Goal: Information Seeking & Learning: Learn about a topic

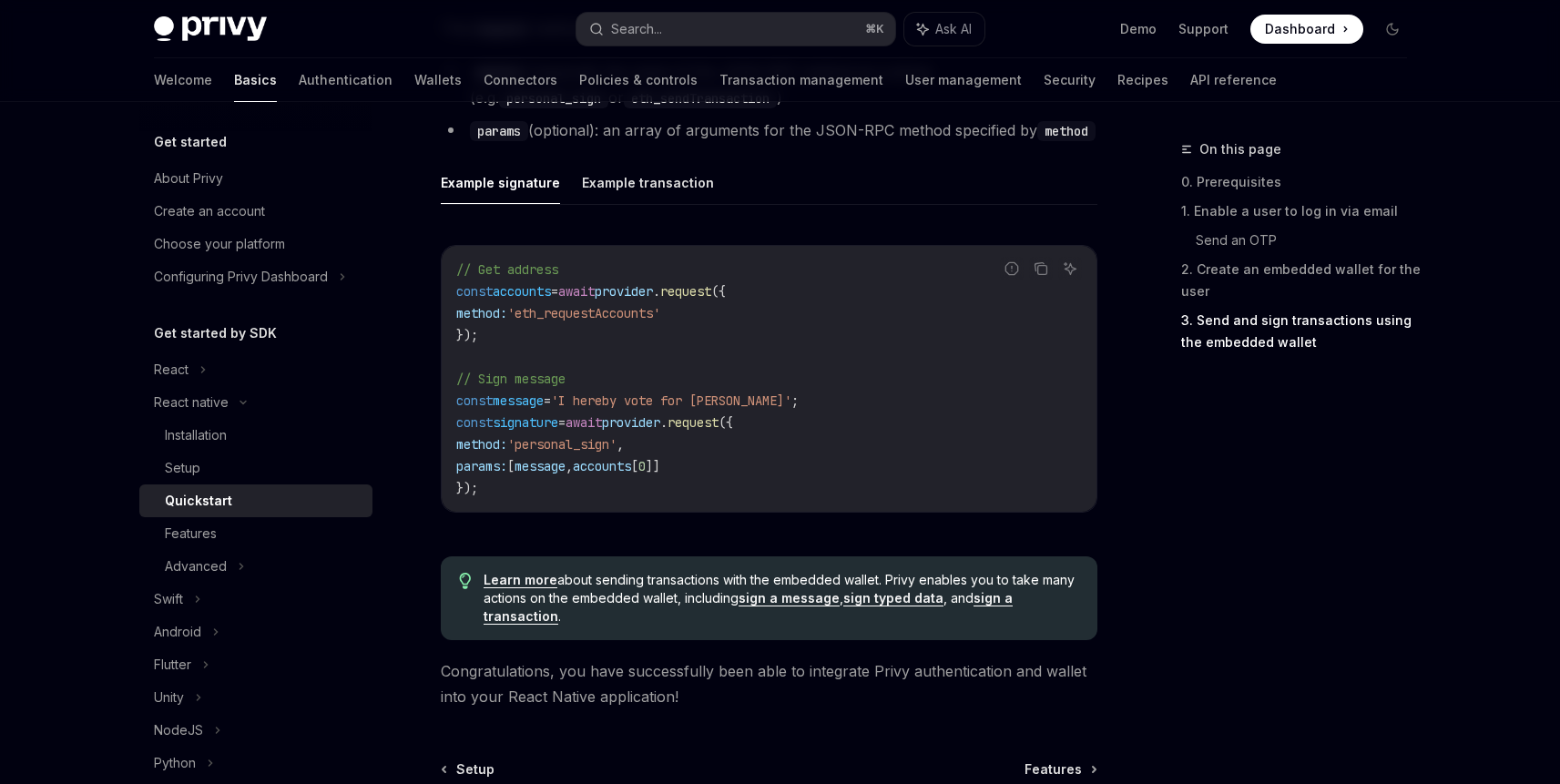
scroll to position [2581, 0]
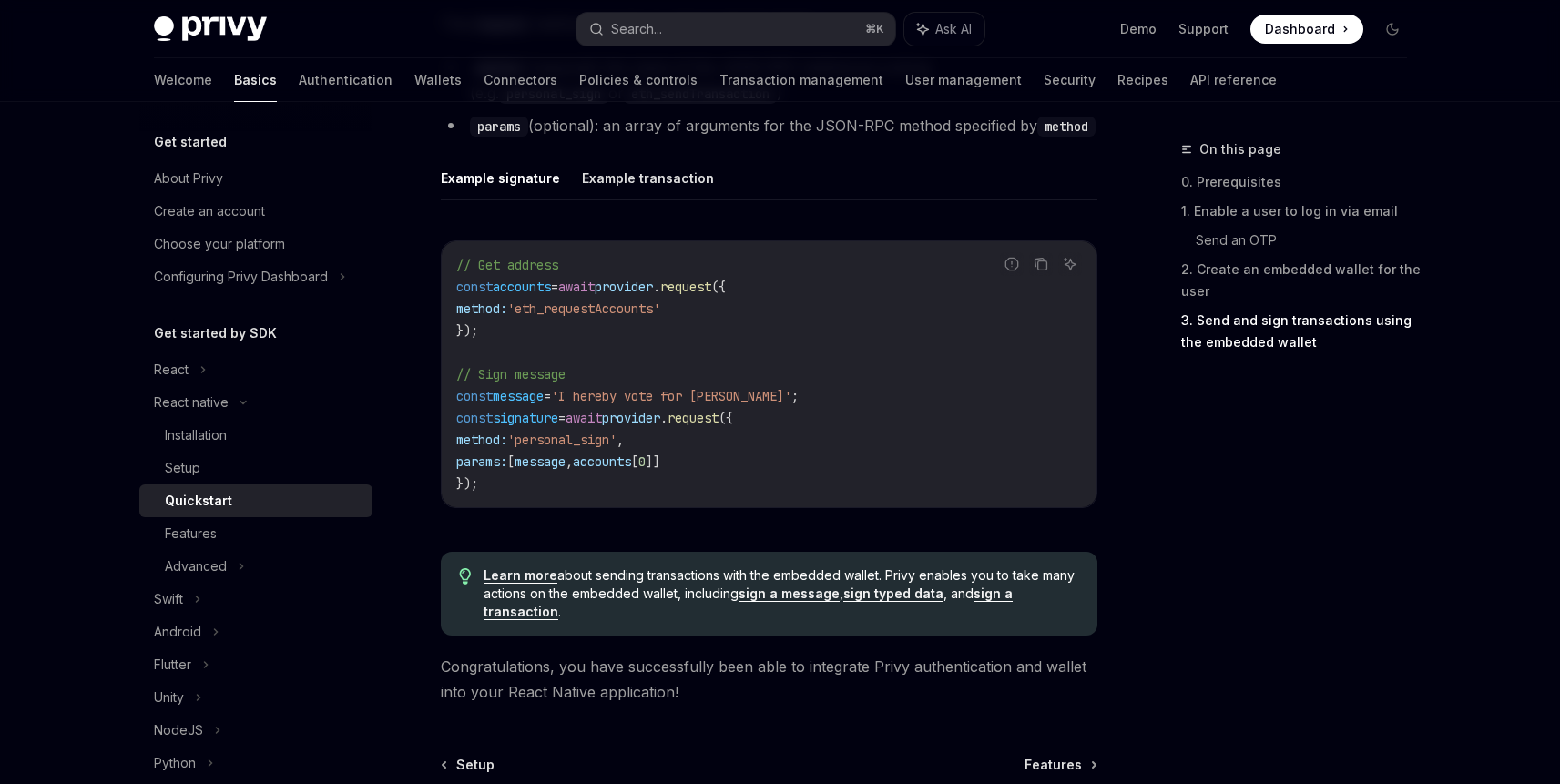
click at [632, 478] on code "// Get address const accounts = await provider . request ({ method: 'eth_reques…" at bounding box center [769, 374] width 626 height 240
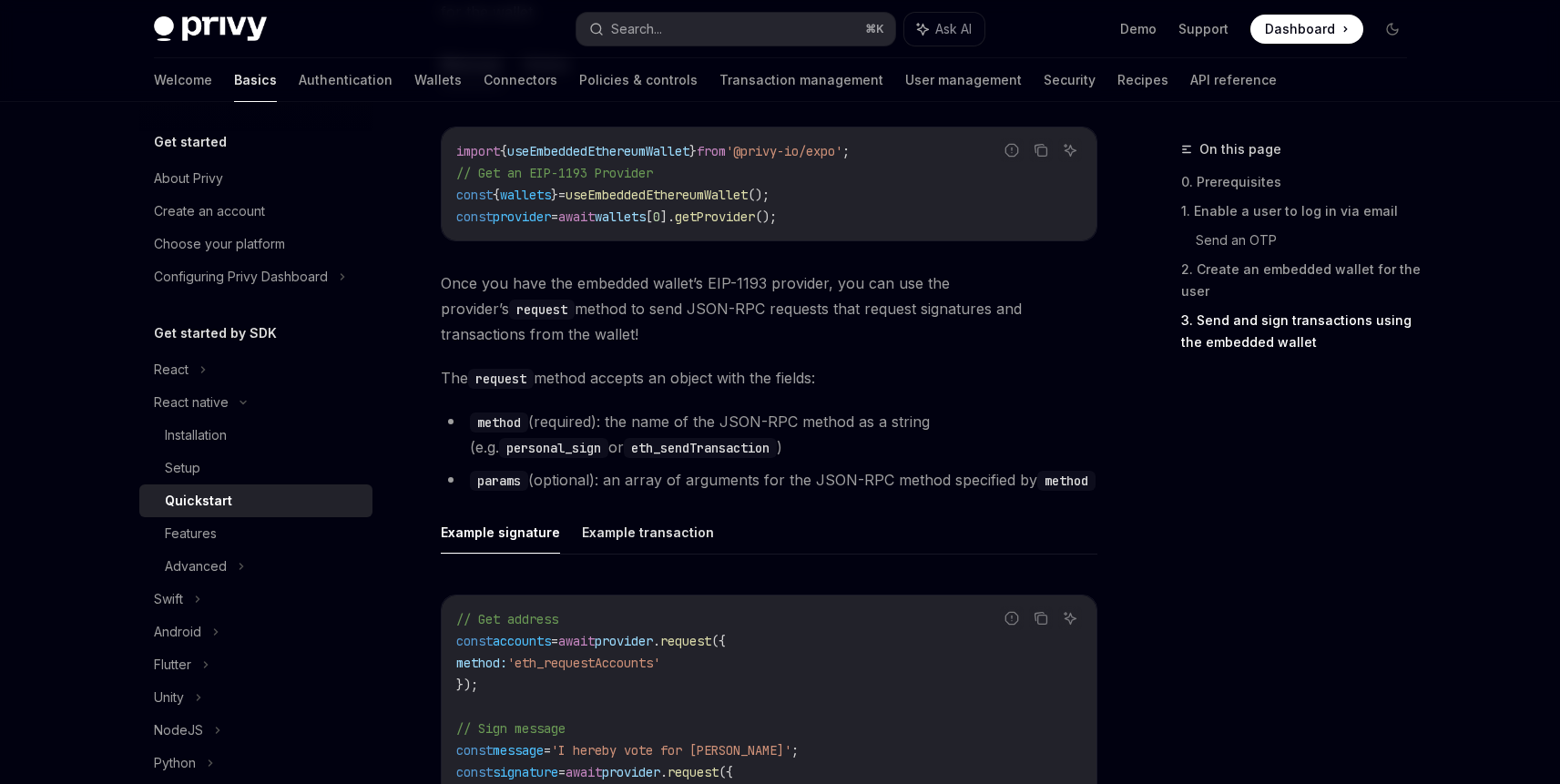
scroll to position [2062, 0]
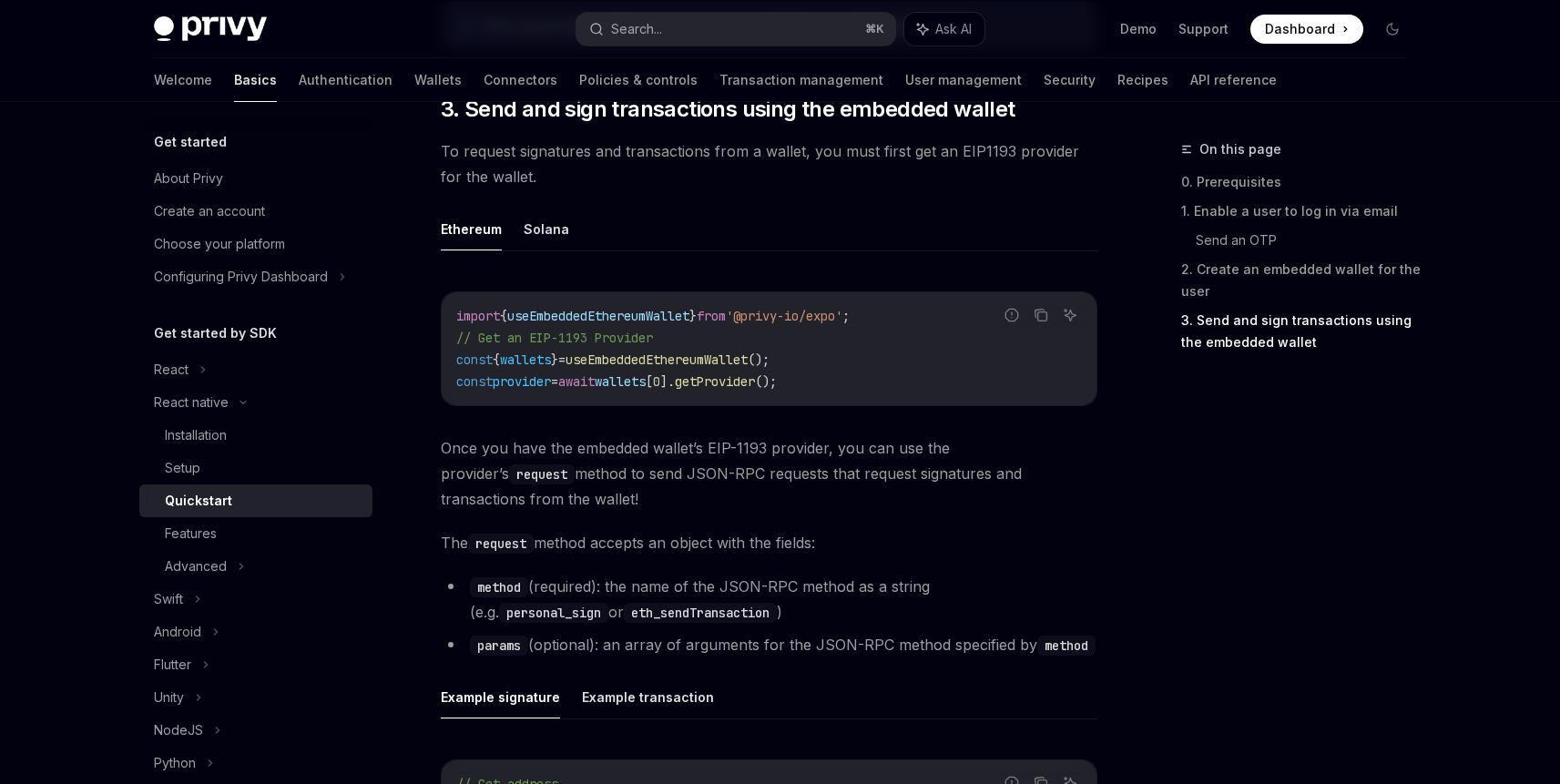
click at [726, 322] on span "from" at bounding box center [711, 316] width 29 height 17
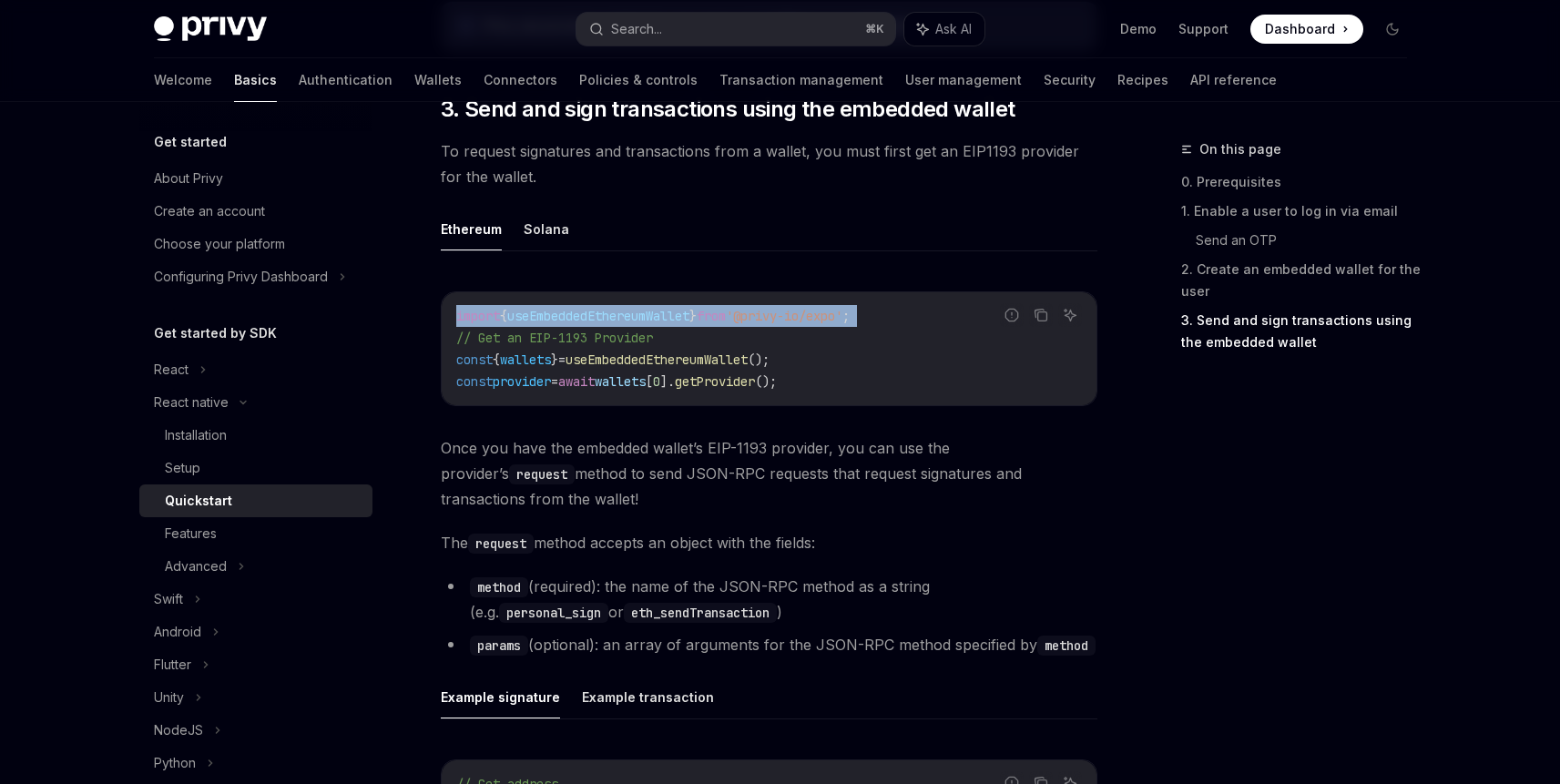
click at [726, 322] on span "from" at bounding box center [711, 316] width 29 height 17
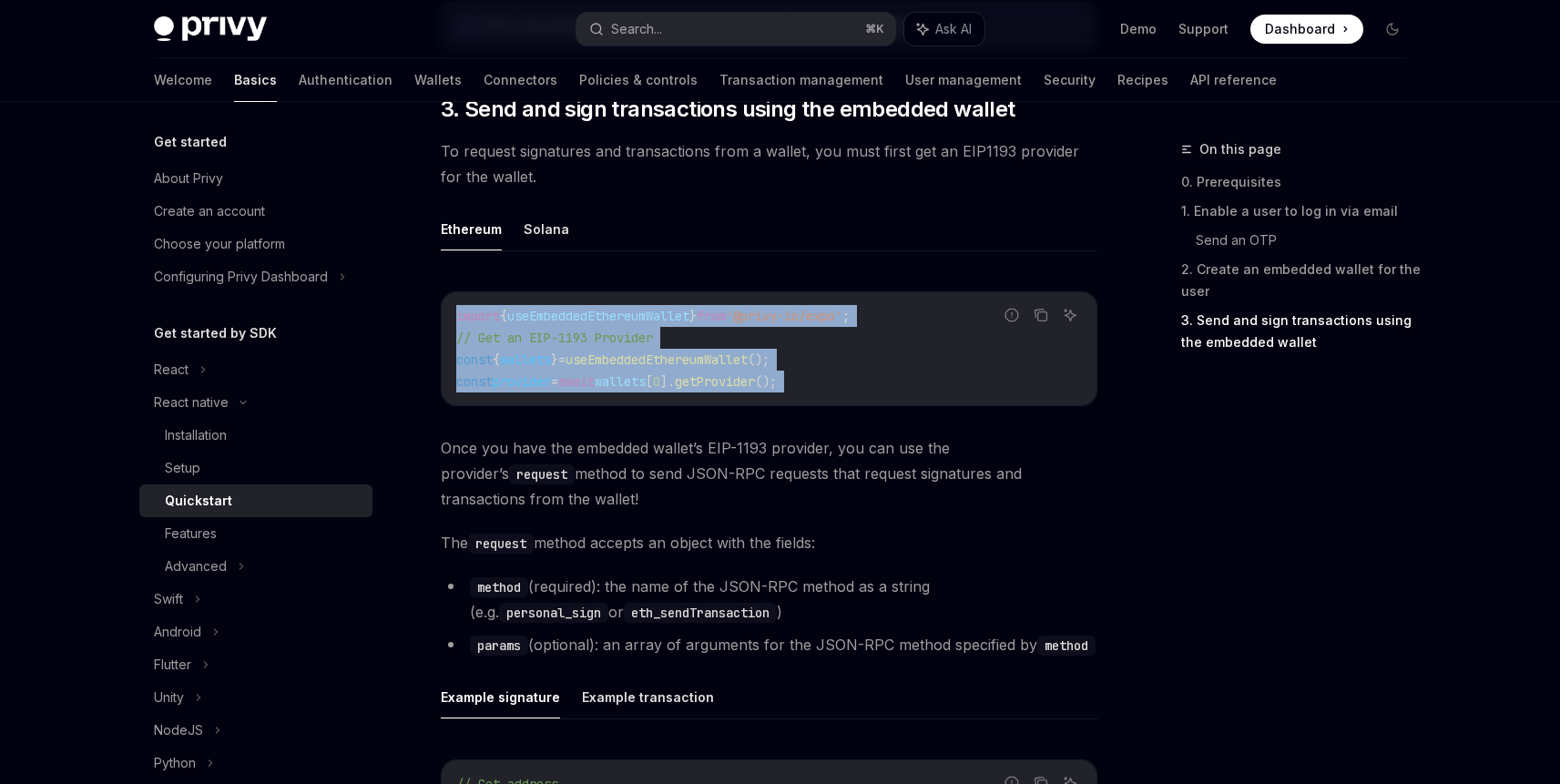
click at [847, 386] on code "import { useEmbeddedEthereumWallet } from '@privy-io/expo' ; // Get an EIP-1193…" at bounding box center [769, 348] width 626 height 87
copy code "import { useEmbeddedEthereumWallet } from '@privy-io/expo' ; // Get an EIP-1193…"
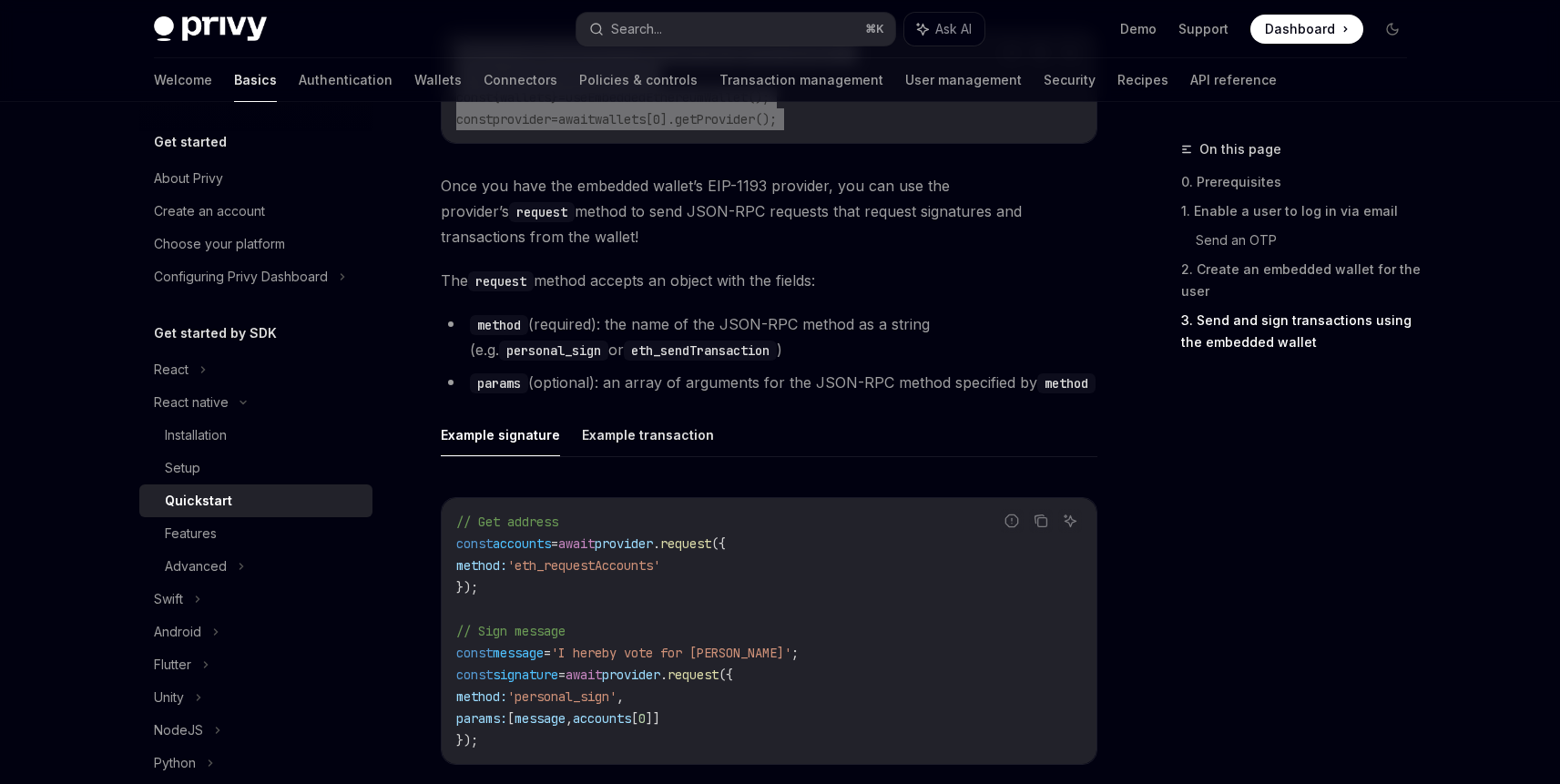
scroll to position [2334, 0]
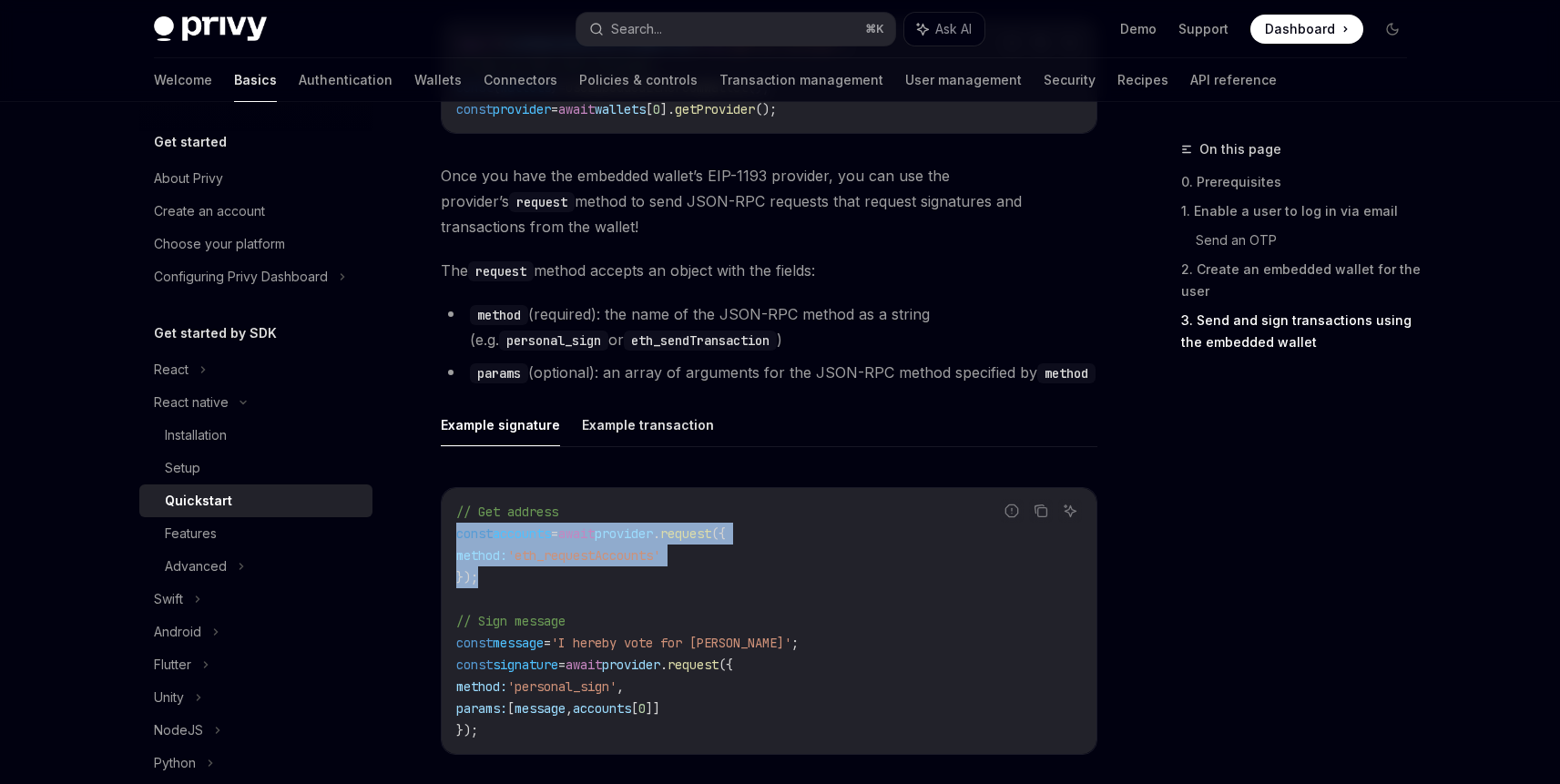
drag, startPoint x: 566, startPoint y: 588, endPoint x: 444, endPoint y: 537, distance: 132.2
click at [444, 537] on div "// Get address const accounts = await provider . request ({ method: 'eth_reques…" at bounding box center [769, 621] width 654 height 266
copy code "const accounts = await provider . request ({ method: 'eth_requestAccounts' });"
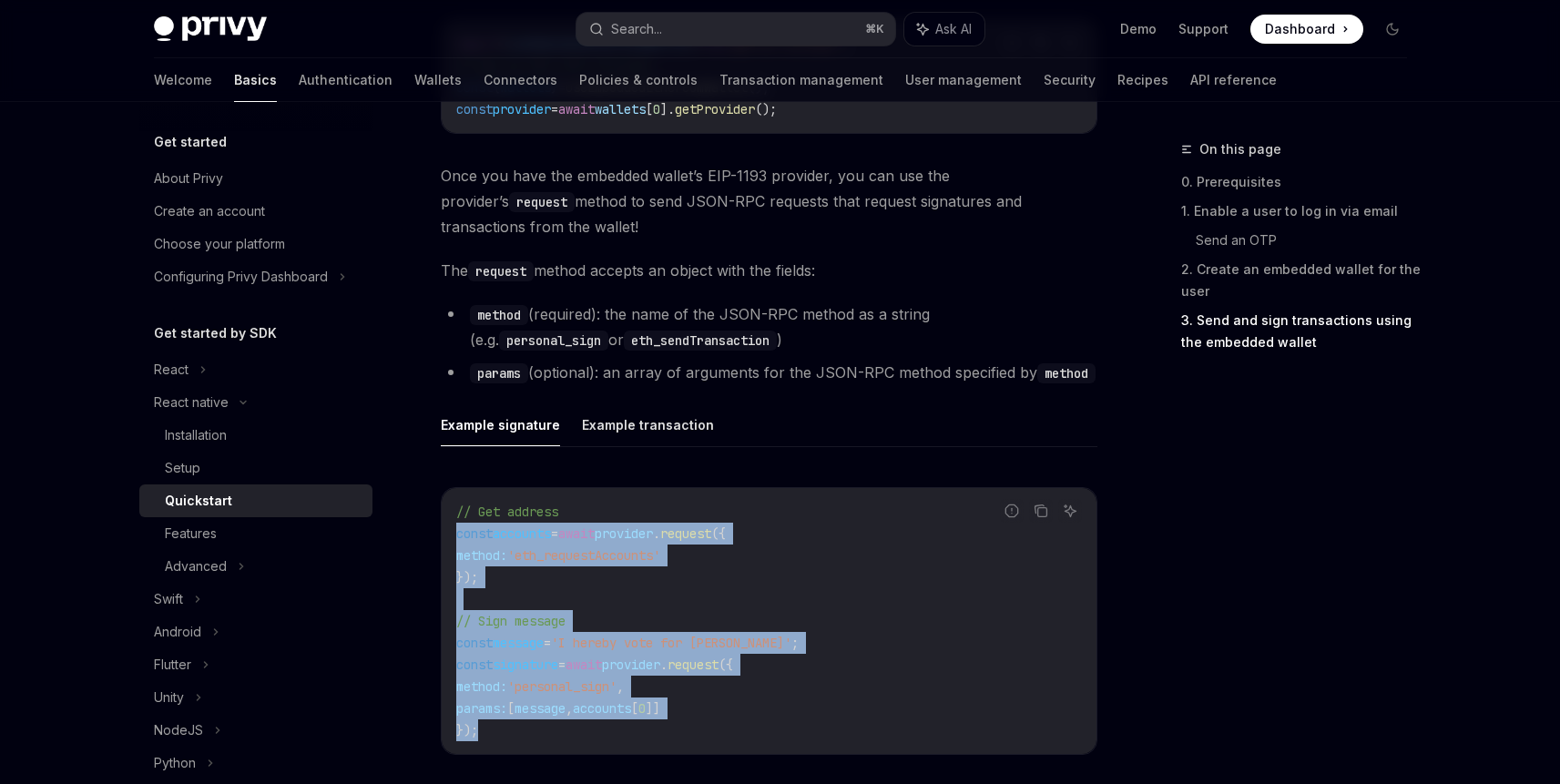
drag, startPoint x: 492, startPoint y: 730, endPoint x: 454, endPoint y: 533, distance: 200.6
click at [454, 533] on div "// Get address const accounts = await provider . request ({ method: 'eth_reques…" at bounding box center [769, 621] width 654 height 266
copy code "const accounts = await provider . request ({ method: 'eth_requestAccounts' }); …"
click at [618, 433] on button "Example transaction" at bounding box center [647, 424] width 132 height 43
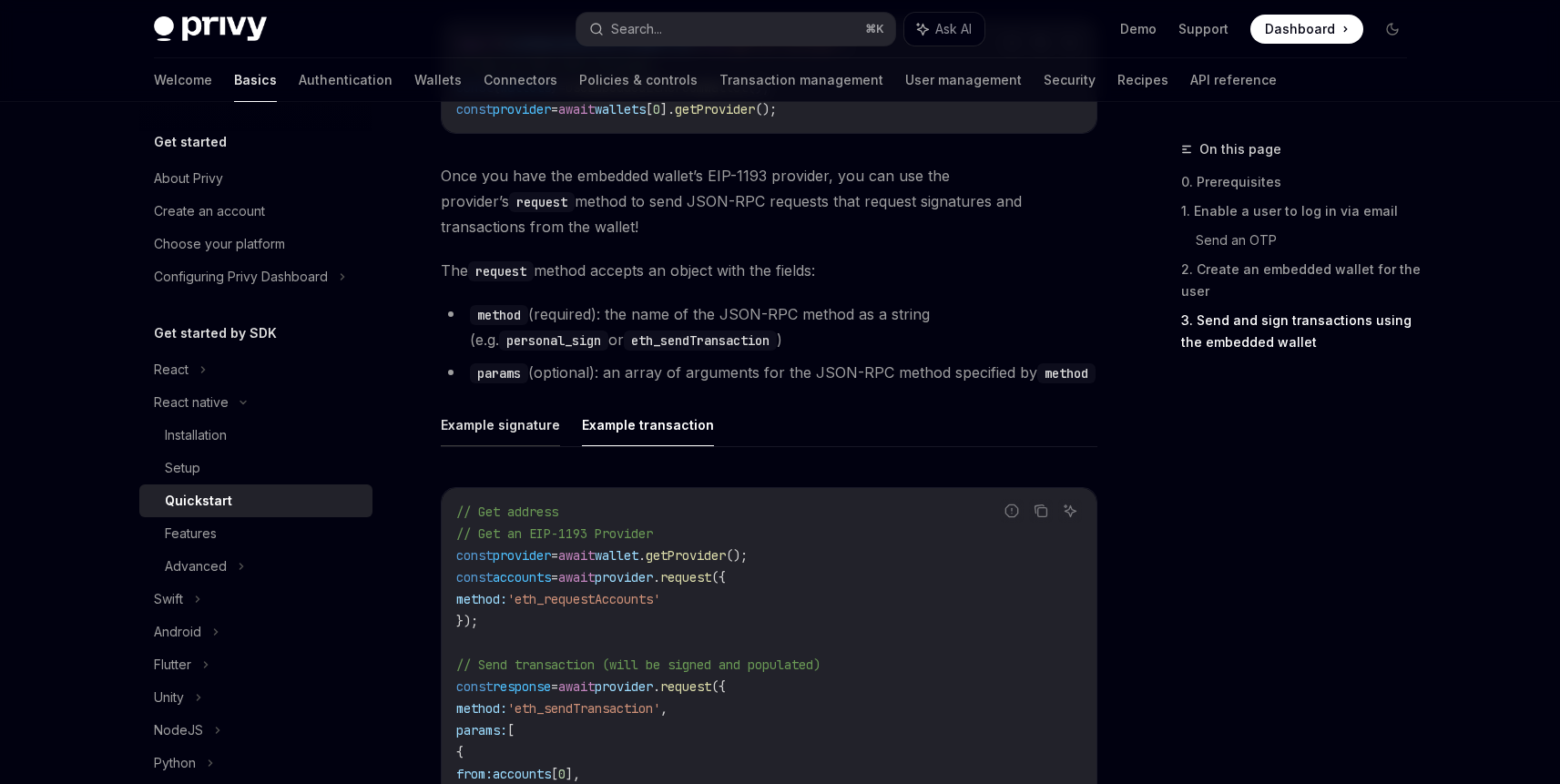
click at [511, 437] on button "Example signature" at bounding box center [500, 424] width 119 height 43
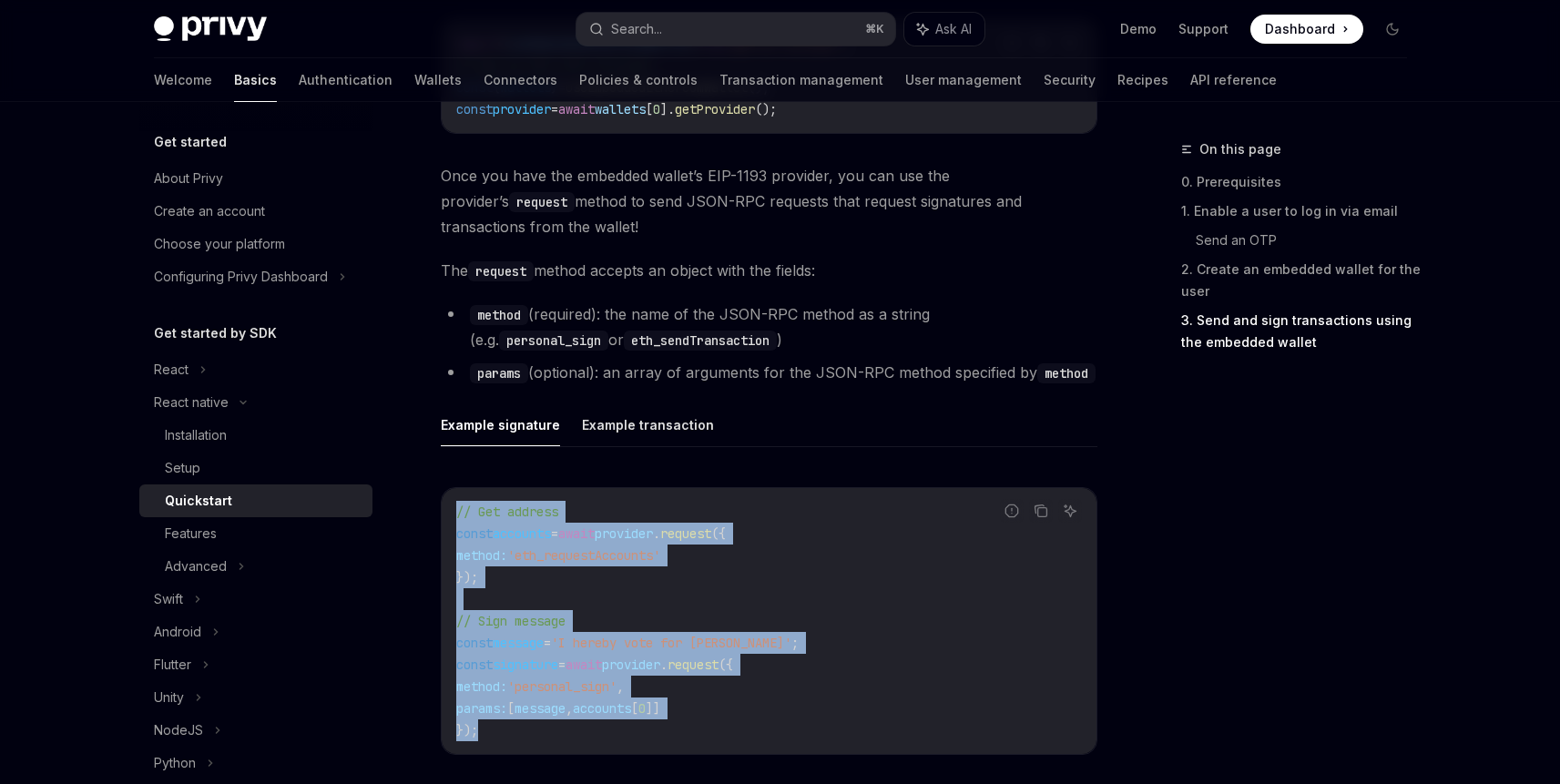
drag, startPoint x: 495, startPoint y: 729, endPoint x: 446, endPoint y: 514, distance: 220.5
click at [446, 514] on div "// Get address const accounts = await provider . request ({ method: 'eth_reques…" at bounding box center [769, 621] width 654 height 266
copy code "// Get address const accounts = await provider . request ({ method: 'eth_reques…"
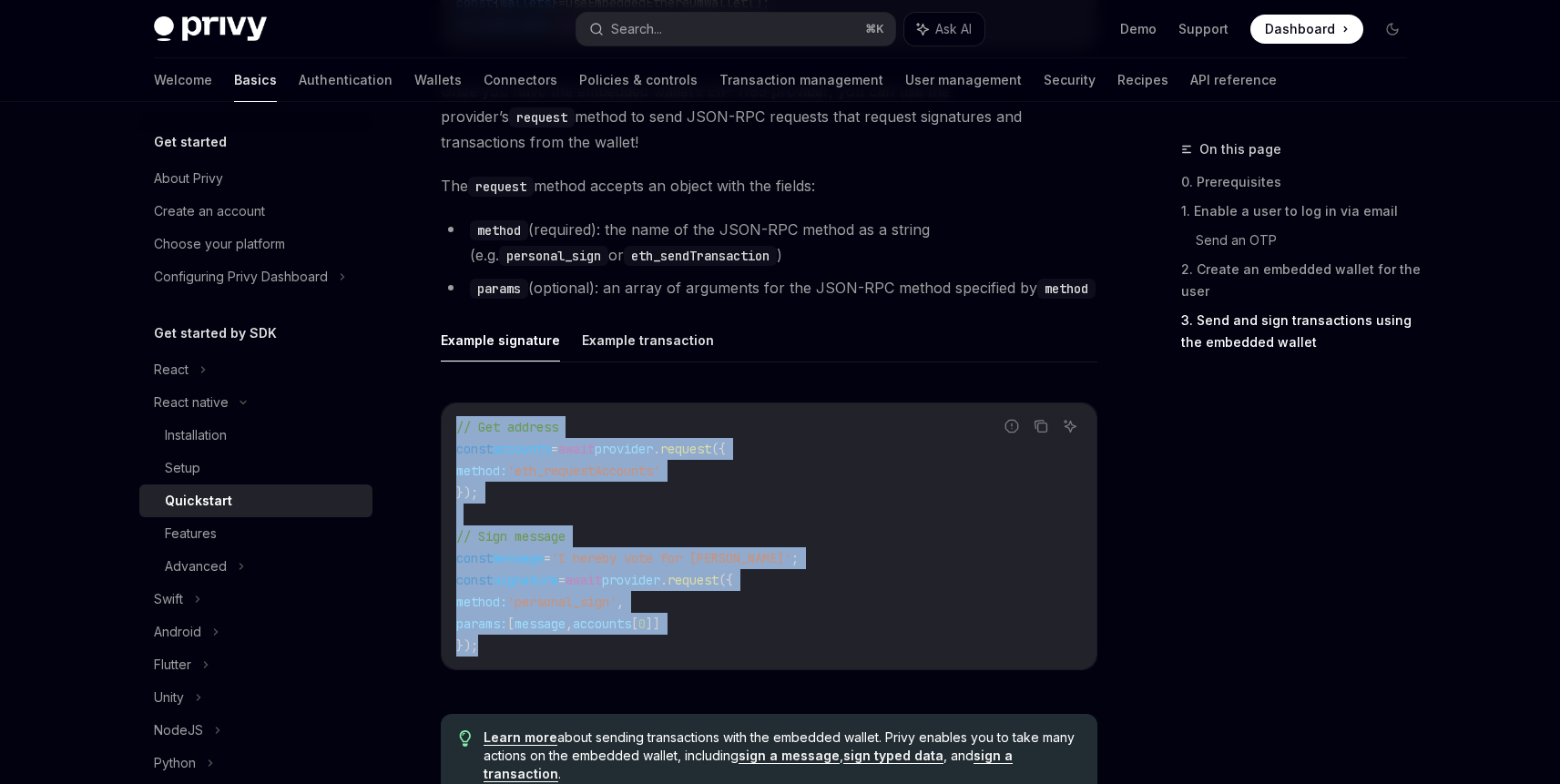
scroll to position [2374, 0]
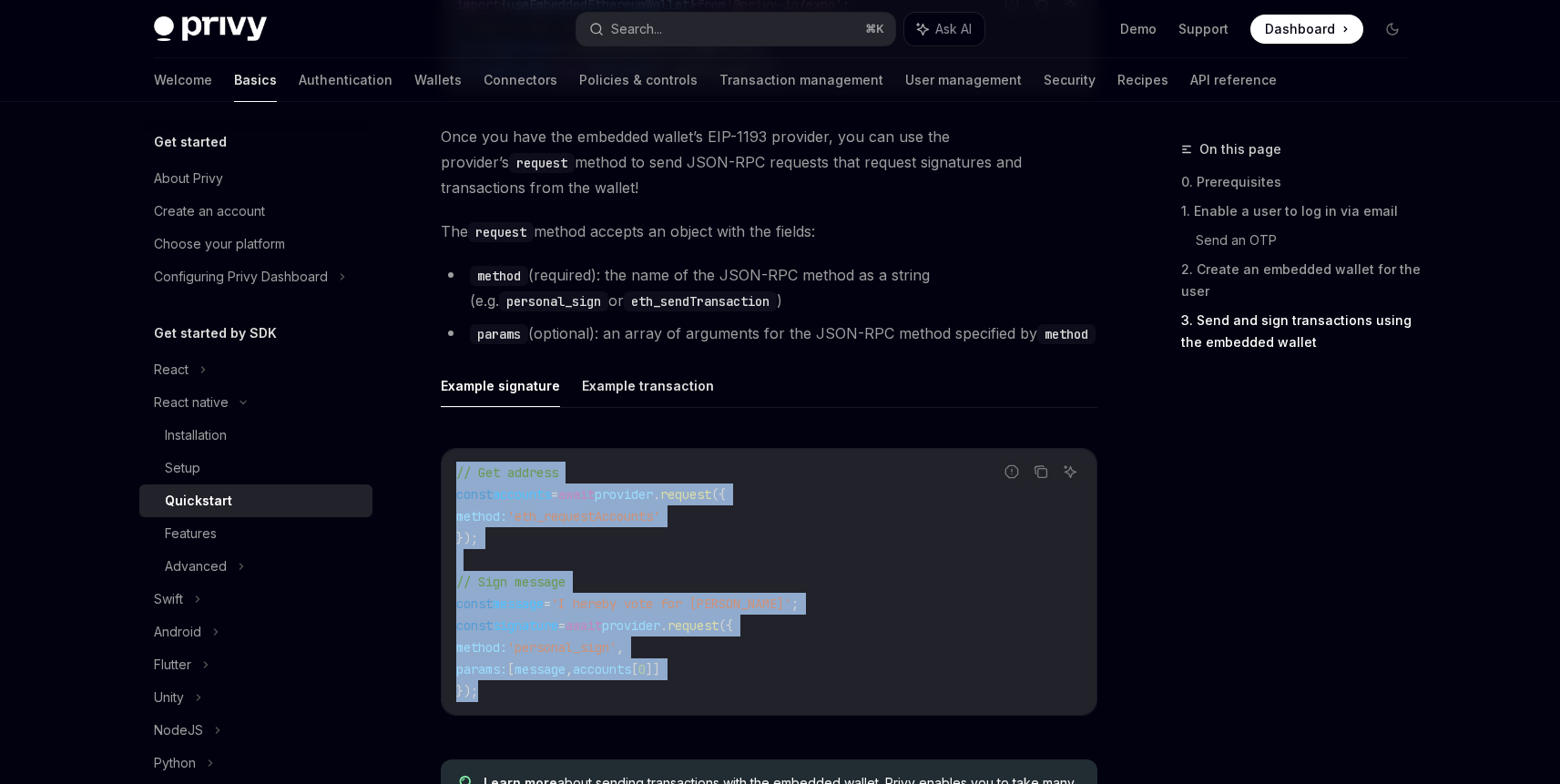
click at [759, 423] on div "Example signature Example transaction Report incorrect code Copy Ask AI // Get …" at bounding box center [769, 554] width 656 height 380
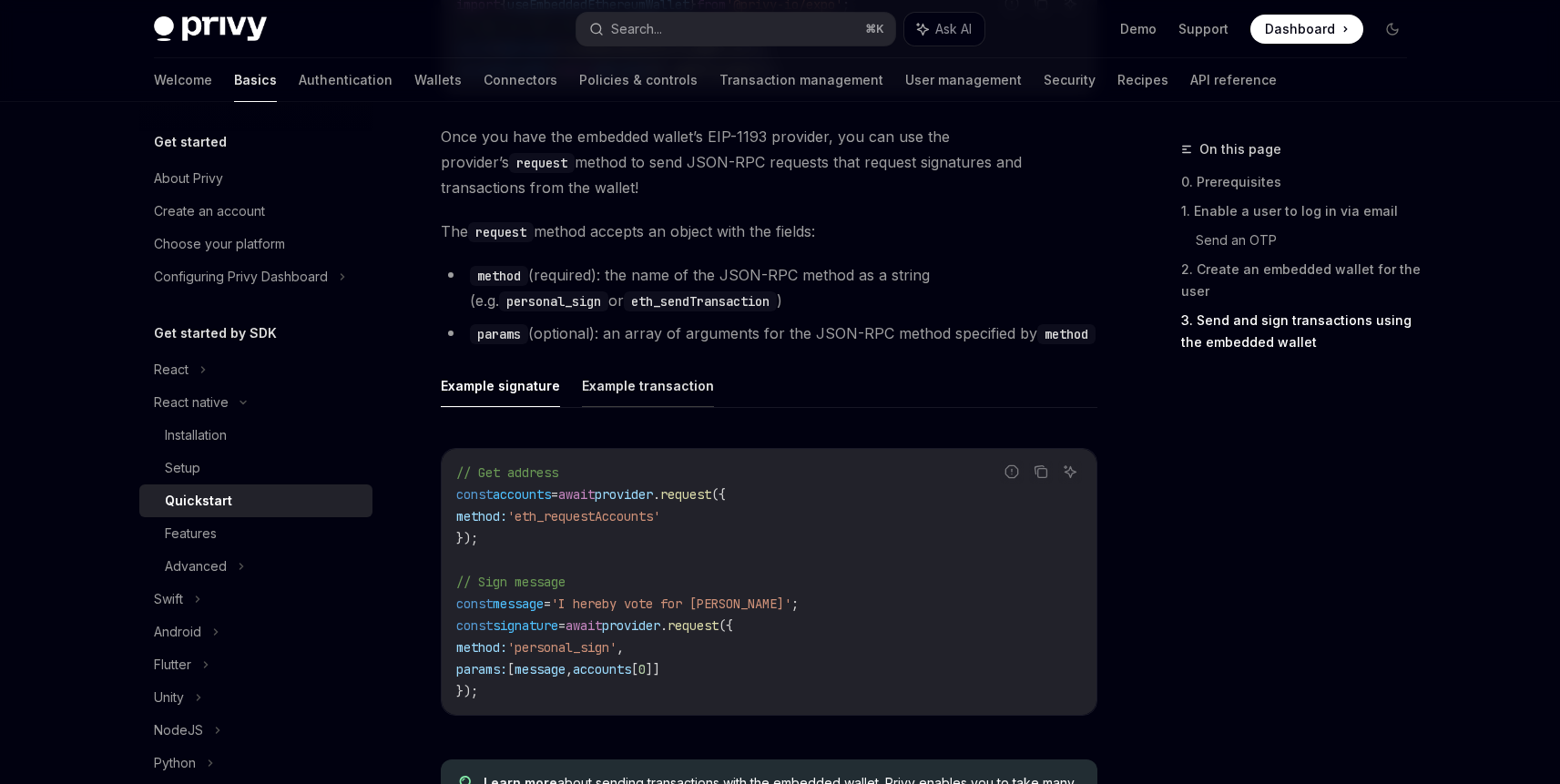
click at [629, 386] on button "Example transaction" at bounding box center [647, 385] width 132 height 43
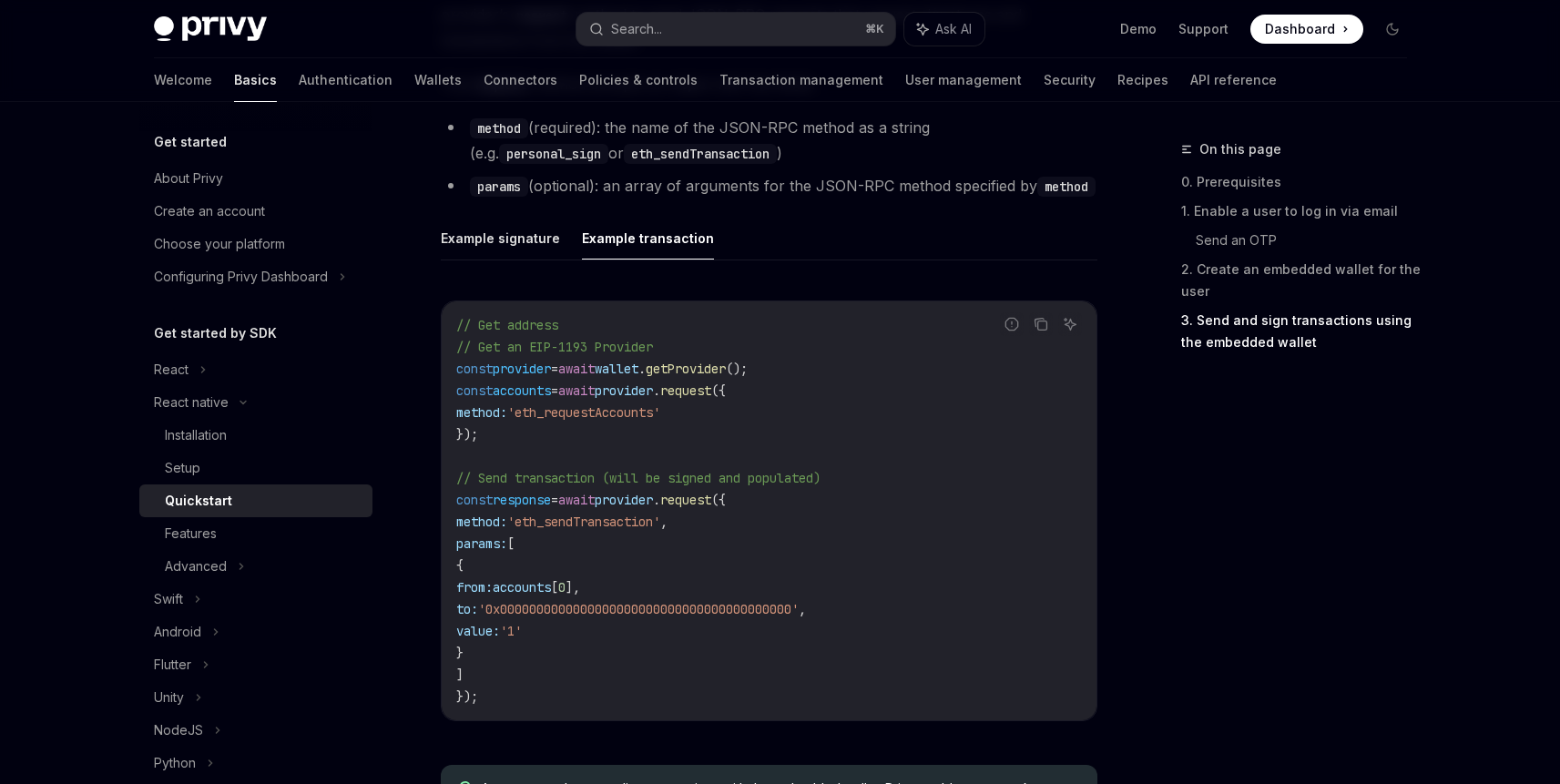
scroll to position [2550, 0]
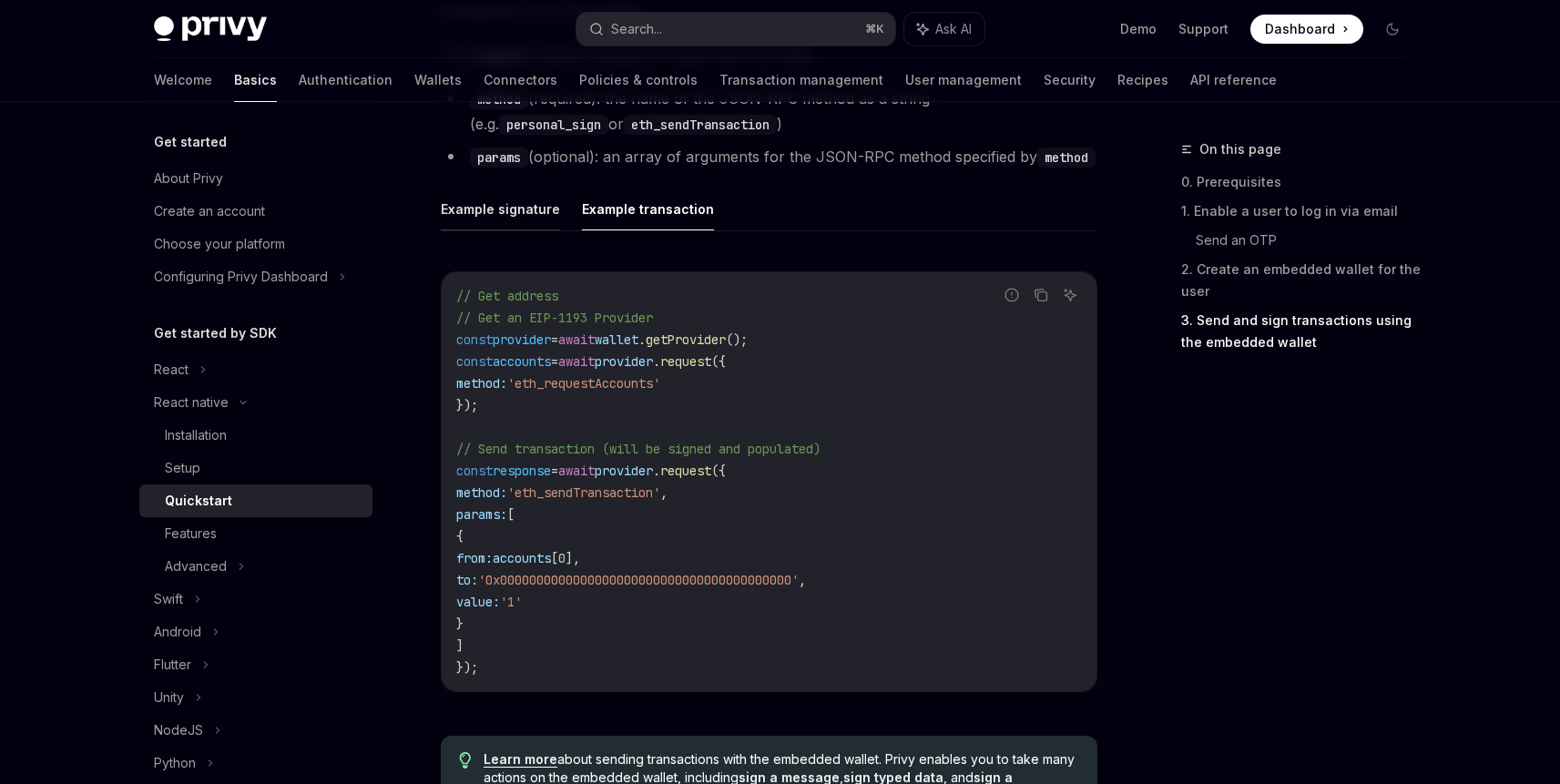
click at [501, 207] on button "Example signature" at bounding box center [500, 208] width 119 height 43
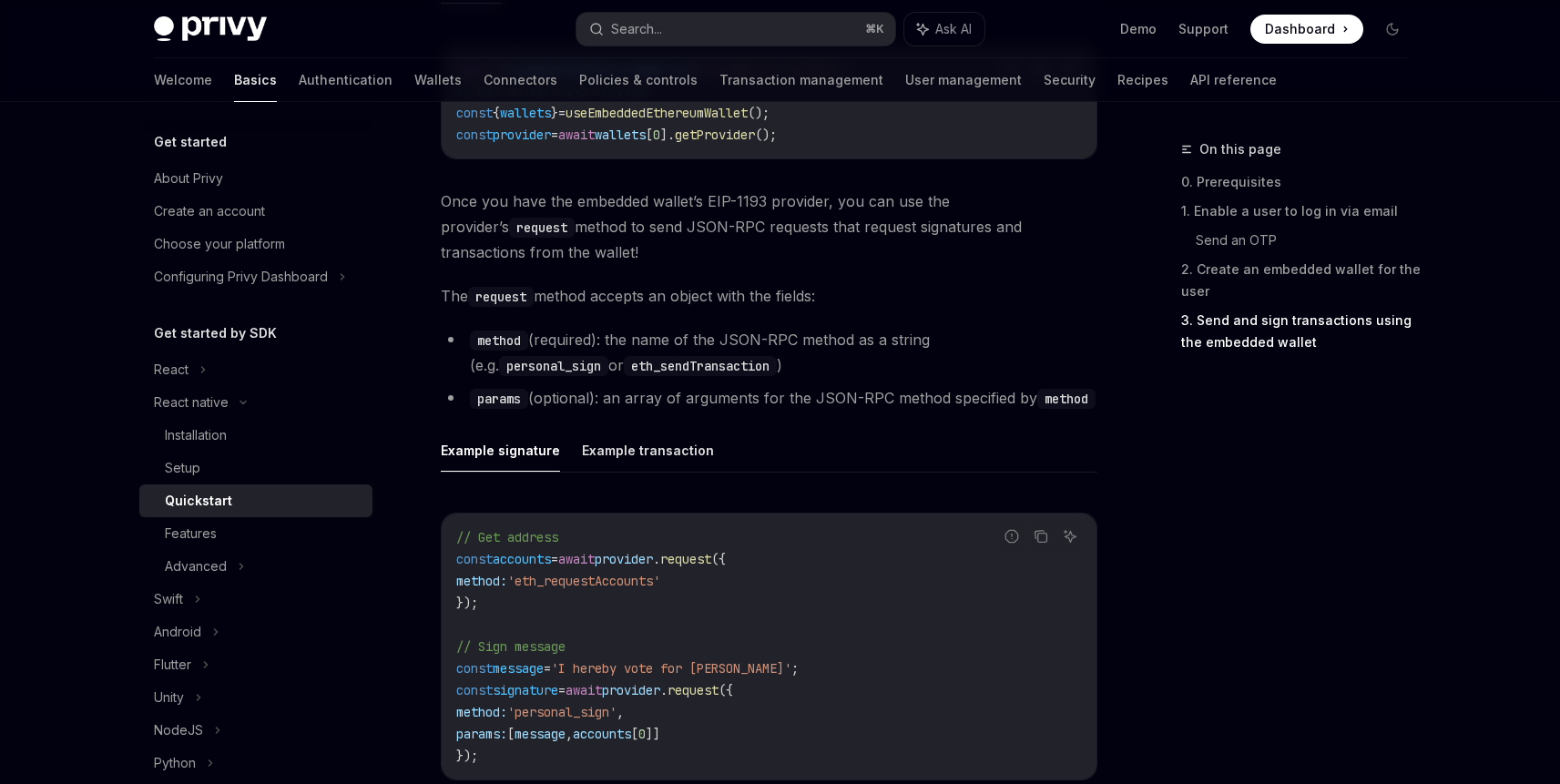
scroll to position [2313, 0]
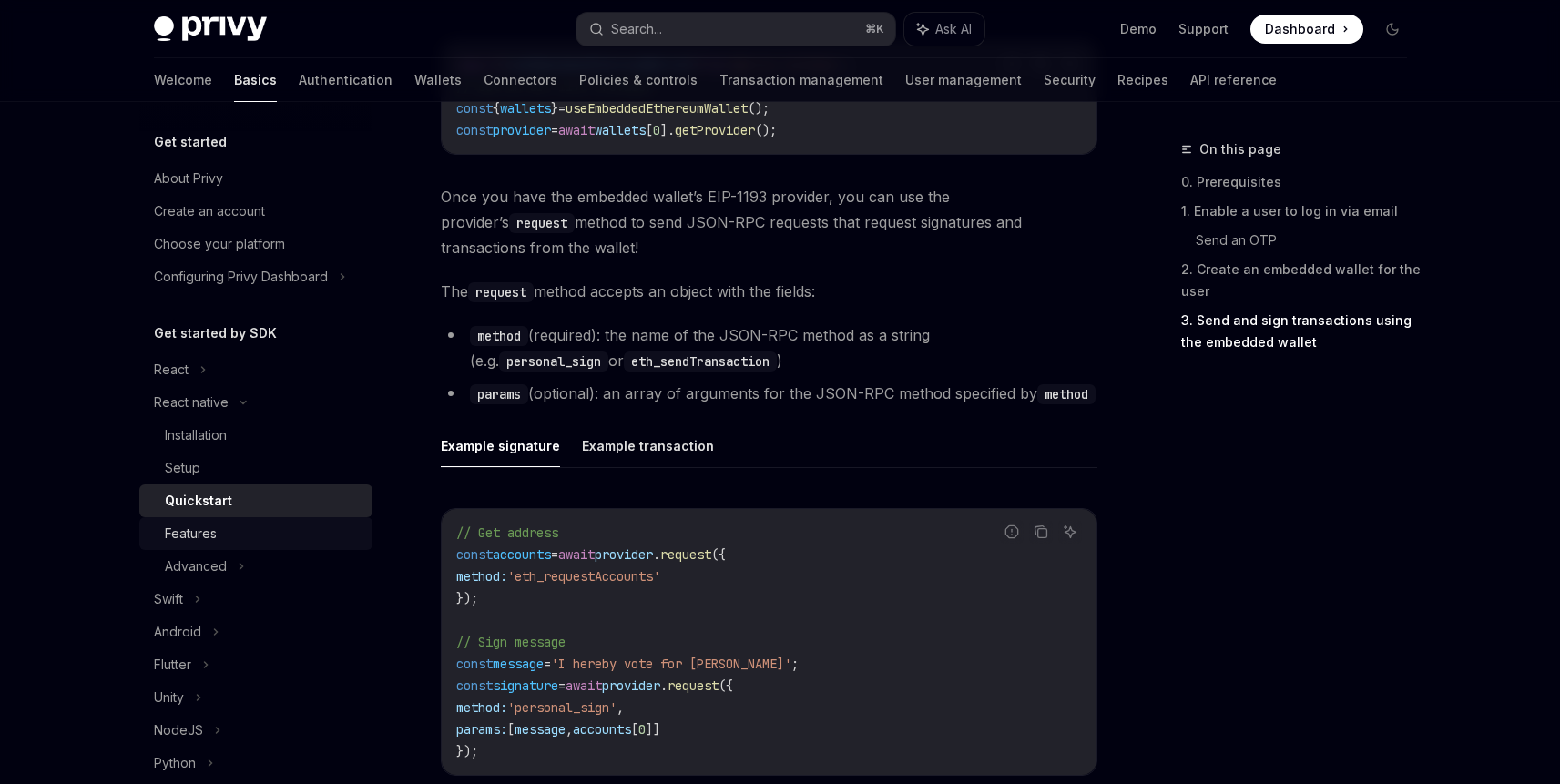
click at [232, 541] on div "Features" at bounding box center [263, 533] width 197 height 22
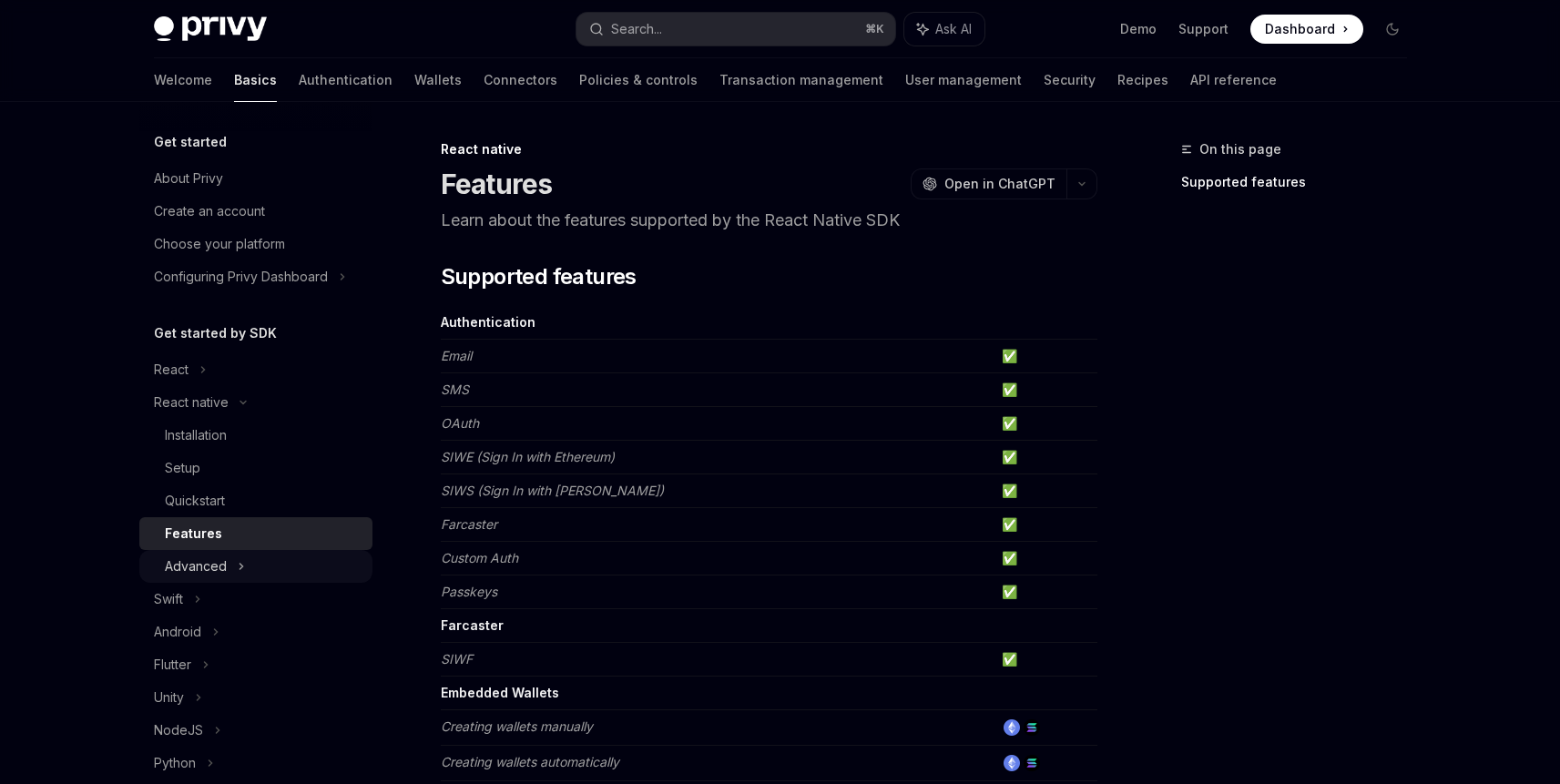
click at [246, 576] on div "Advanced" at bounding box center [255, 566] width 233 height 33
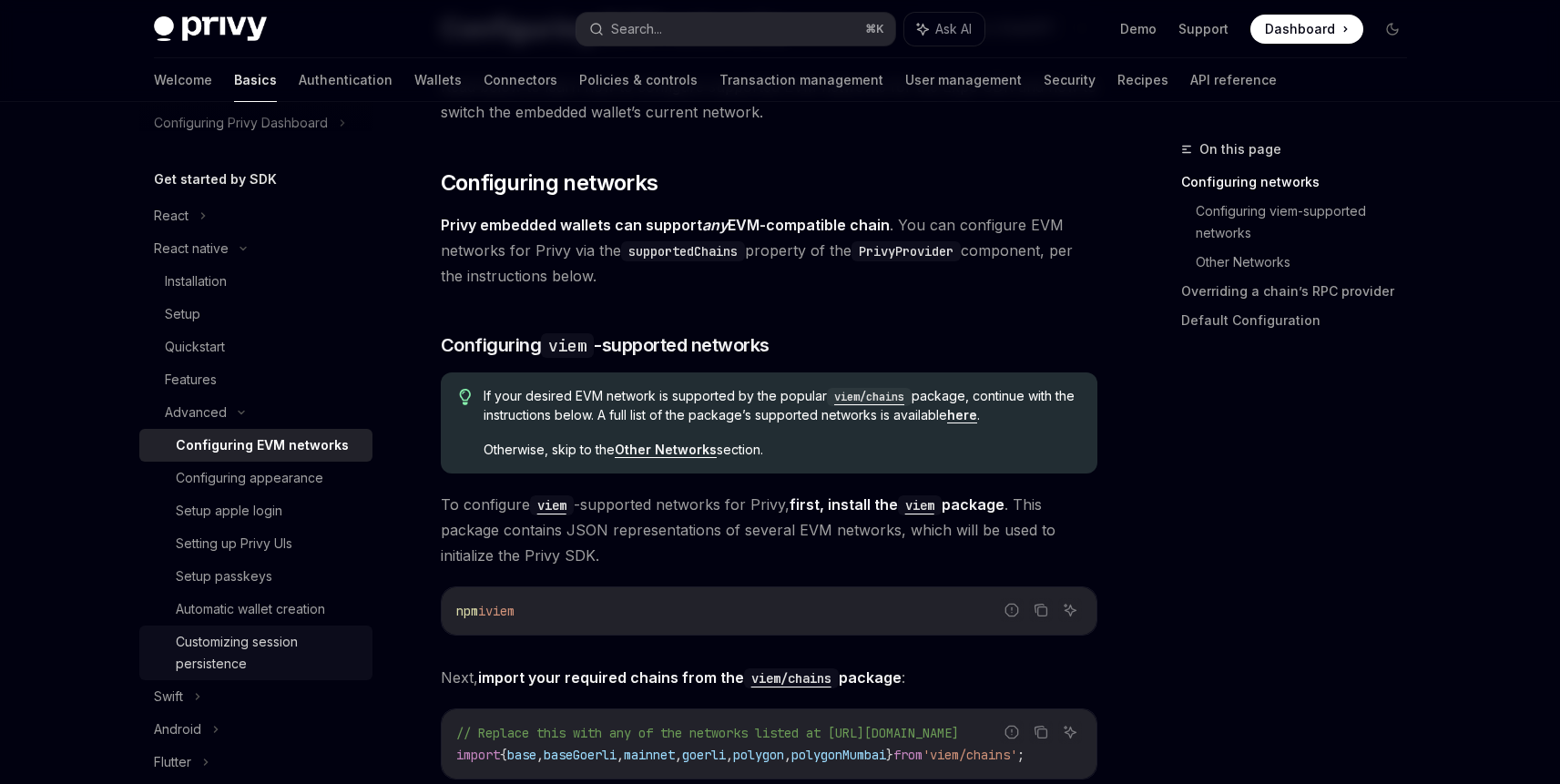
scroll to position [205, 0]
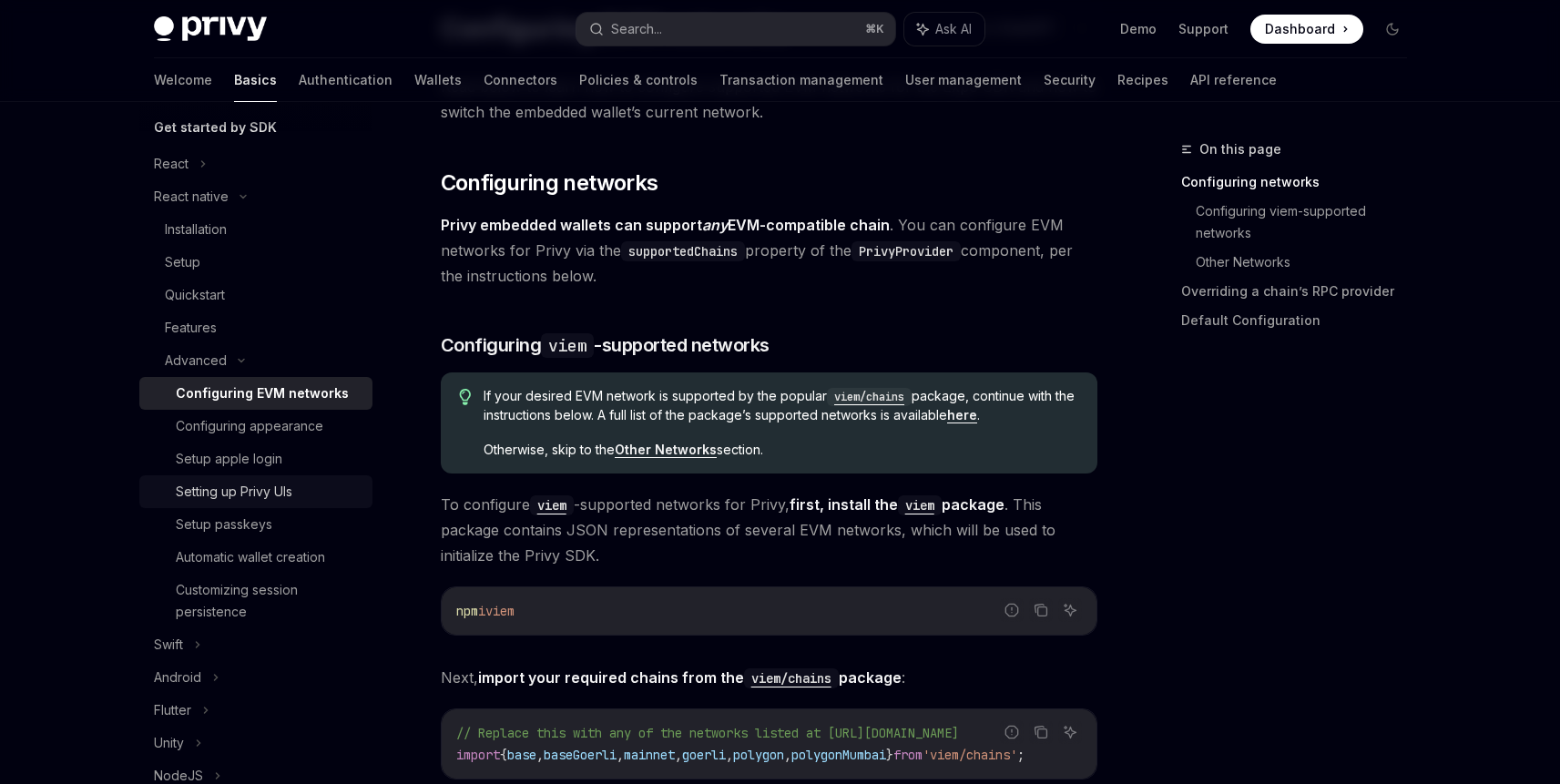
click at [309, 494] on div "Setting up Privy UIs" at bounding box center [268, 491] width 186 height 22
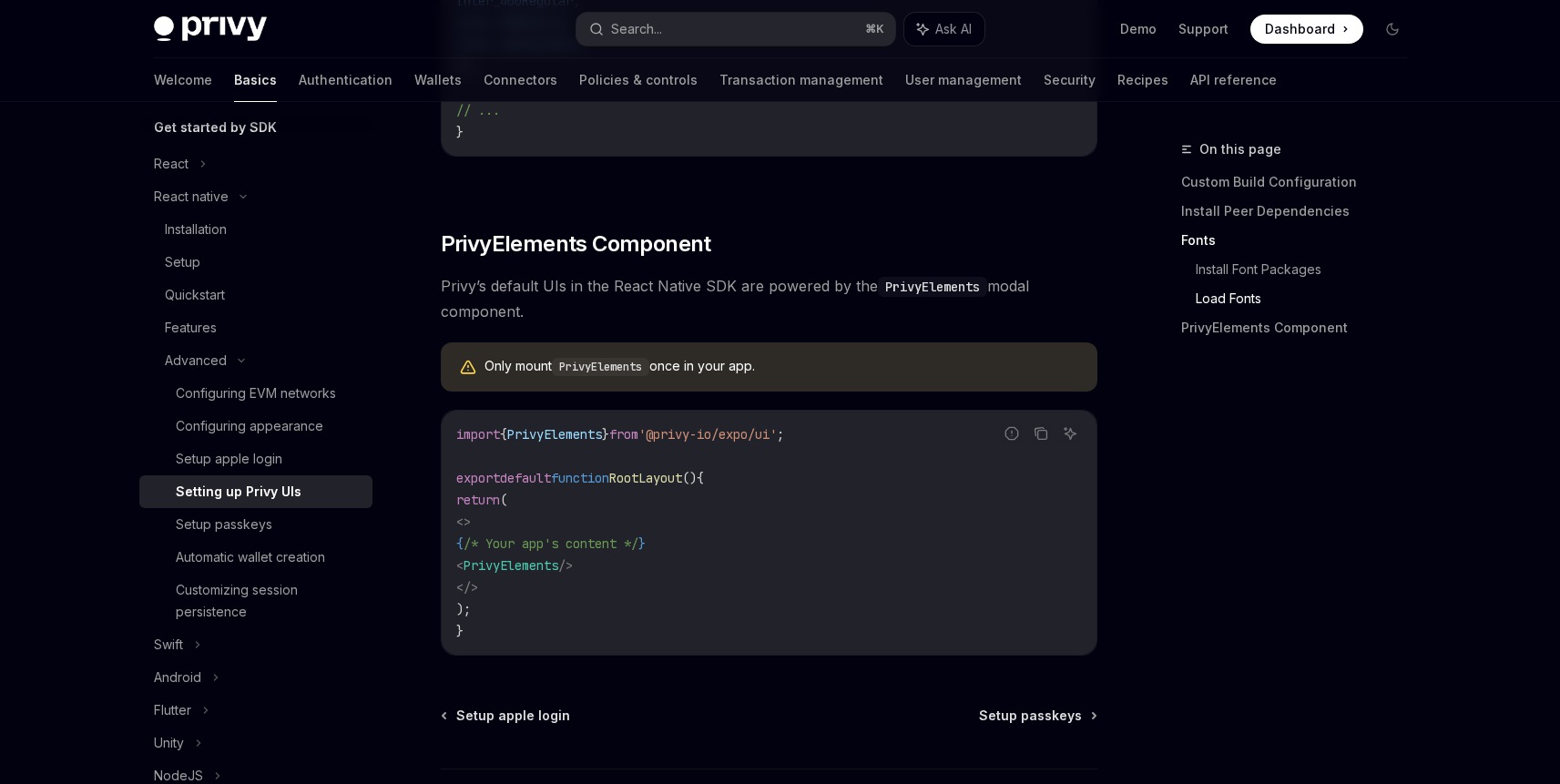
scroll to position [1364, 0]
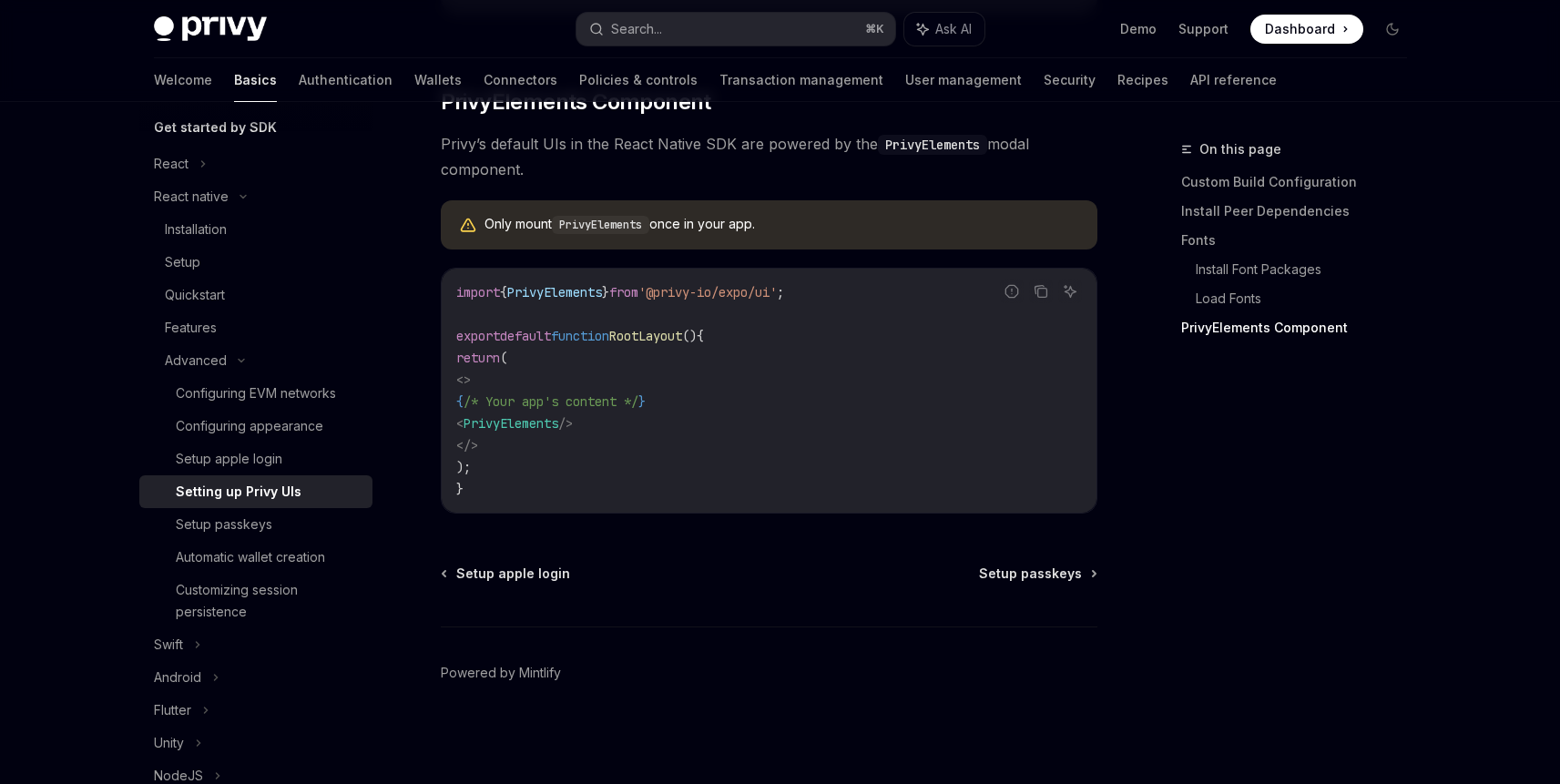
click at [597, 224] on code "PrivyElements" at bounding box center [601, 224] width 97 height 18
click at [595, 225] on code "PrivyElements" at bounding box center [601, 224] width 97 height 18
copy code "PrivyElements"
click at [796, 247] on div "Only mount PrivyElements once in your app." at bounding box center [769, 225] width 656 height 50
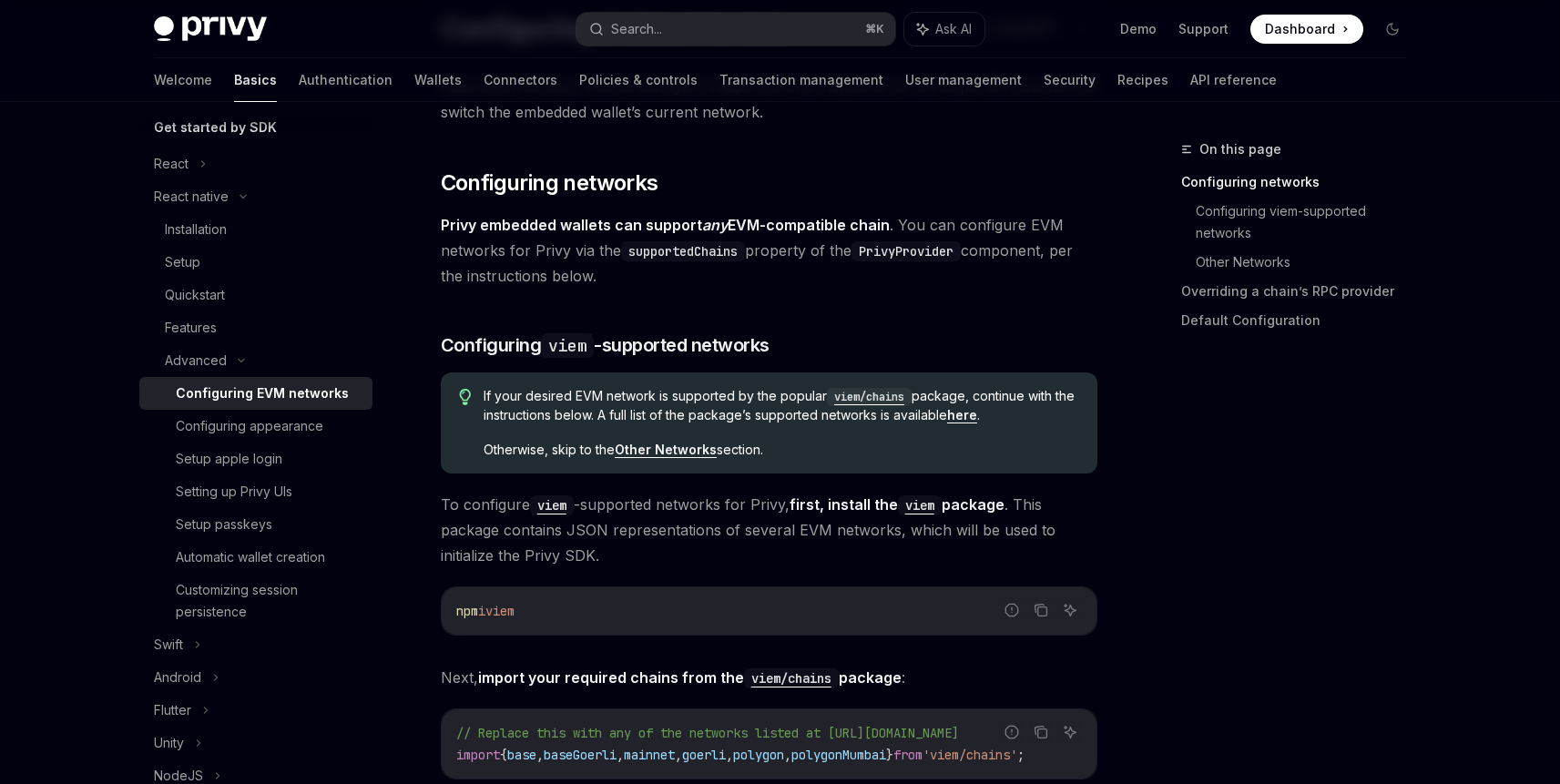
scroll to position [156, 0]
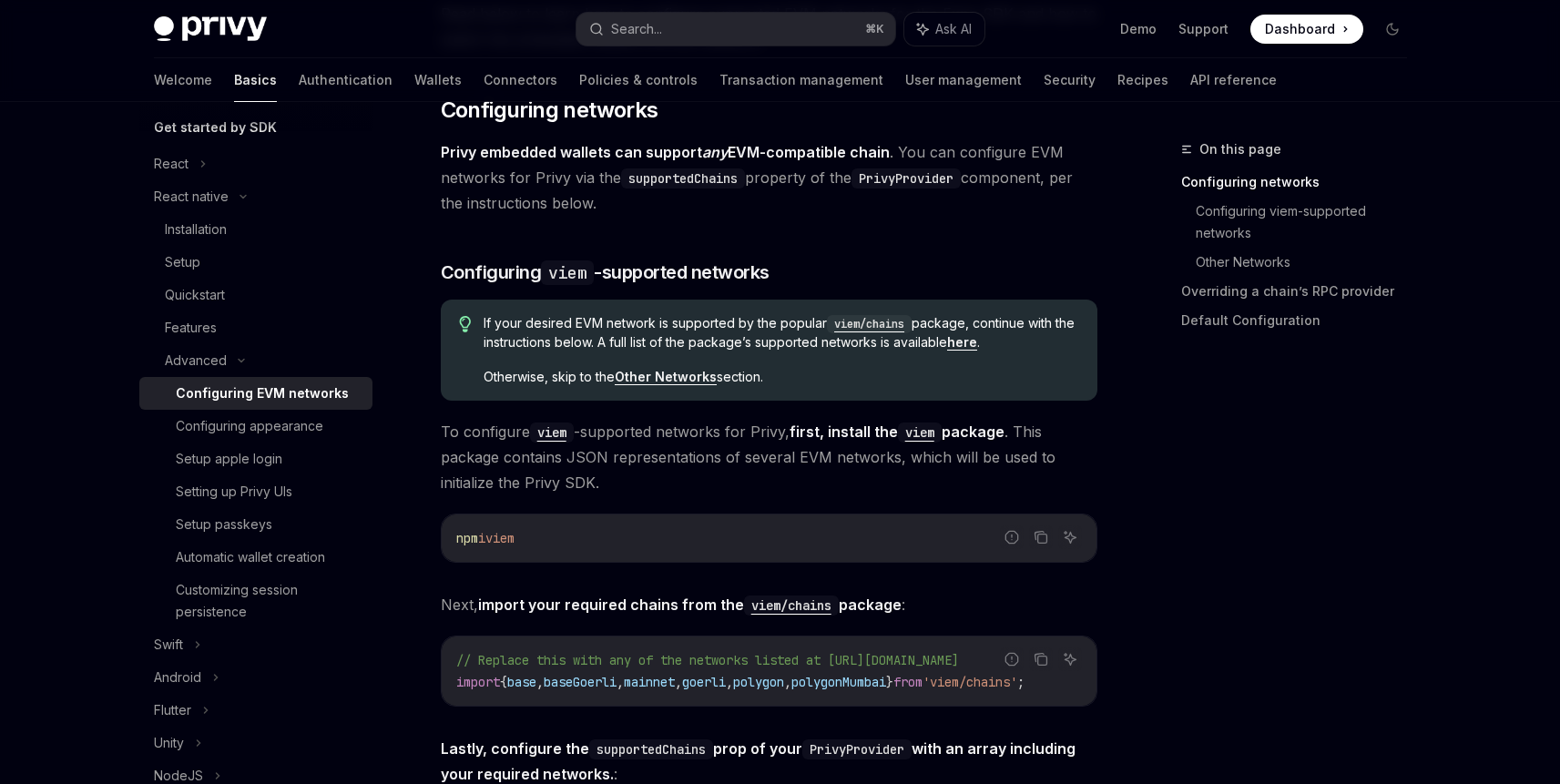
scroll to position [265, 0]
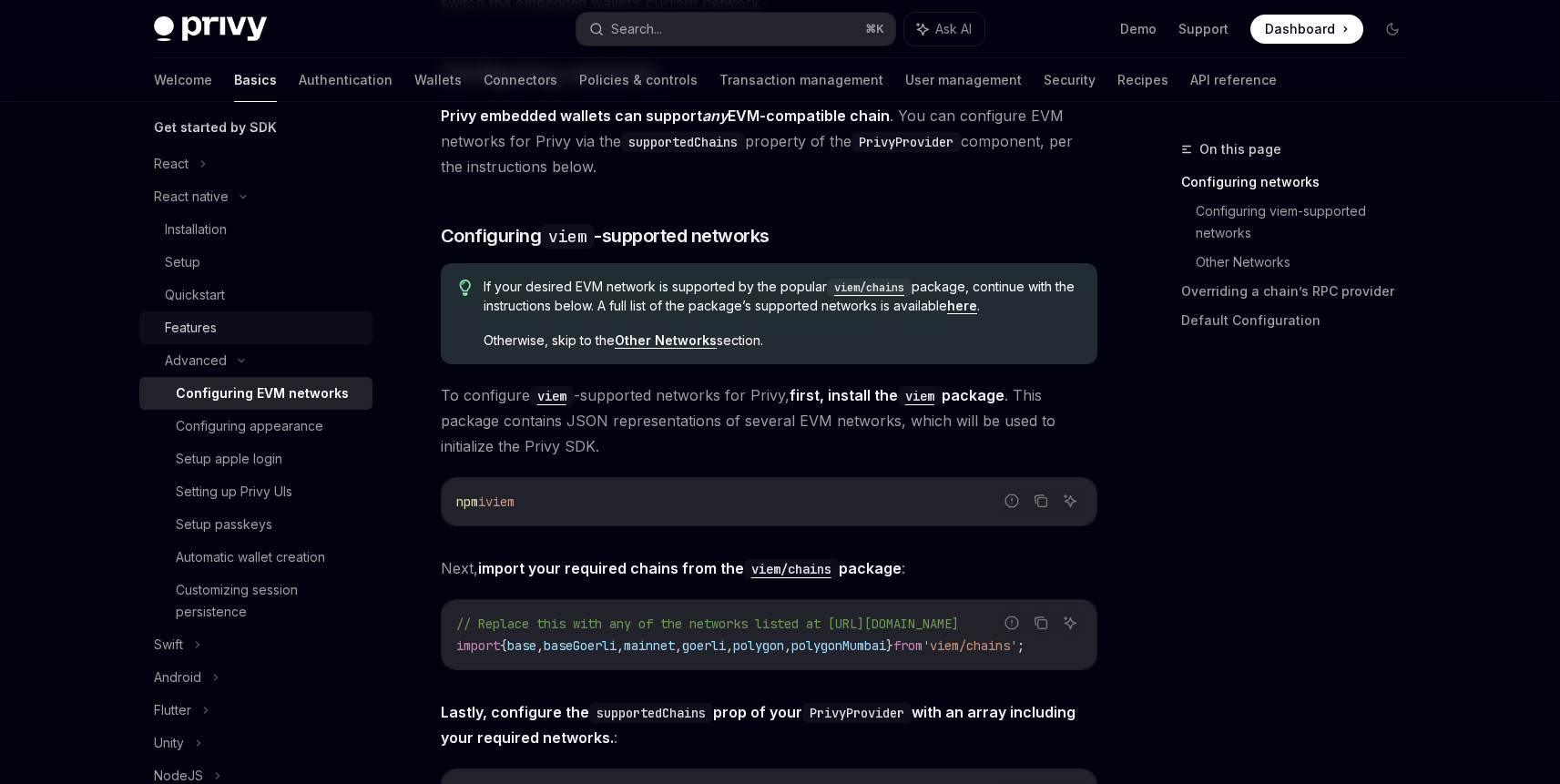
click at [213, 331] on div "Features" at bounding box center [191, 327] width 52 height 22
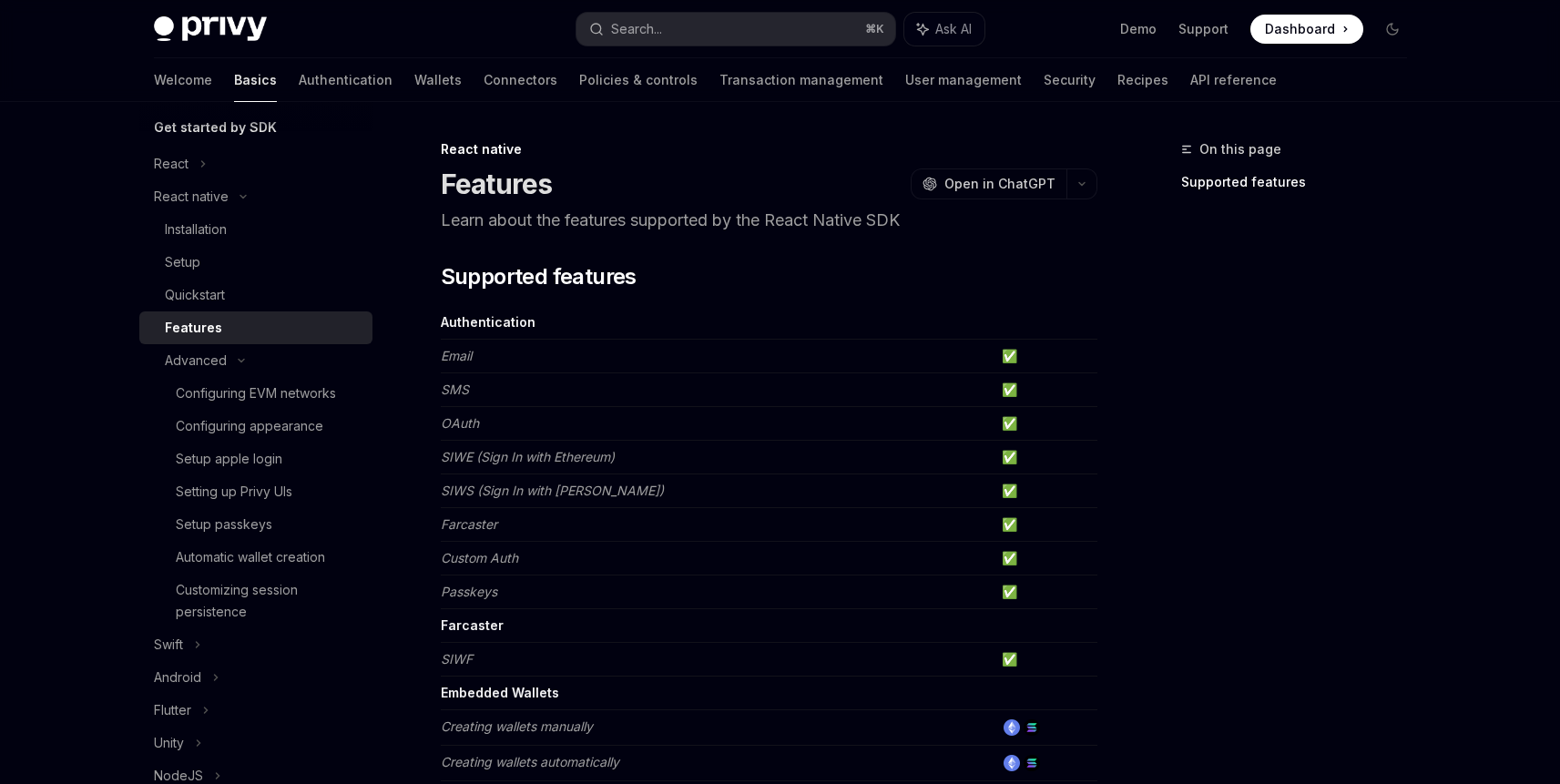
click at [195, 334] on div "Features" at bounding box center [194, 327] width 58 height 22
click at [1117, 77] on link "Recipes" at bounding box center [1142, 80] width 51 height 44
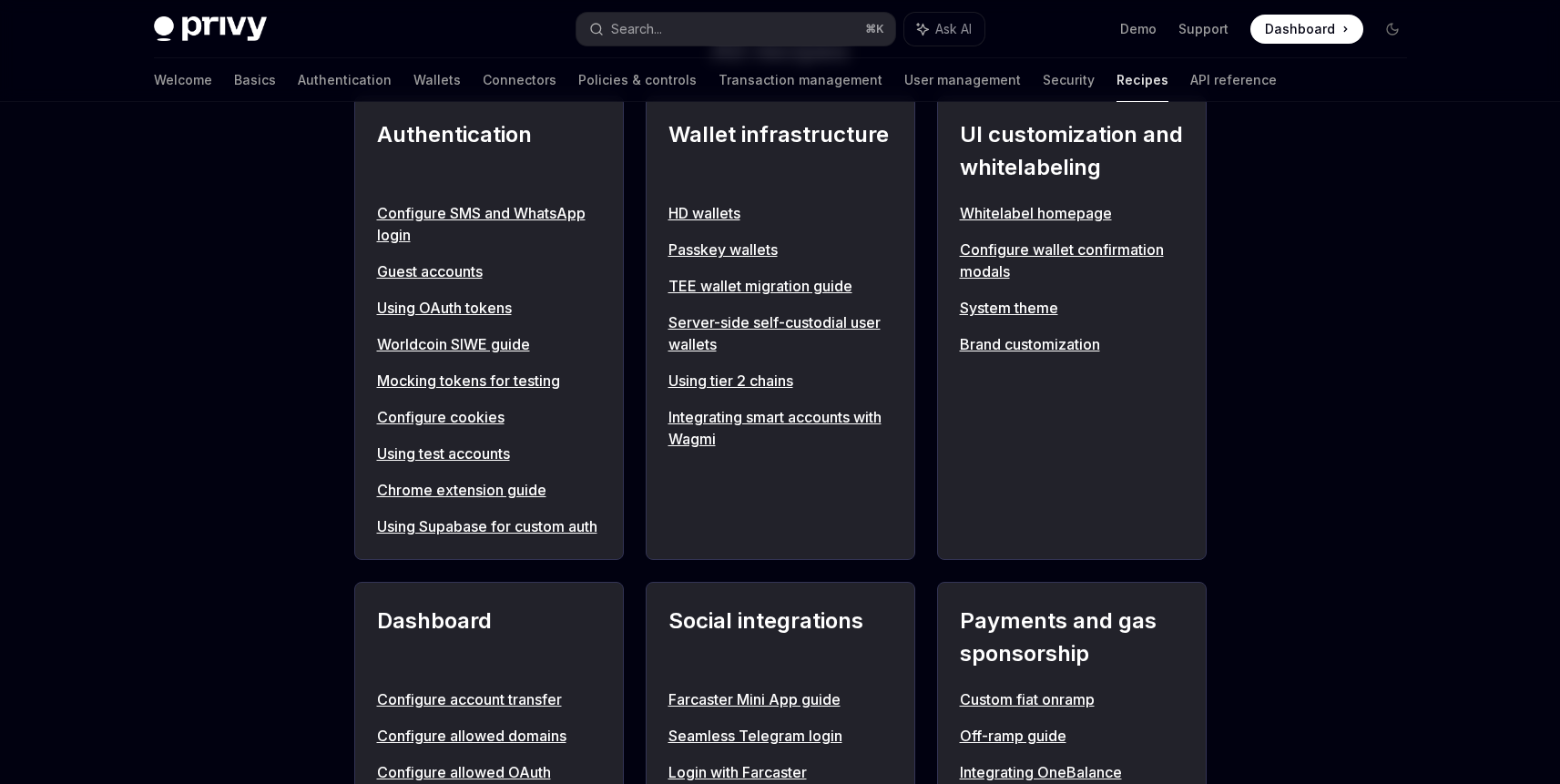
scroll to position [1210, 0]
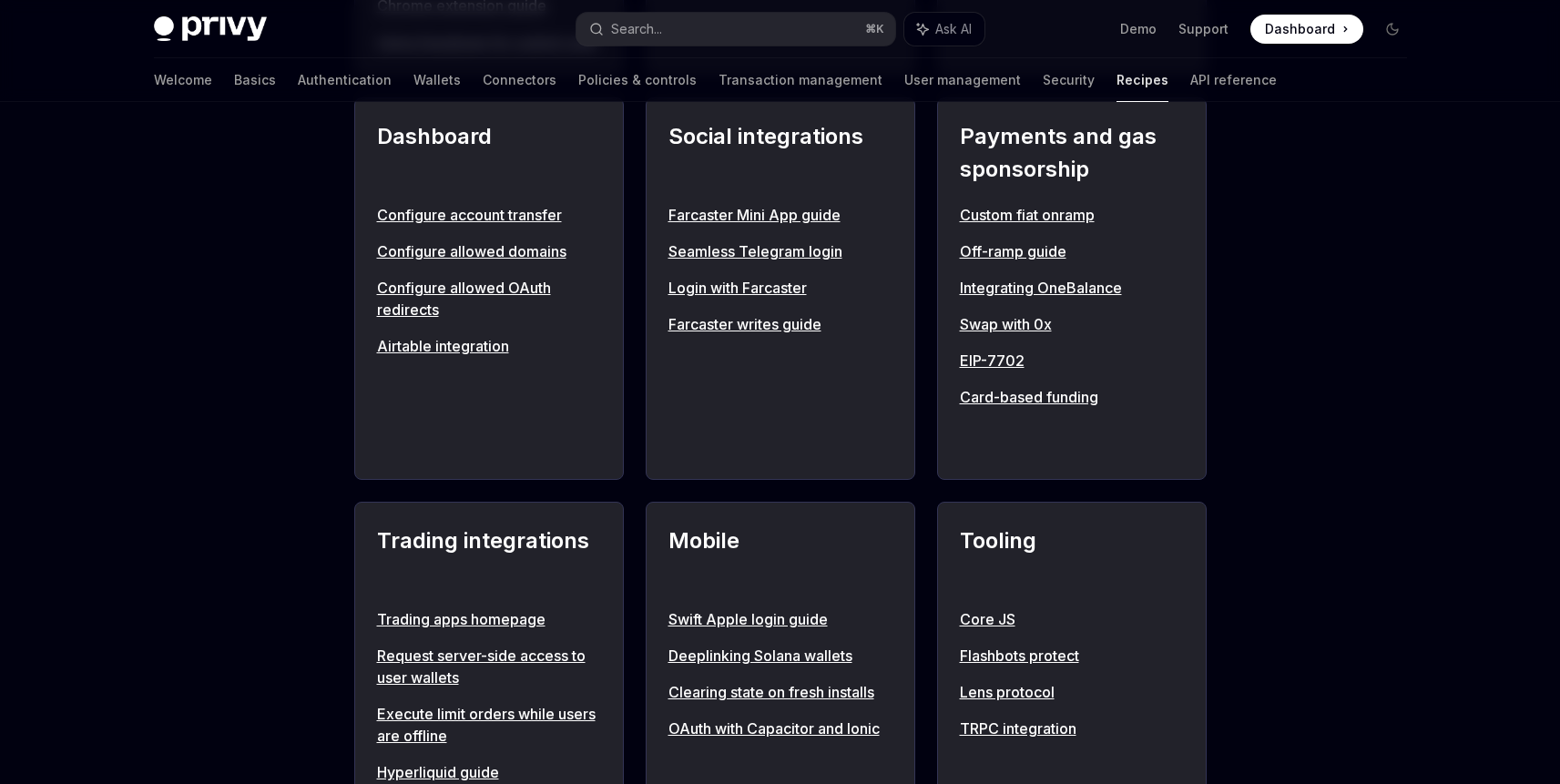
click at [1375, 328] on div "**********" at bounding box center [780, 322] width 1560 height 2858
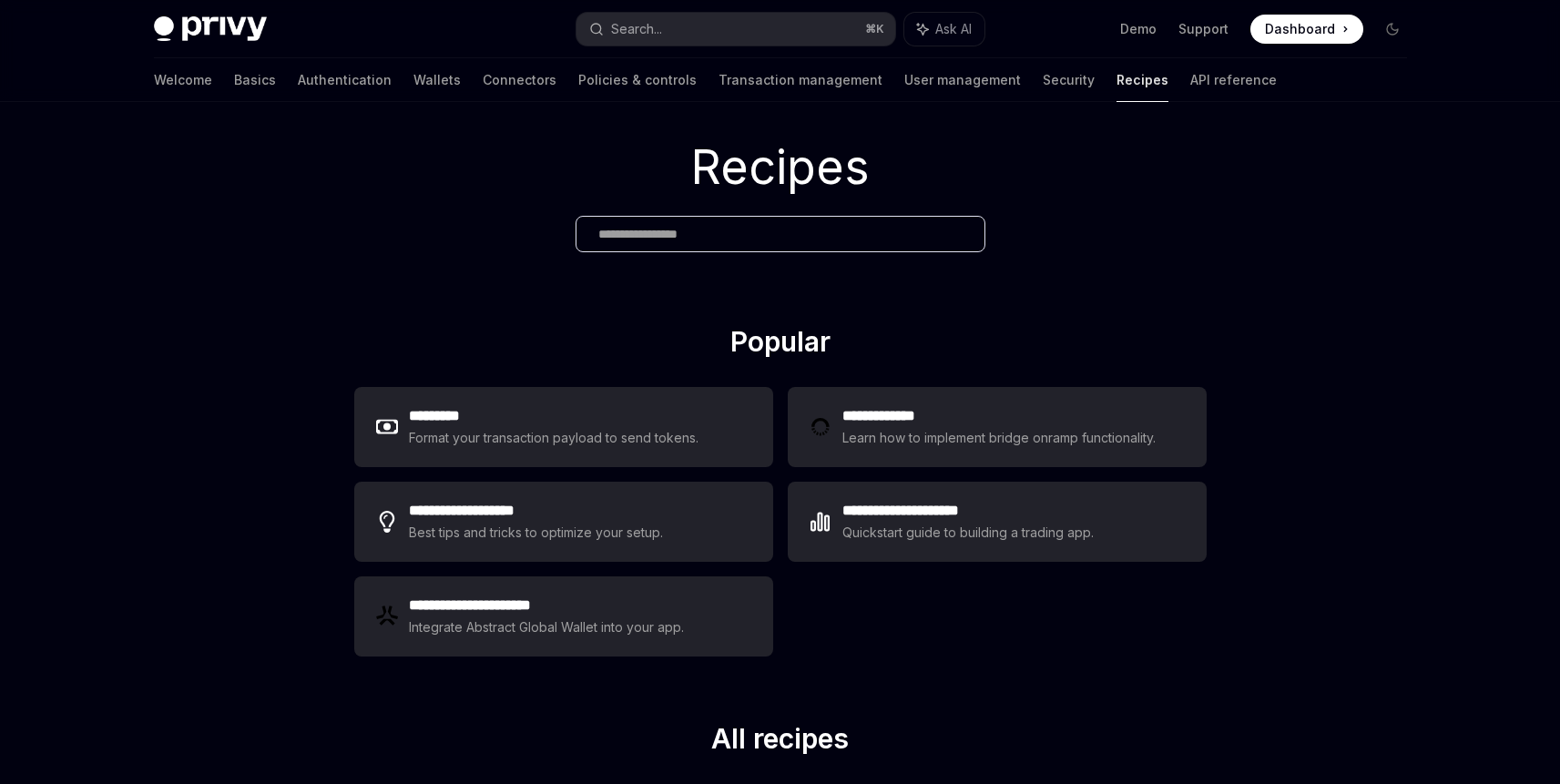
scroll to position [0, 0]
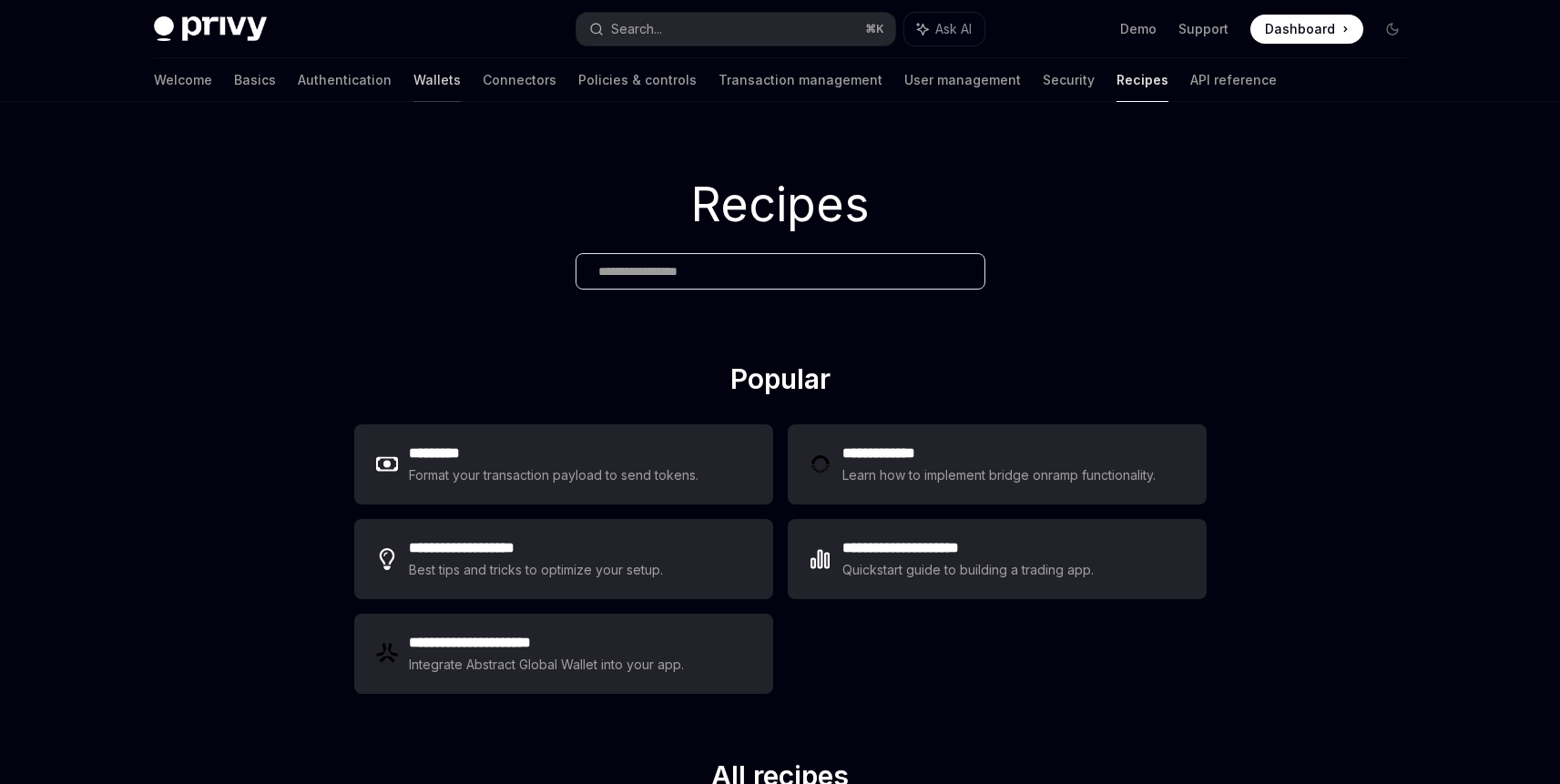
click at [413, 74] on link "Wallets" at bounding box center [437, 80] width 48 height 44
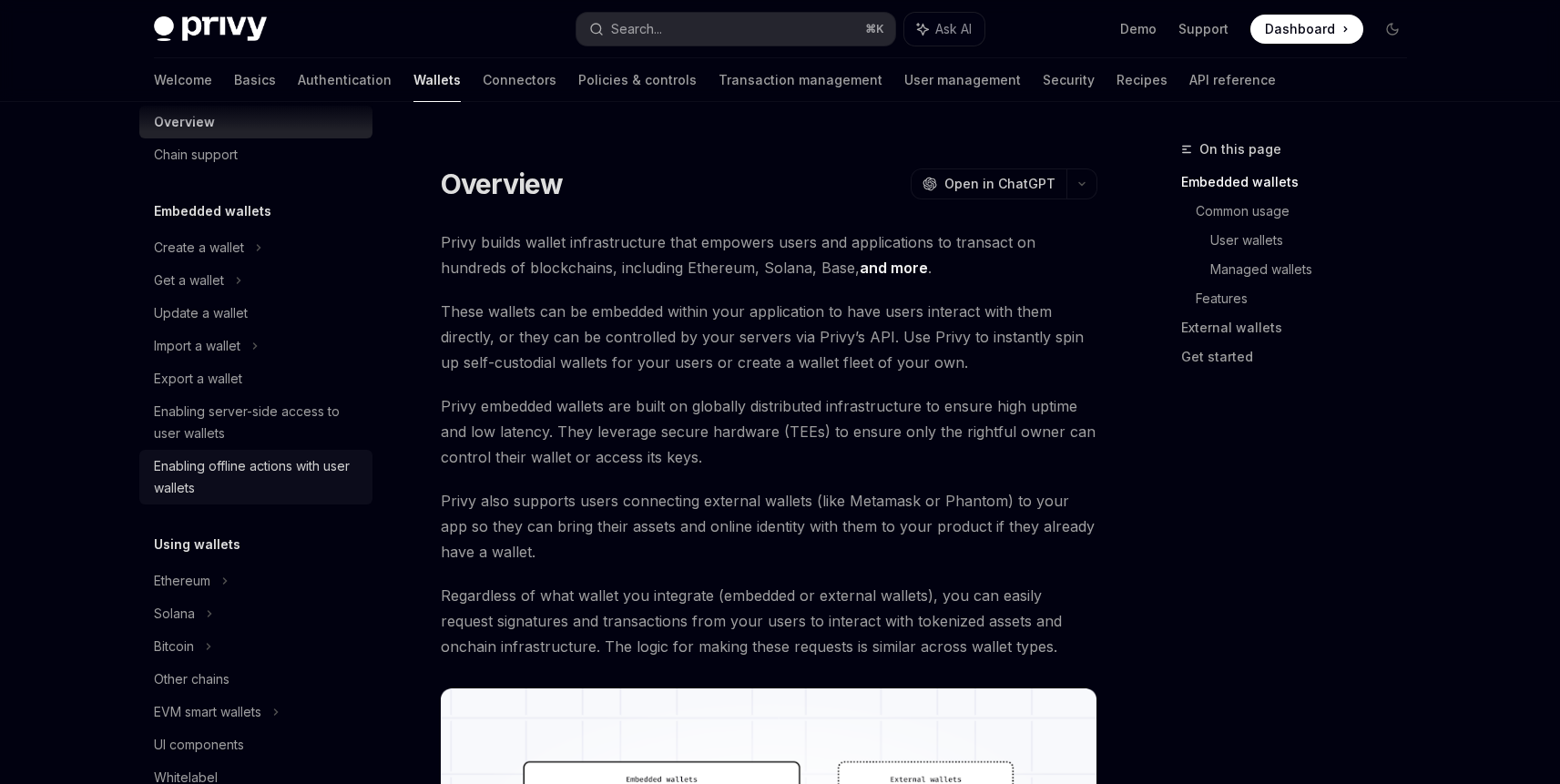
scroll to position [150, 0]
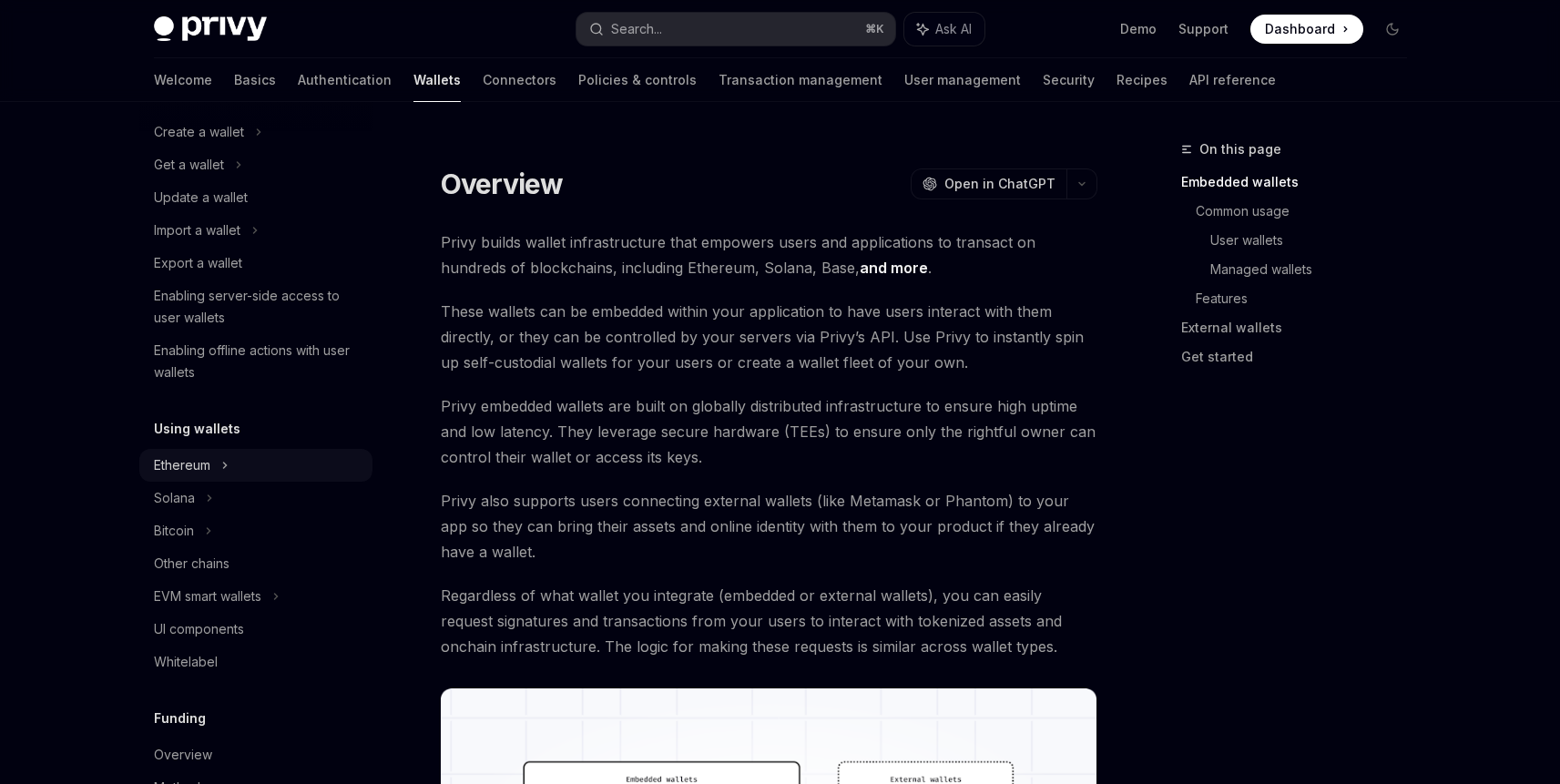
click at [268, 454] on div "Ethereum" at bounding box center [255, 464] width 233 height 33
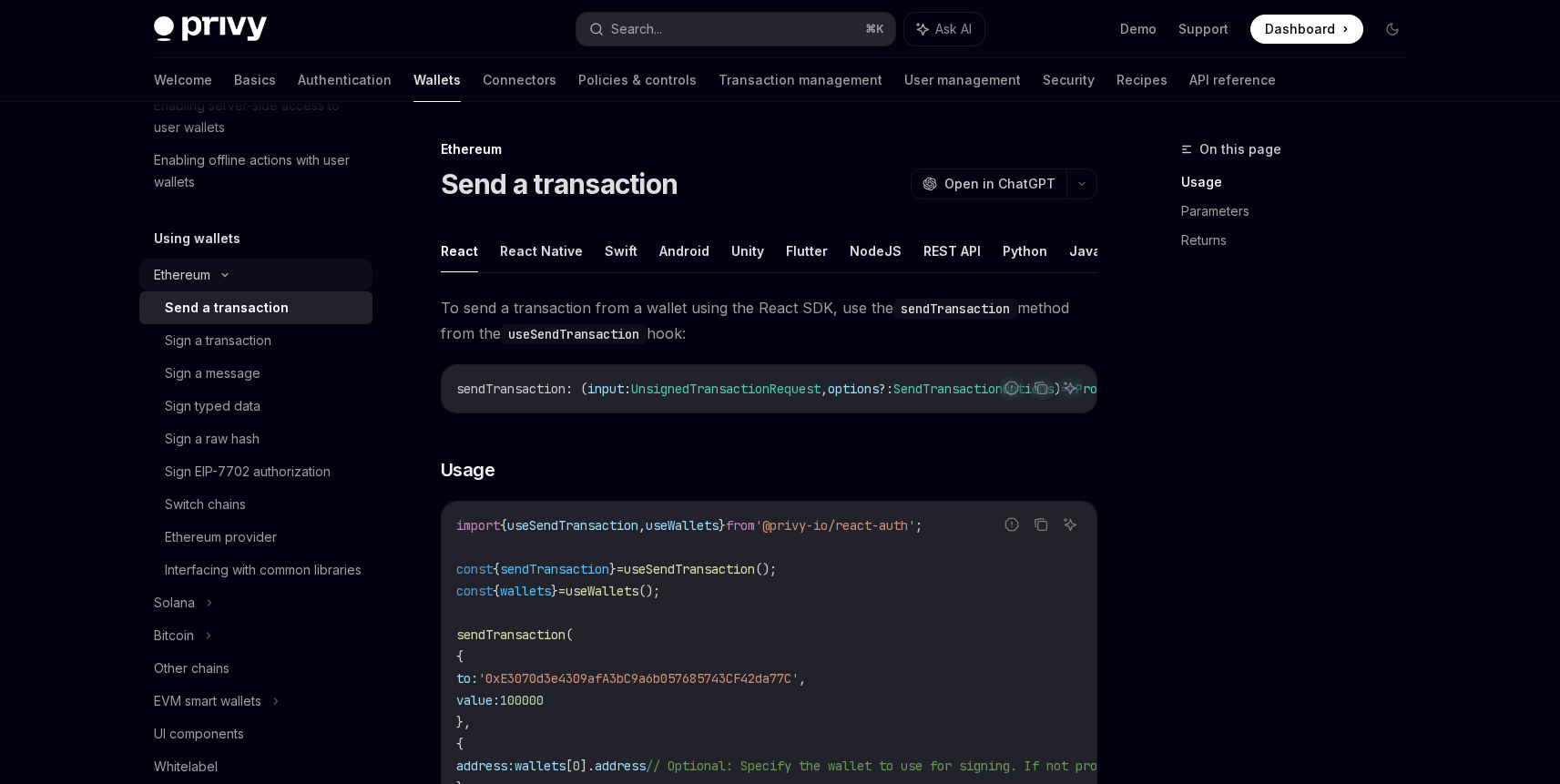
scroll to position [341, 0]
click at [291, 336] on div "Sign a transaction" at bounding box center [263, 339] width 197 height 22
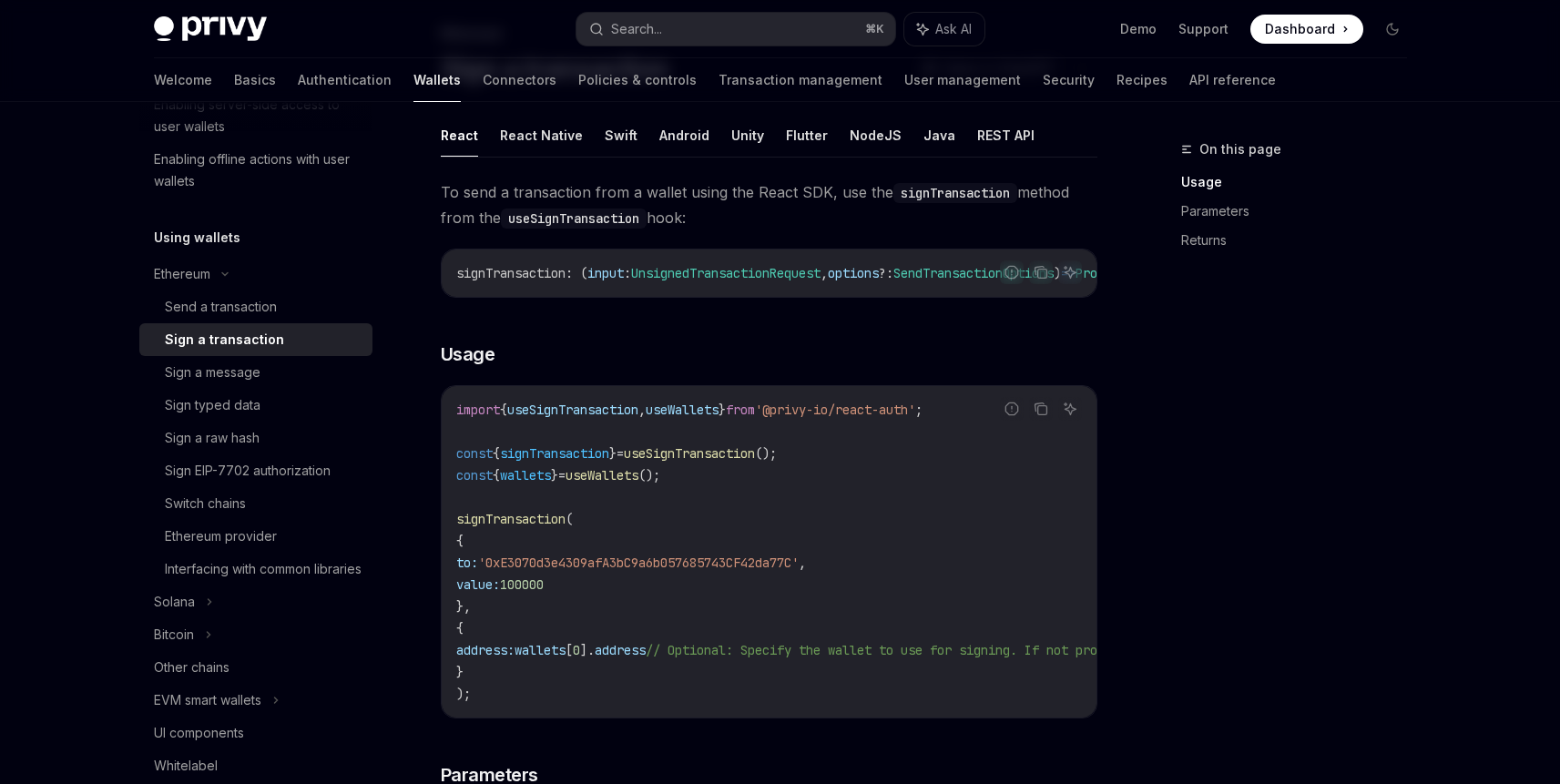
scroll to position [136, 0]
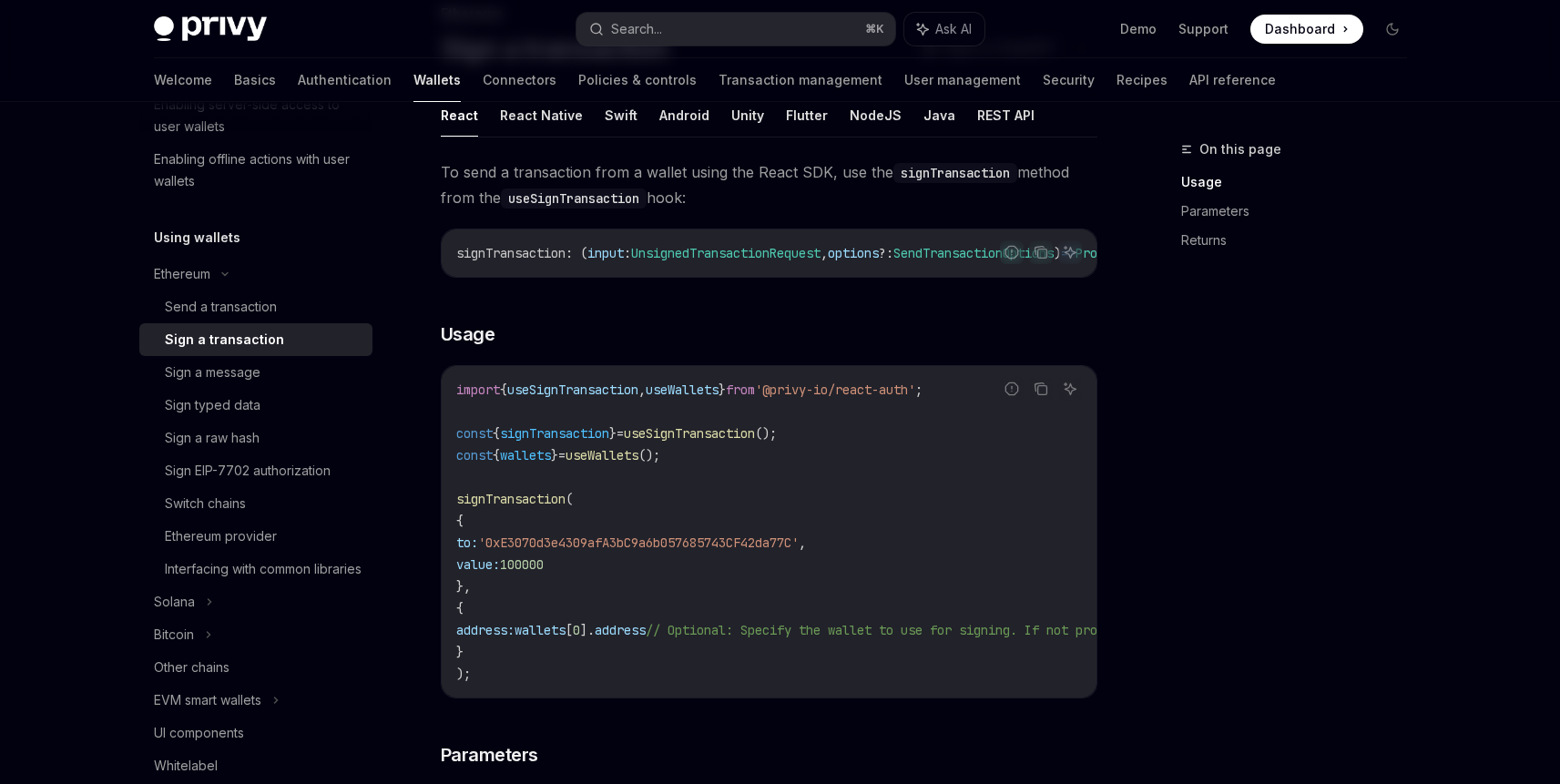
click at [679, 395] on span "useWallets" at bounding box center [681, 389] width 72 height 17
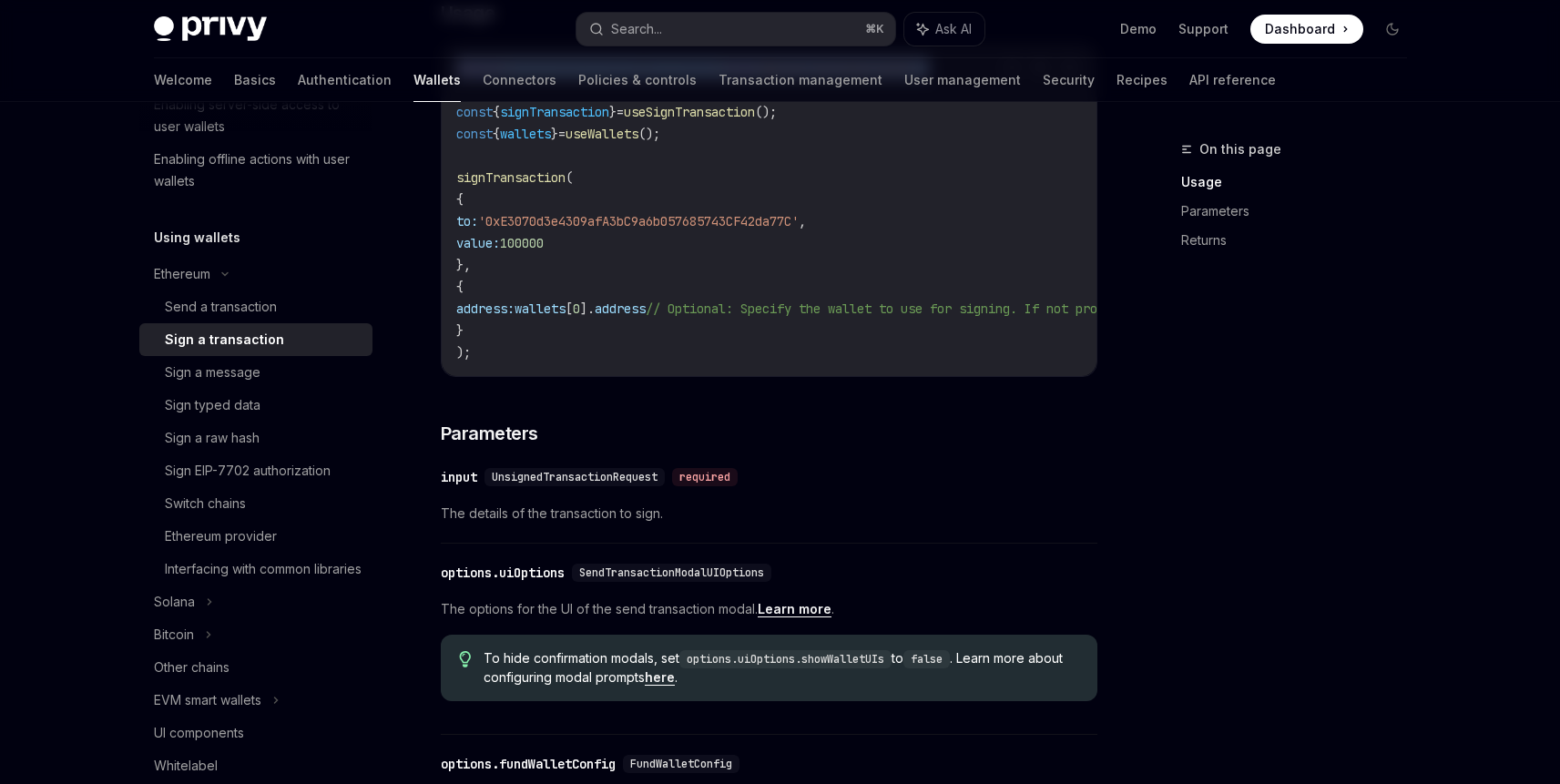
scroll to position [426, 0]
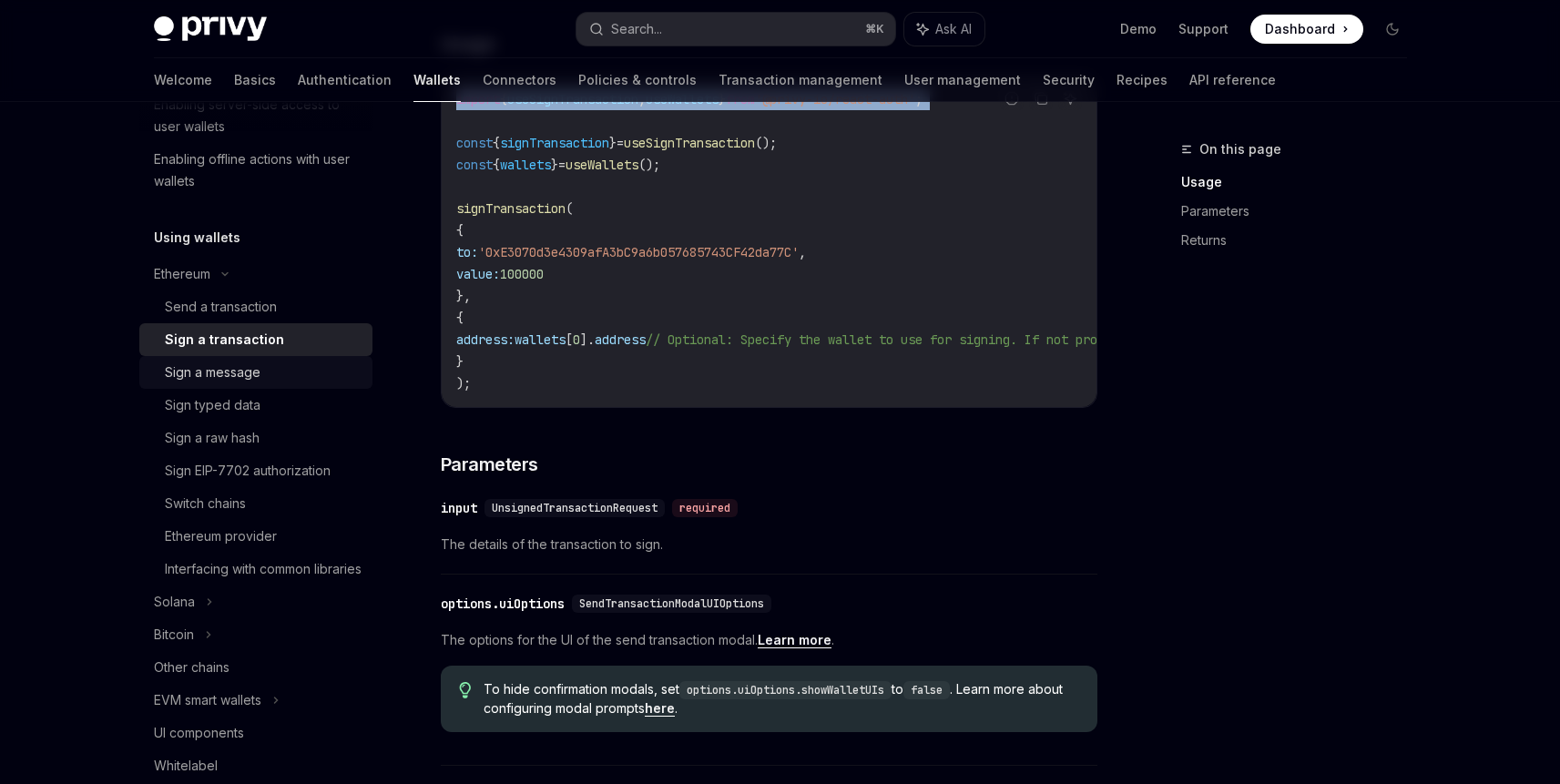
click at [237, 375] on div "Sign a message" at bounding box center [213, 372] width 95 height 22
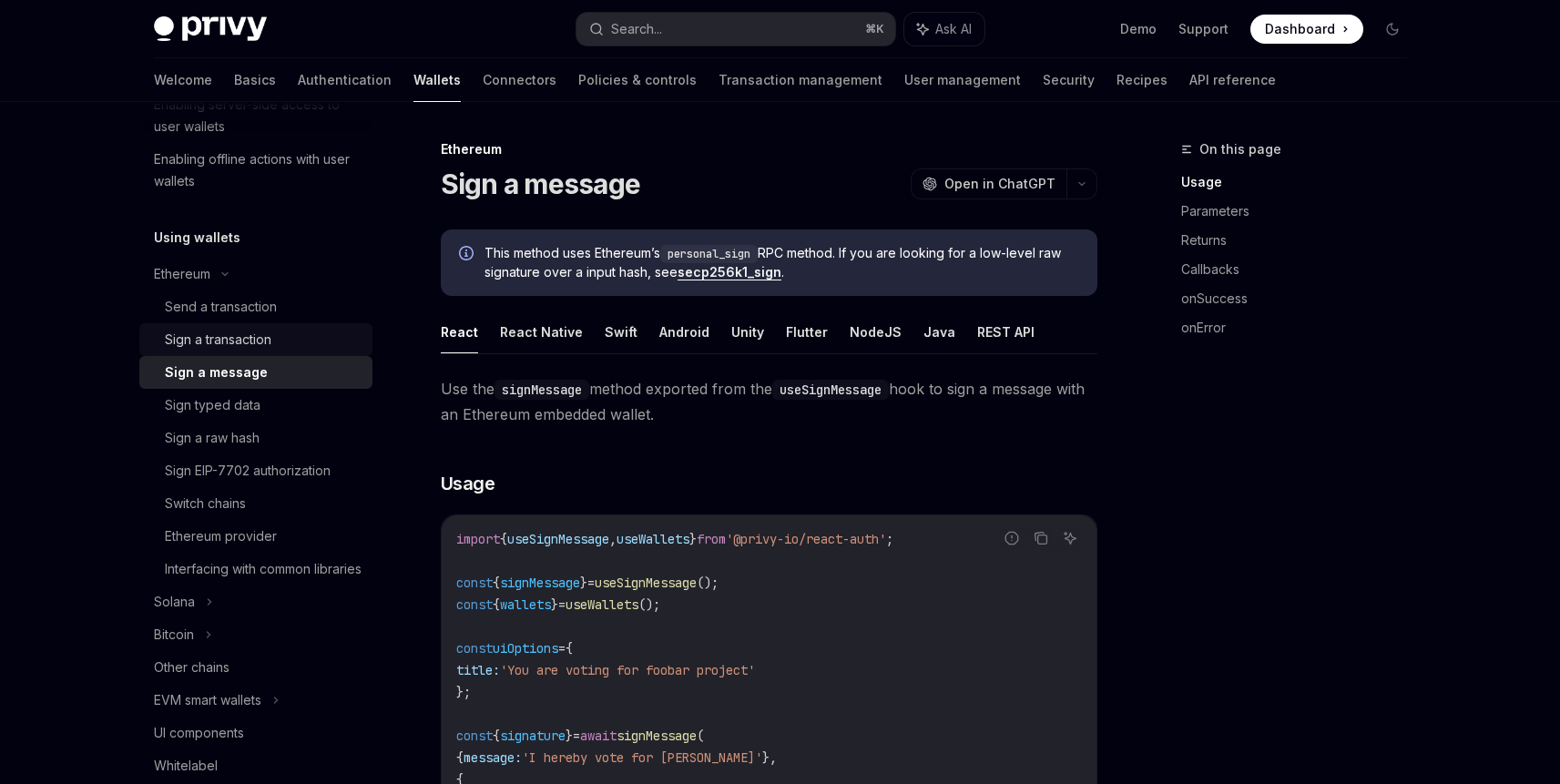
click at [258, 342] on div "Sign a transaction" at bounding box center [217, 339] width 106 height 22
click at [312, 328] on div "Sign a transaction" at bounding box center [263, 339] width 197 height 22
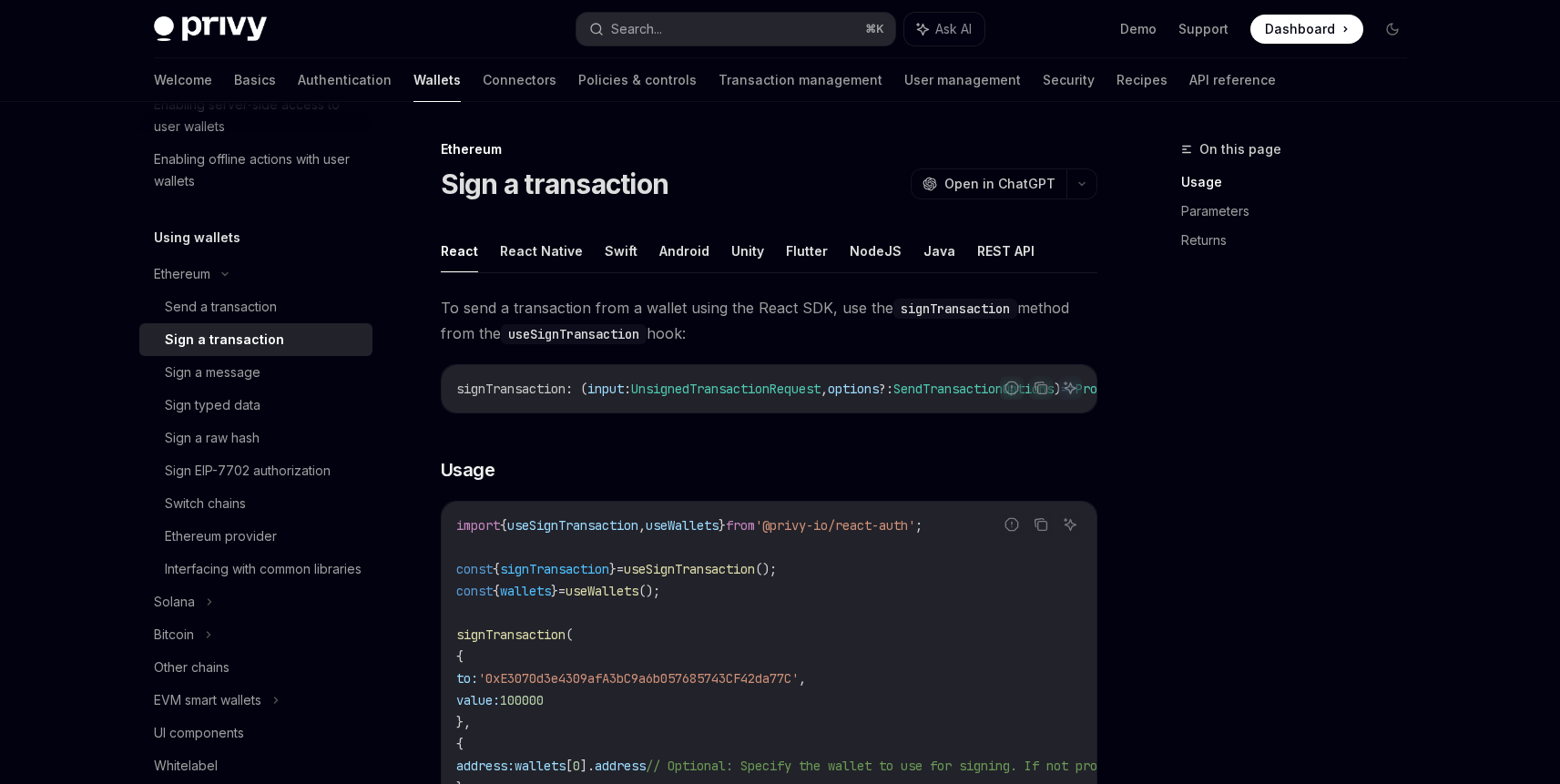
click at [252, 328] on div "Sign a transaction" at bounding box center [224, 339] width 119 height 22
click at [311, 472] on div "Sign EIP-7702 authorization" at bounding box center [247, 470] width 166 height 22
click at [279, 469] on div "Sign EIP-7702 authorization" at bounding box center [247, 470] width 166 height 22
type textarea "*"
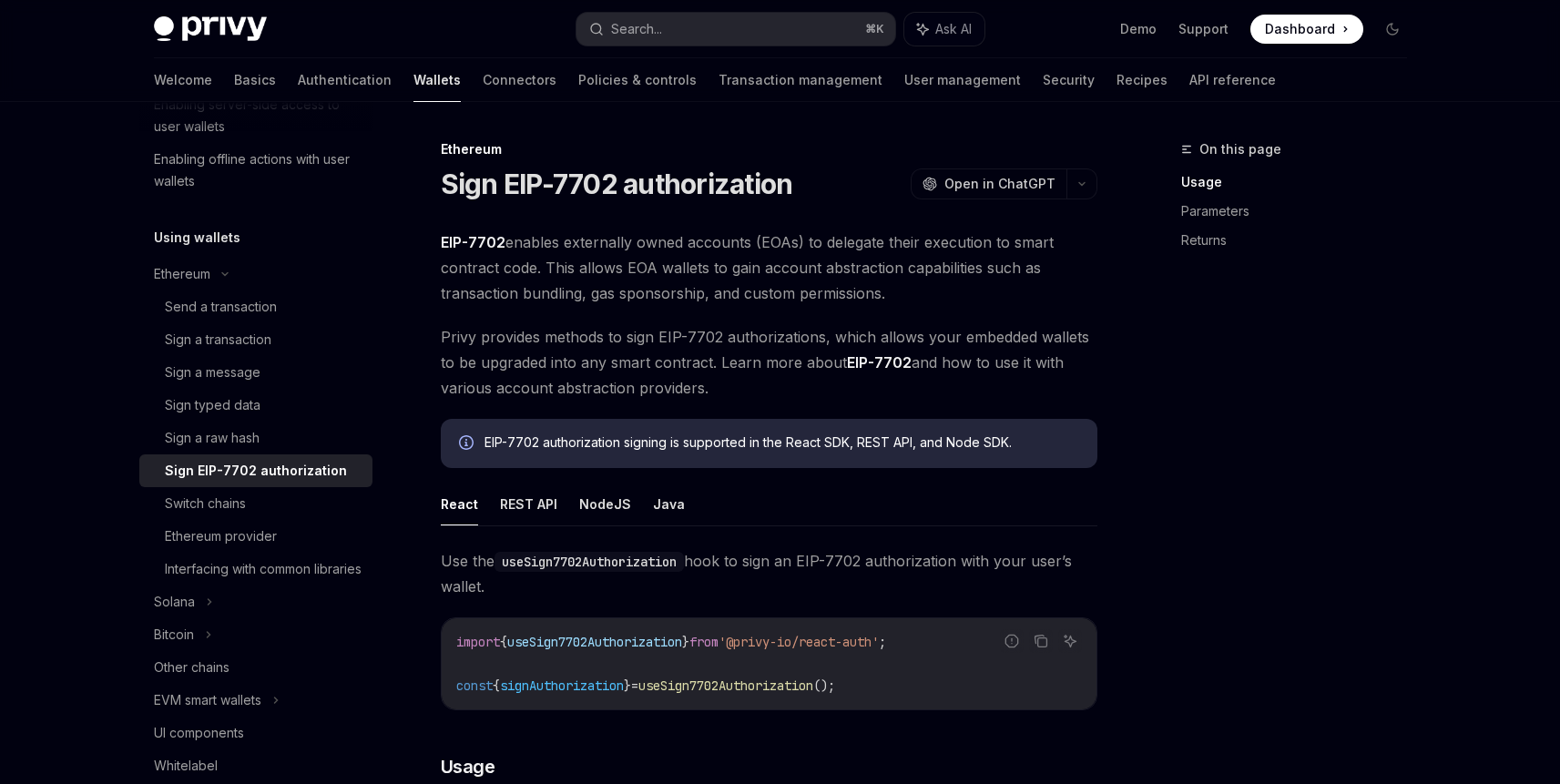
click at [597, 185] on h1 "Sign EIP-7702 authorization" at bounding box center [617, 184] width 353 height 33
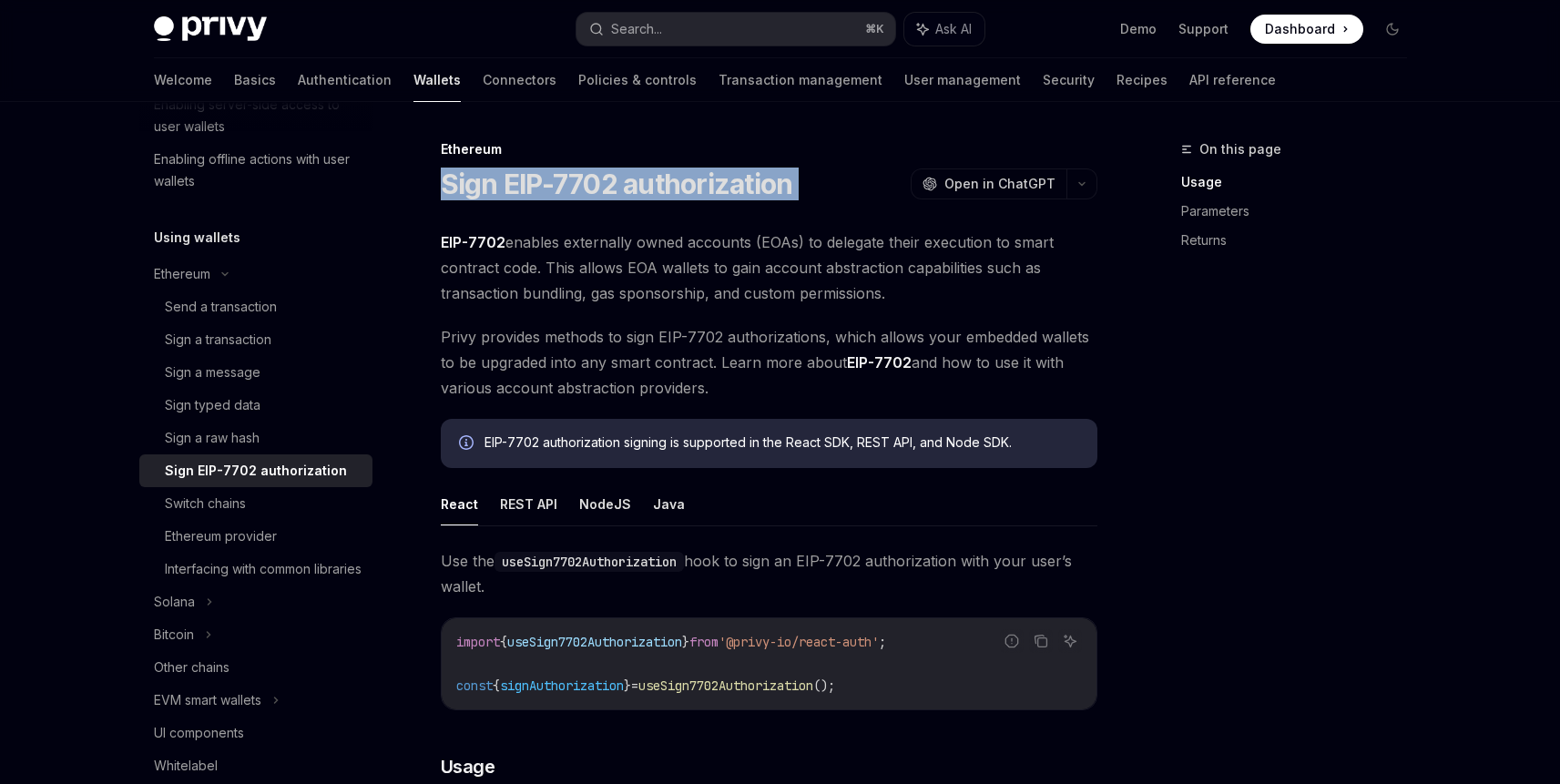
click at [597, 185] on h1 "Sign EIP-7702 authorization" at bounding box center [617, 184] width 353 height 33
copy div "Sign EIP-7702 authorization OpenAI"
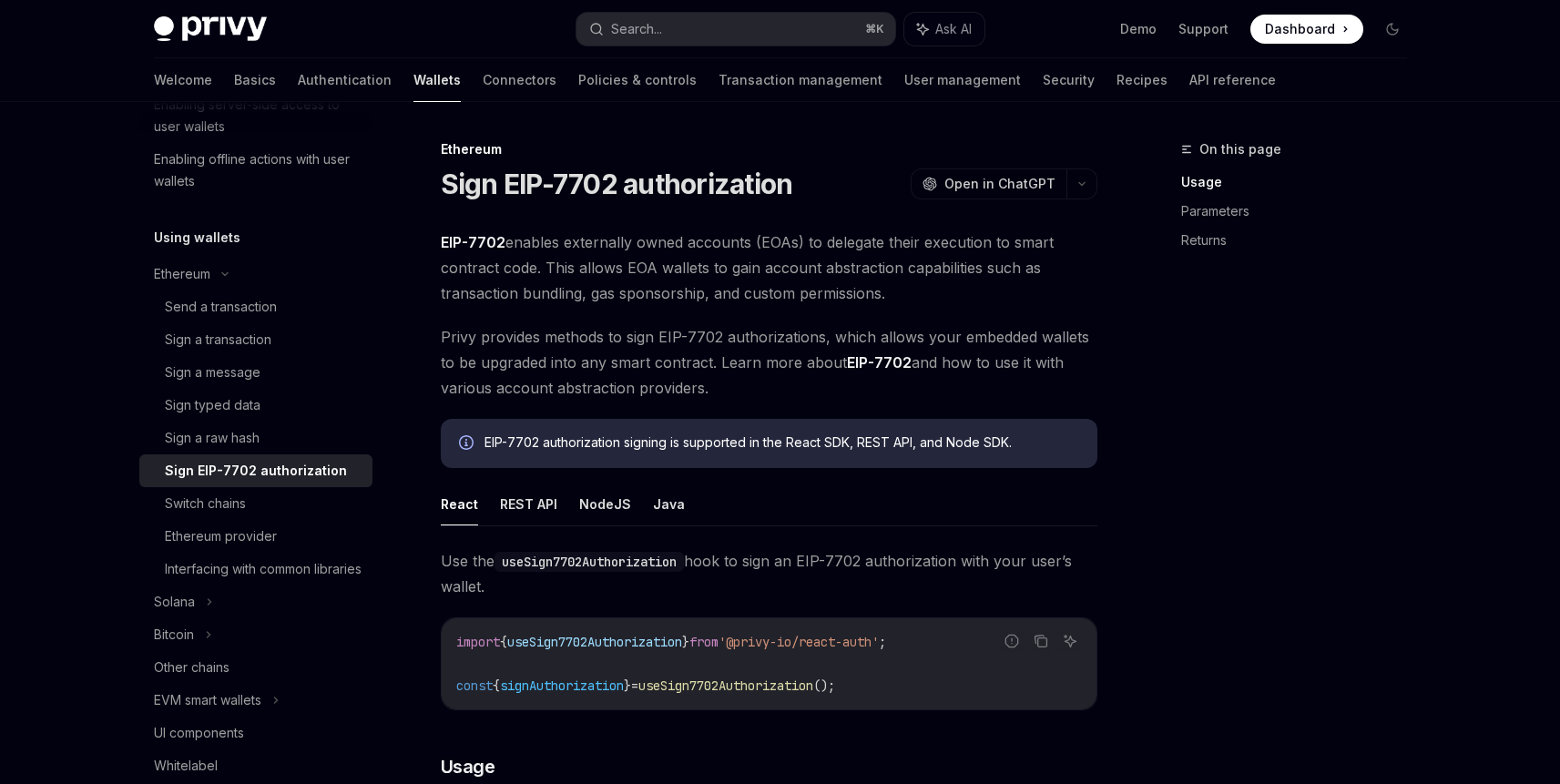
click at [807, 273] on span "EIP-7702 enables externally owned accounts (EOAs) to delegate their execution t…" at bounding box center [769, 267] width 656 height 76
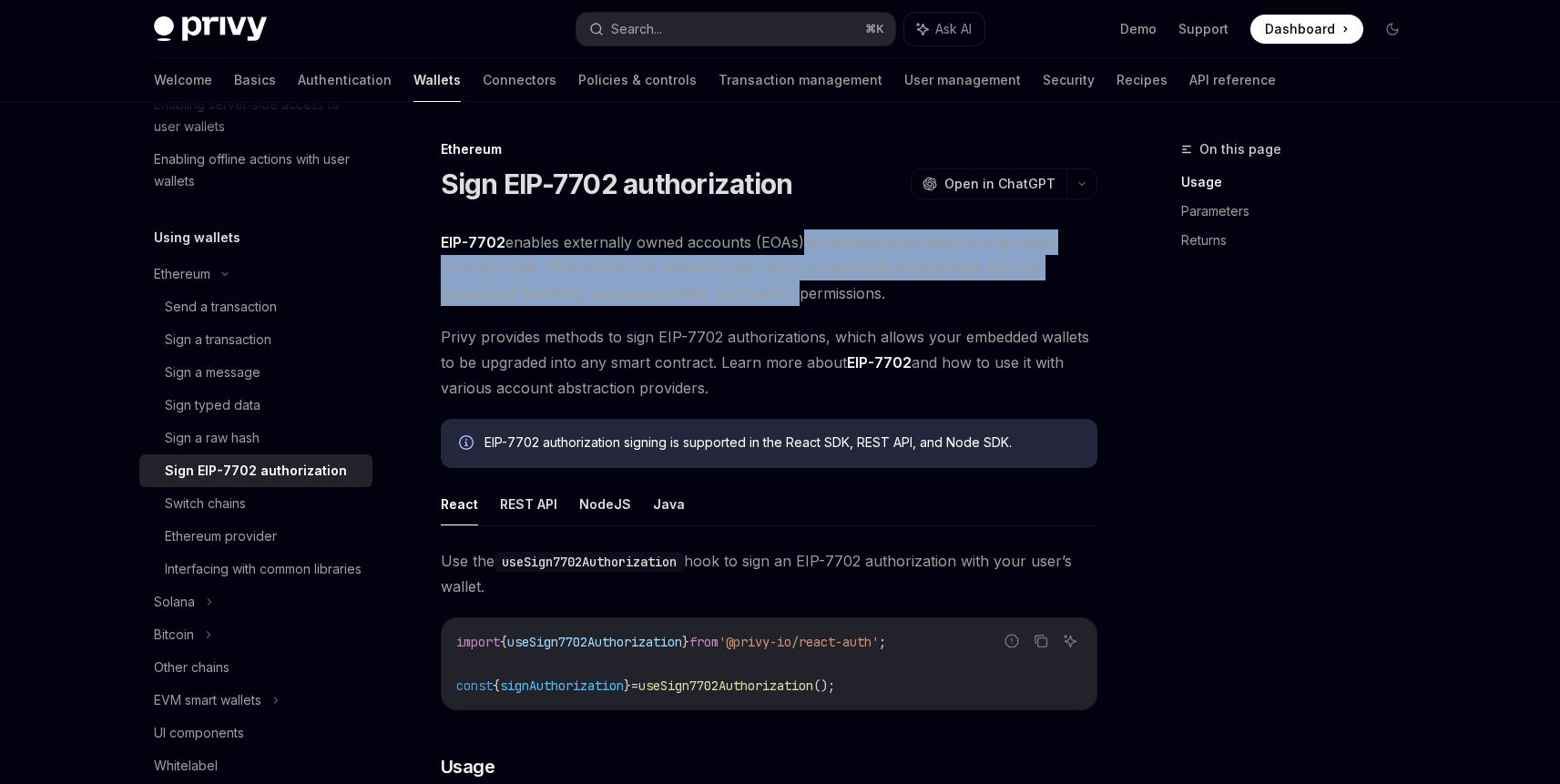
drag, startPoint x: 796, startPoint y: 251, endPoint x: 787, endPoint y: 308, distance: 57.7
click at [787, 305] on span "EIP-7702 enables externally owned accounts (EOAs) to delegate their execution t…" at bounding box center [769, 267] width 656 height 76
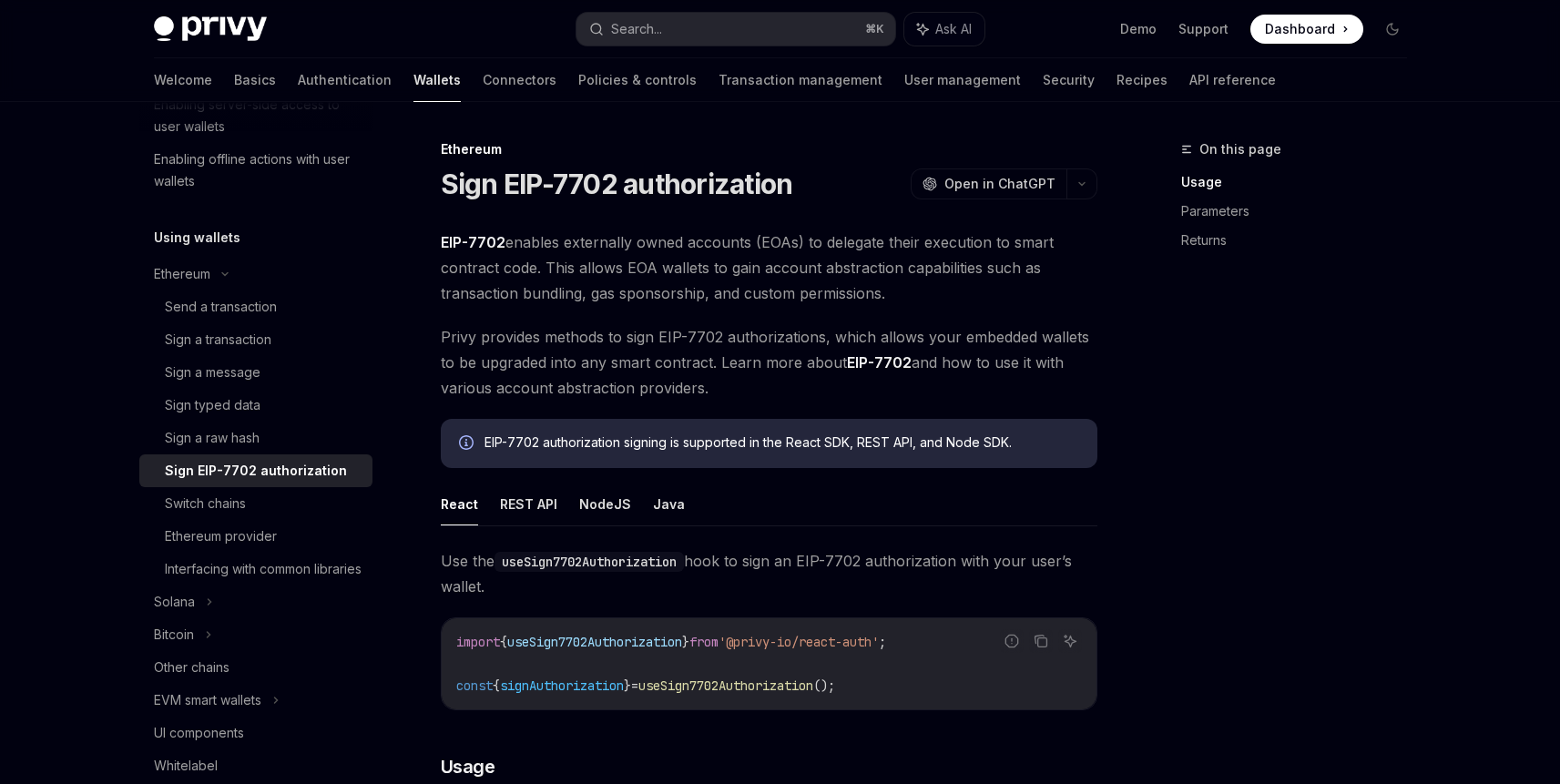
click at [787, 336] on span "Privy provides methods to sign EIP-7702 authorizations, which allows your embed…" at bounding box center [769, 361] width 656 height 76
click at [684, 23] on button "Search... ⌘ K" at bounding box center [736, 29] width 319 height 33
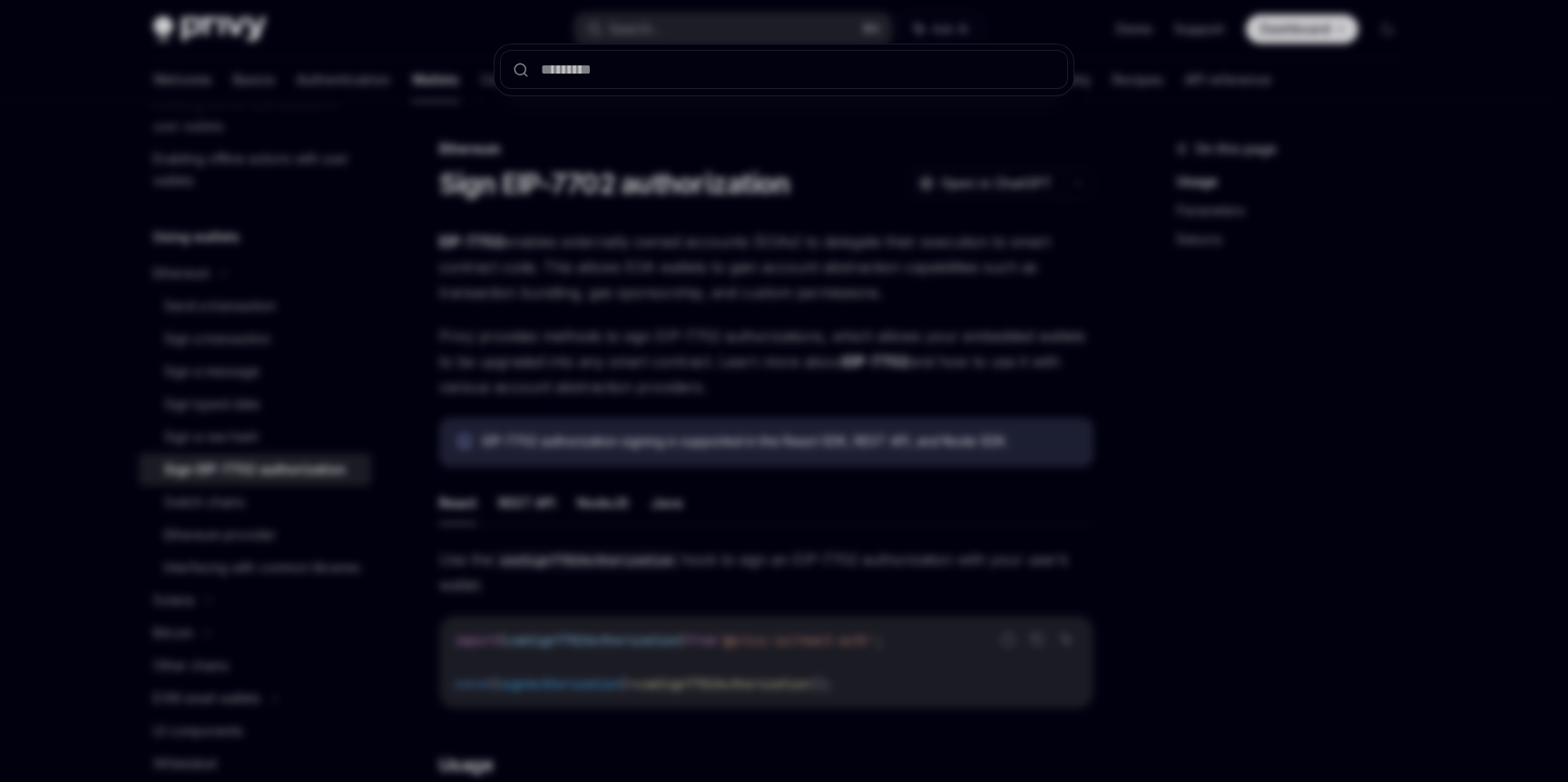
type input "**********"
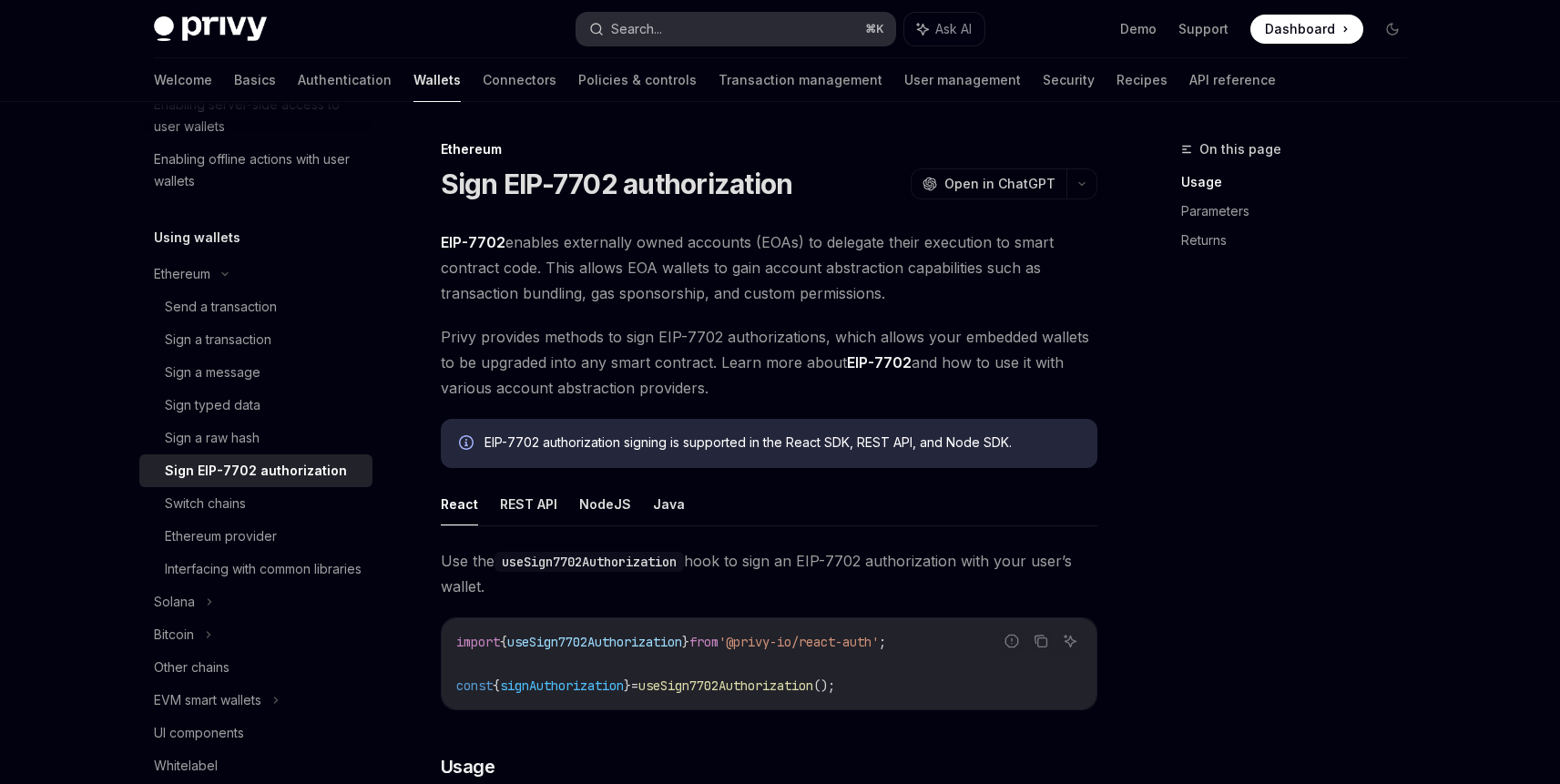
click at [694, 38] on button "Search... ⌘ K" at bounding box center [736, 29] width 319 height 33
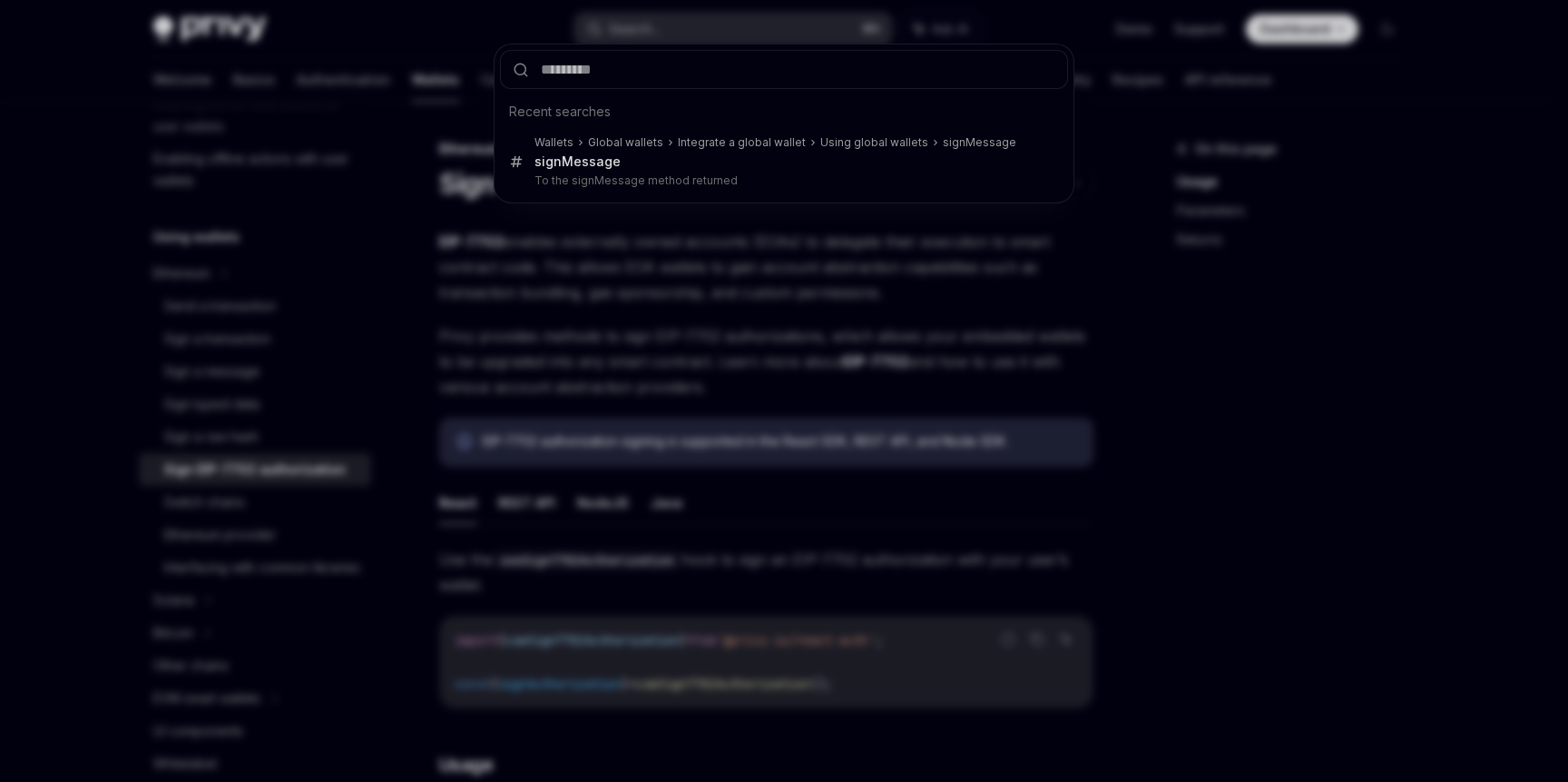
type input "**********"
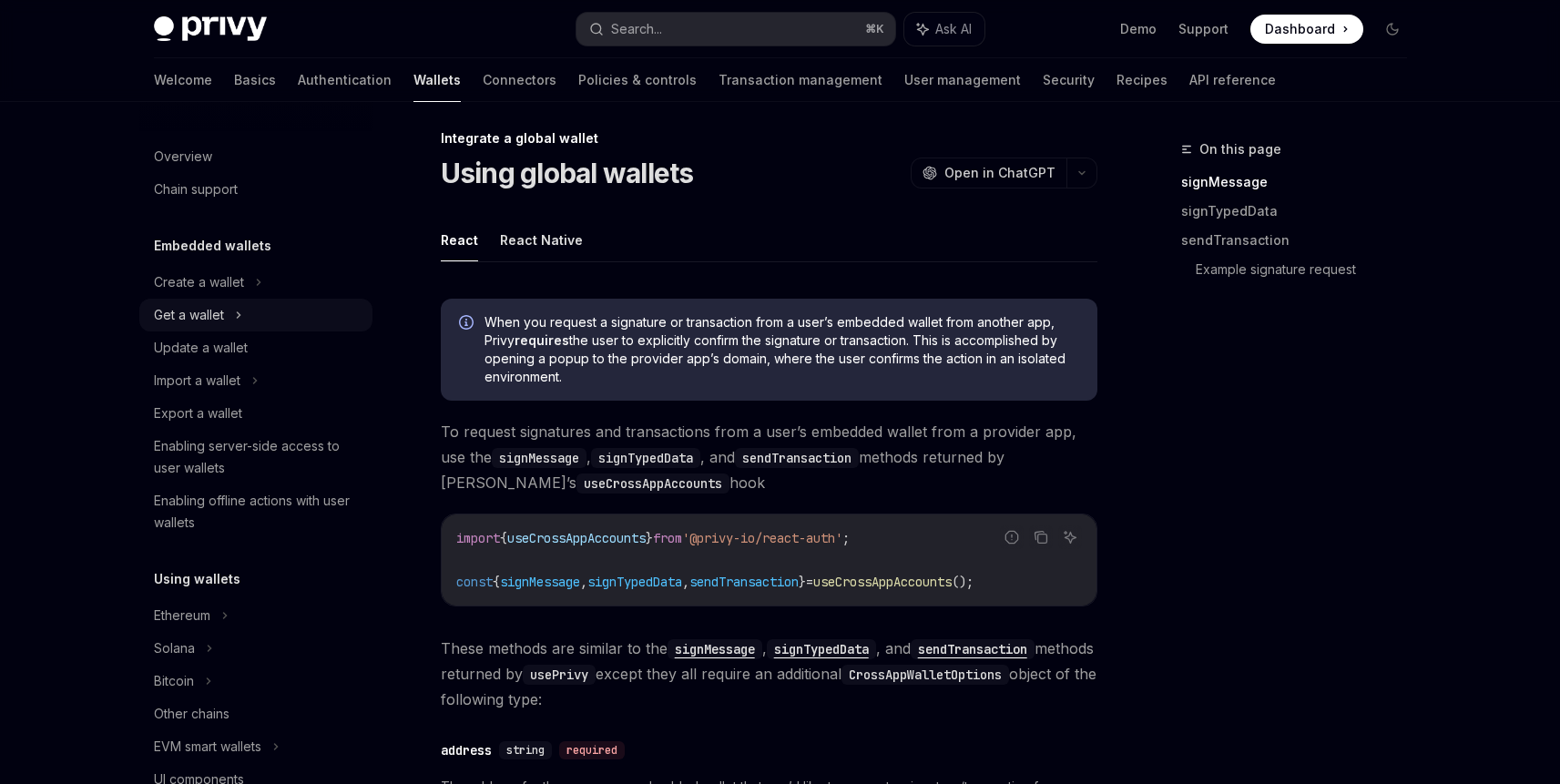
click at [262, 316] on div "Get a wallet" at bounding box center [255, 315] width 233 height 33
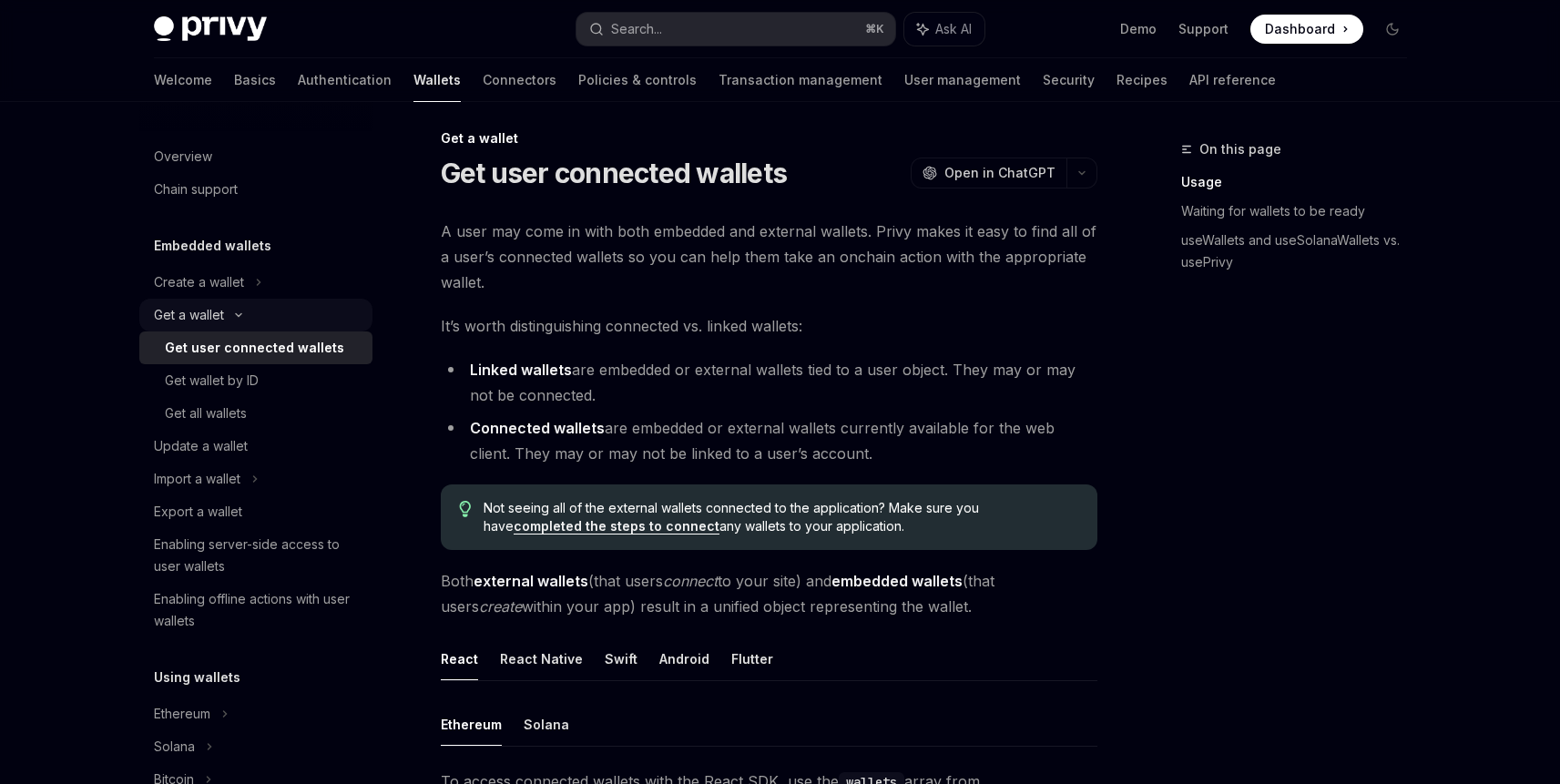
click at [262, 316] on div "Get a wallet" at bounding box center [255, 315] width 233 height 33
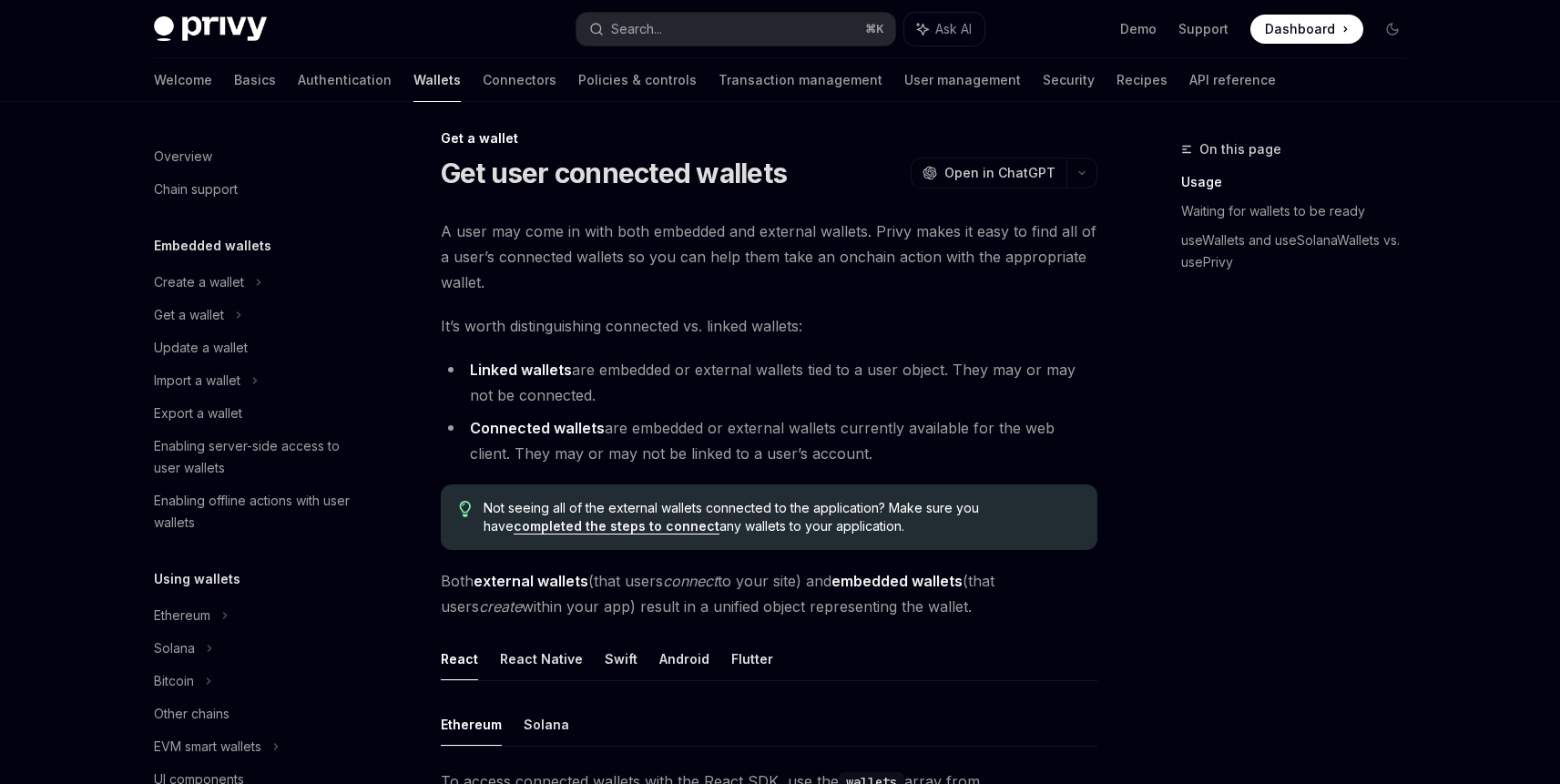
click at [413, 77] on link "Wallets" at bounding box center [437, 80] width 48 height 44
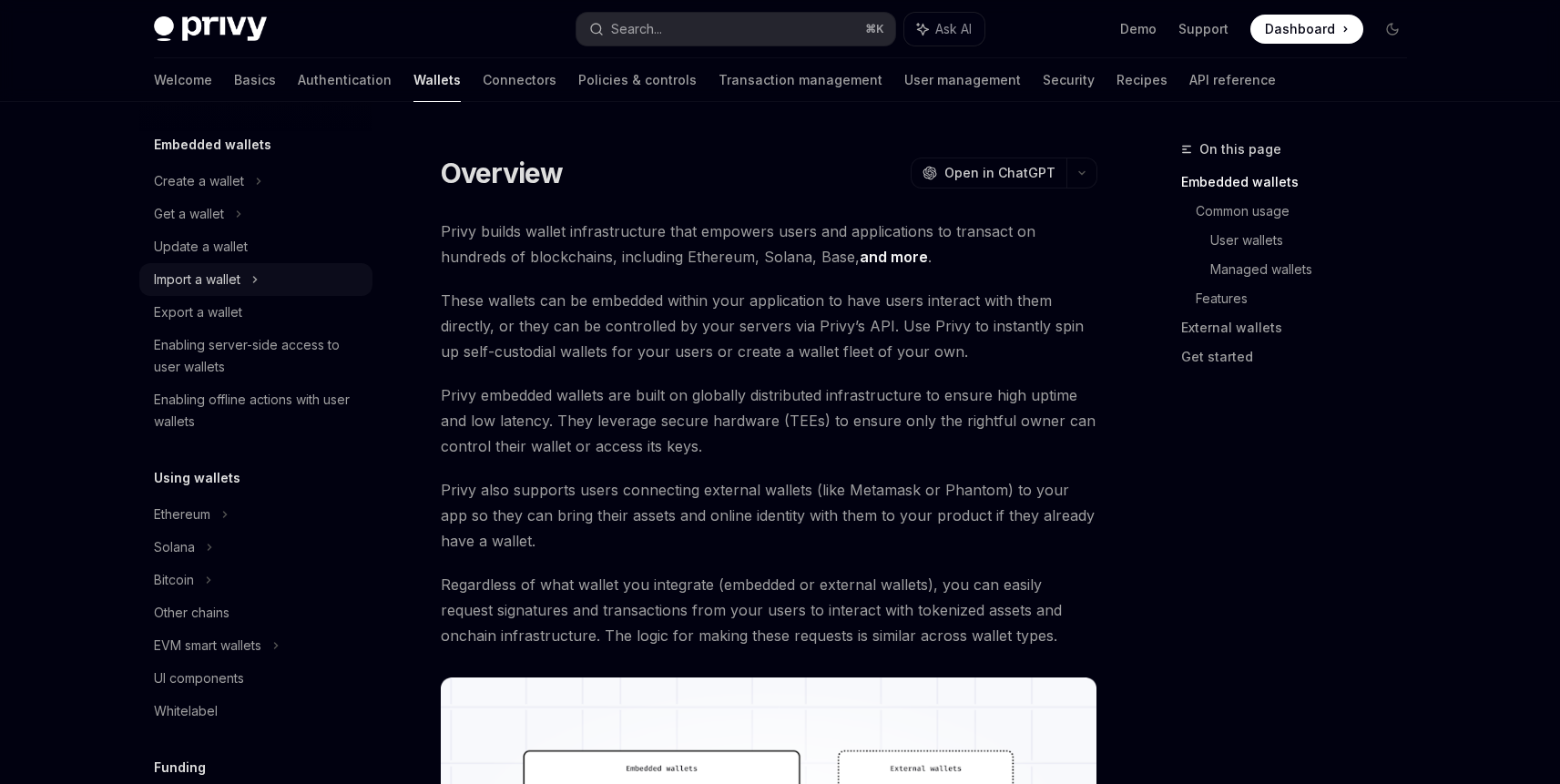
scroll to position [234, 0]
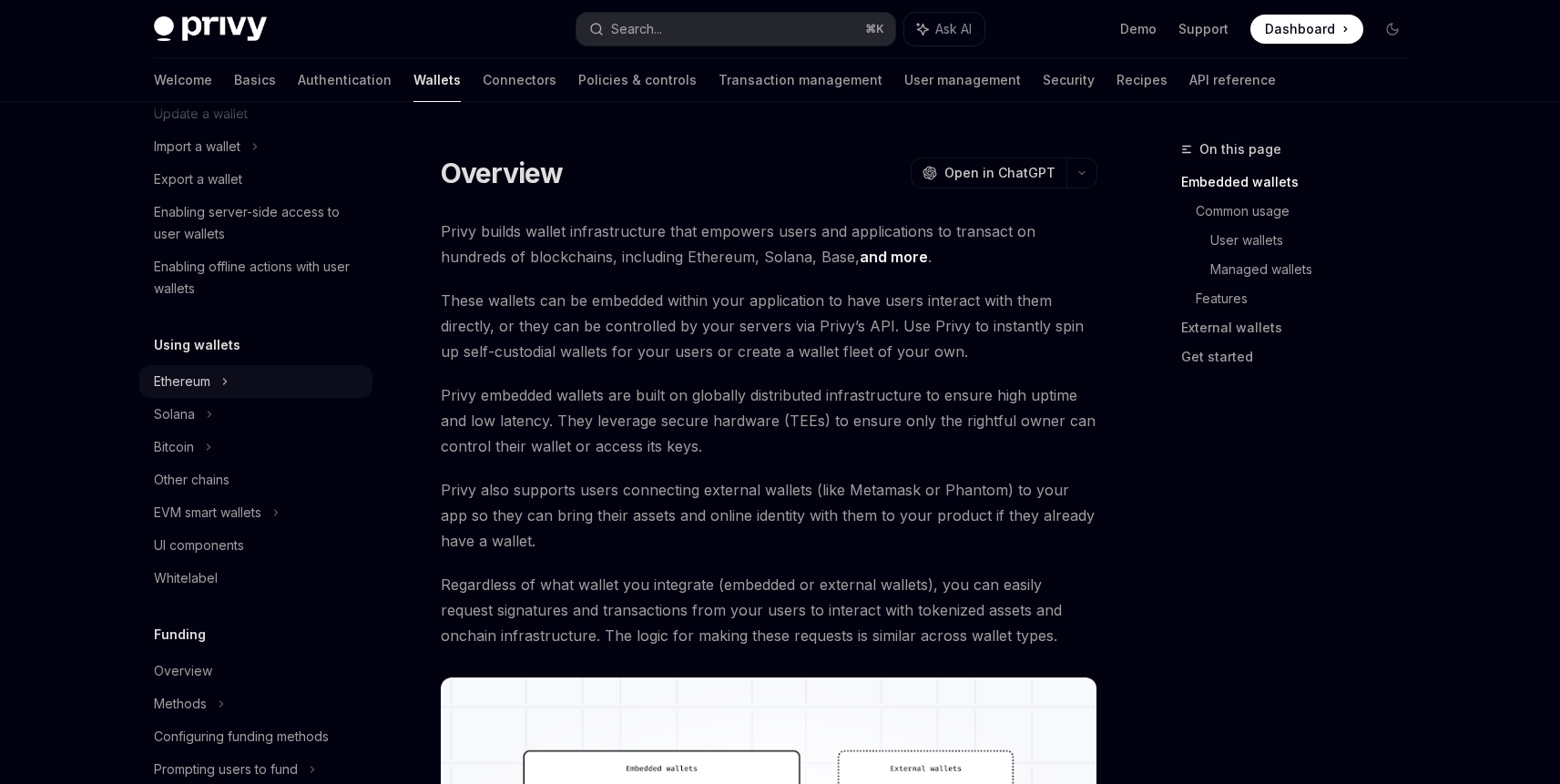
click at [269, 390] on div "Ethereum" at bounding box center [255, 381] width 233 height 33
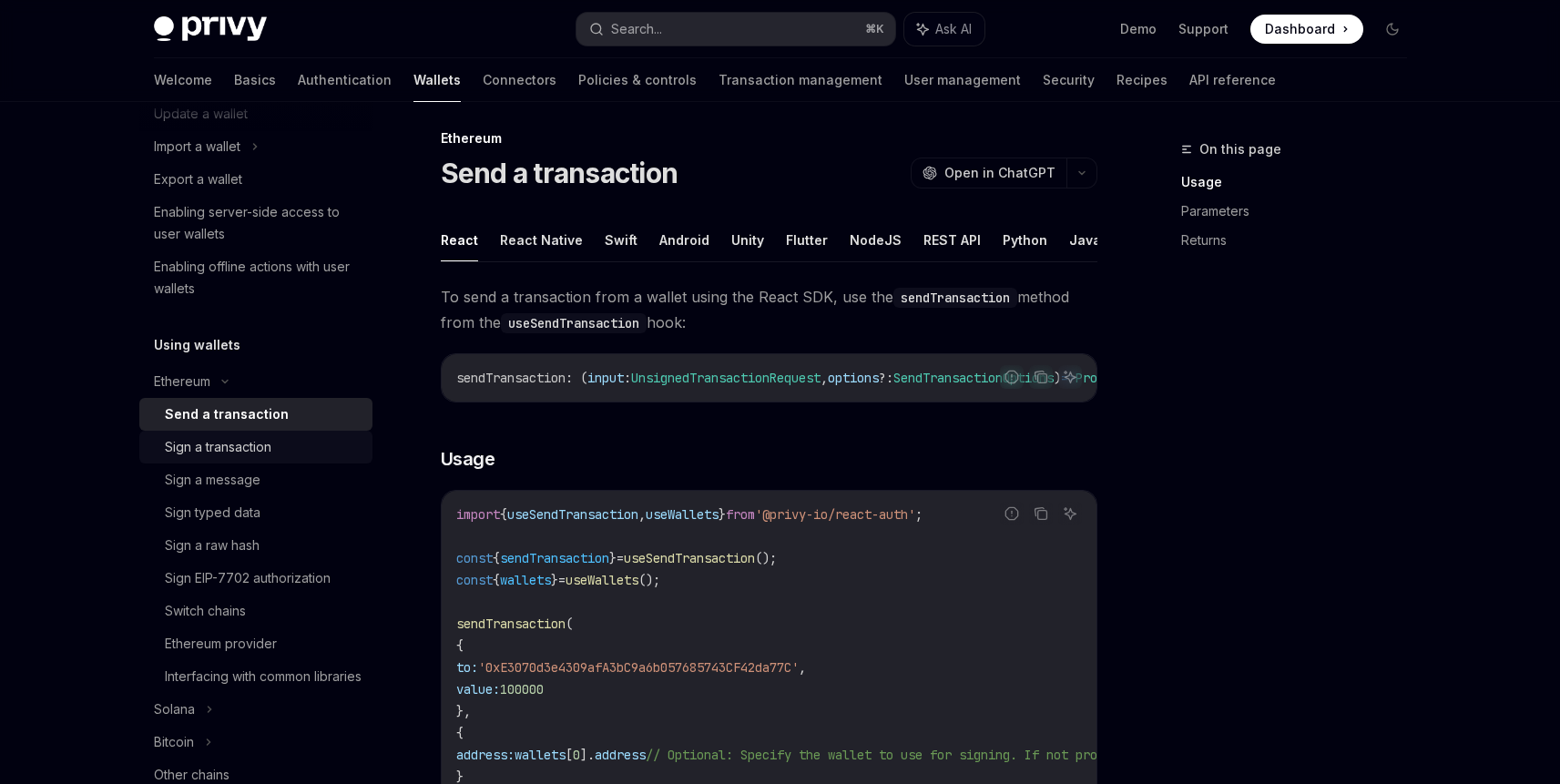
click at [282, 450] on div "Sign a transaction" at bounding box center [263, 447] width 197 height 22
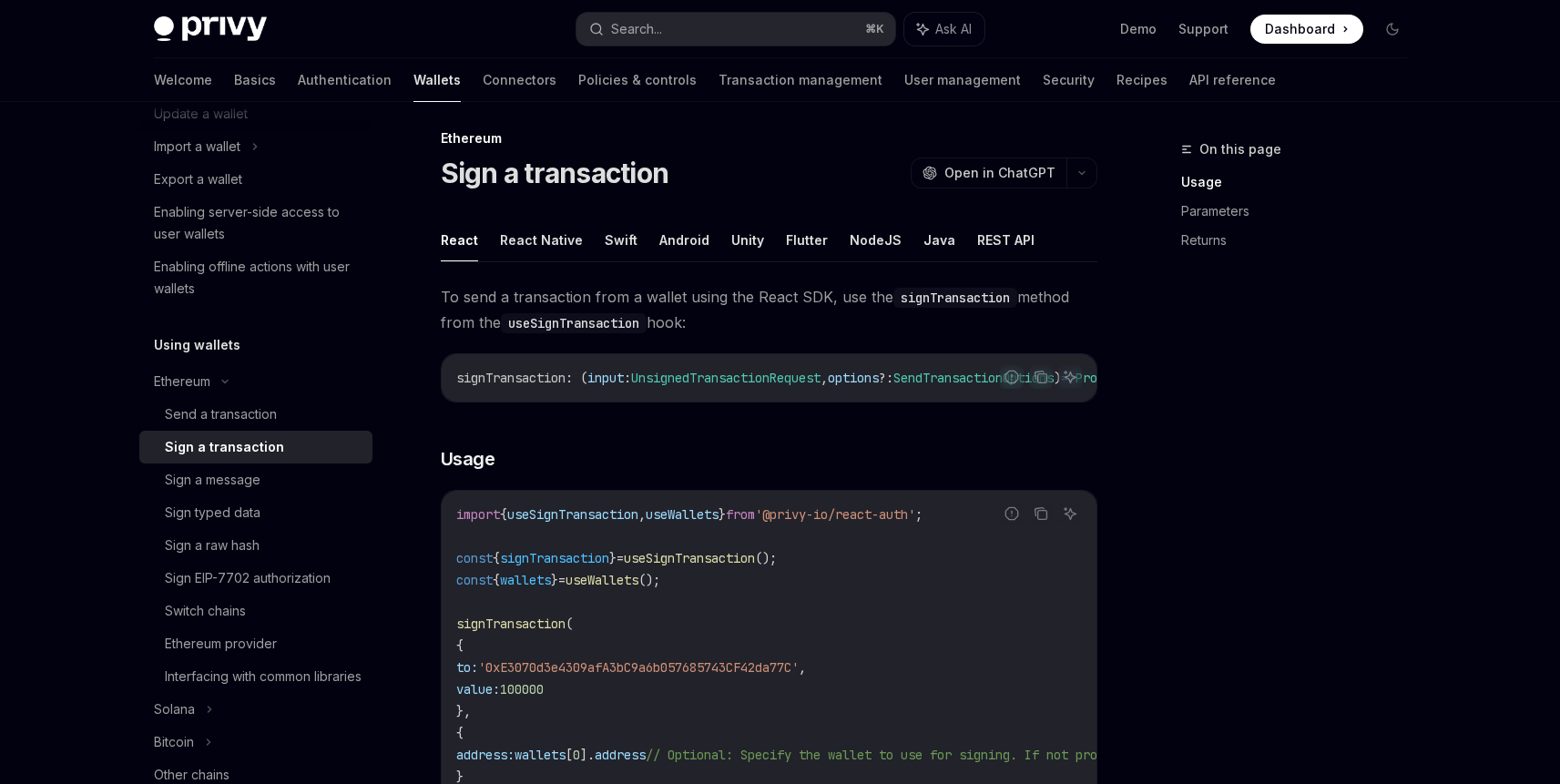
click at [601, 521] on span "useSignTransaction" at bounding box center [573, 514] width 131 height 17
copy span "useSignTransaction"
click at [1044, 521] on icon "Copy the contents from the code block" at bounding box center [1041, 513] width 15 height 15
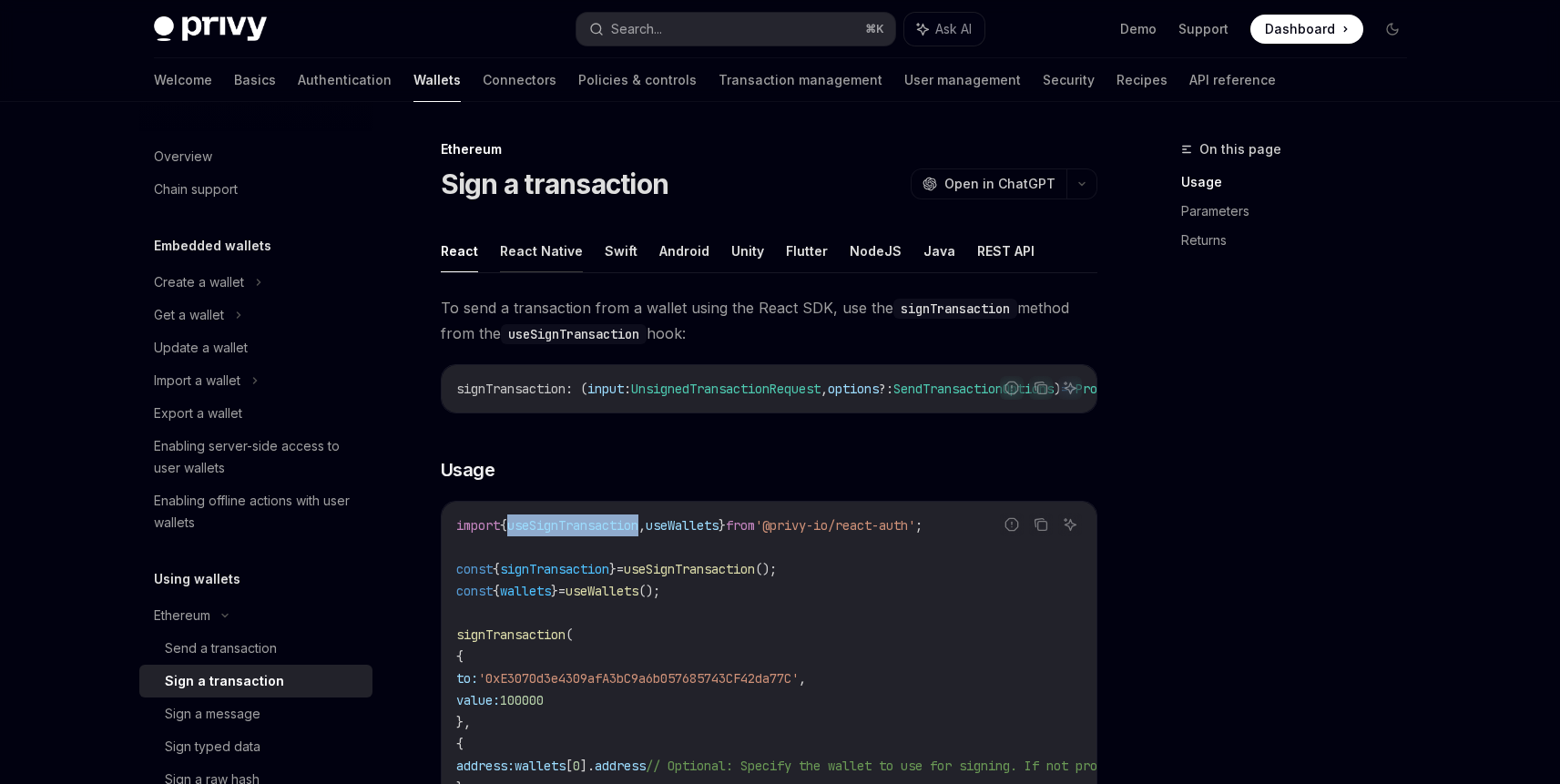
click at [534, 252] on button "React Native" at bounding box center [540, 250] width 82 height 43
type textarea "*"
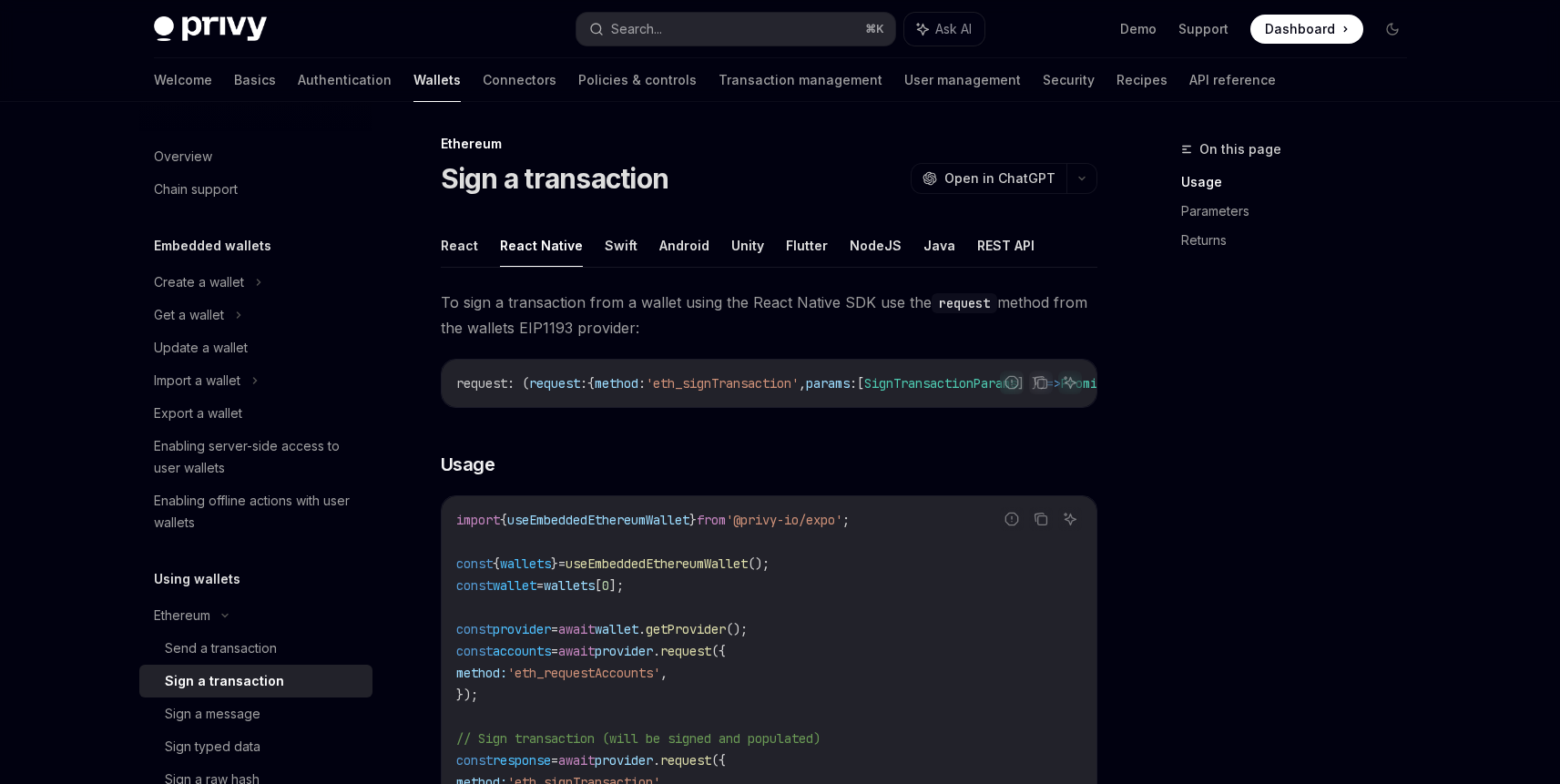
scroll to position [7, 0]
click at [669, 526] on span "useEmbeddedEthereumWallet" at bounding box center [598, 518] width 182 height 17
click at [669, 525] on span "useEmbeddedEthereumWallet" at bounding box center [598, 518] width 182 height 17
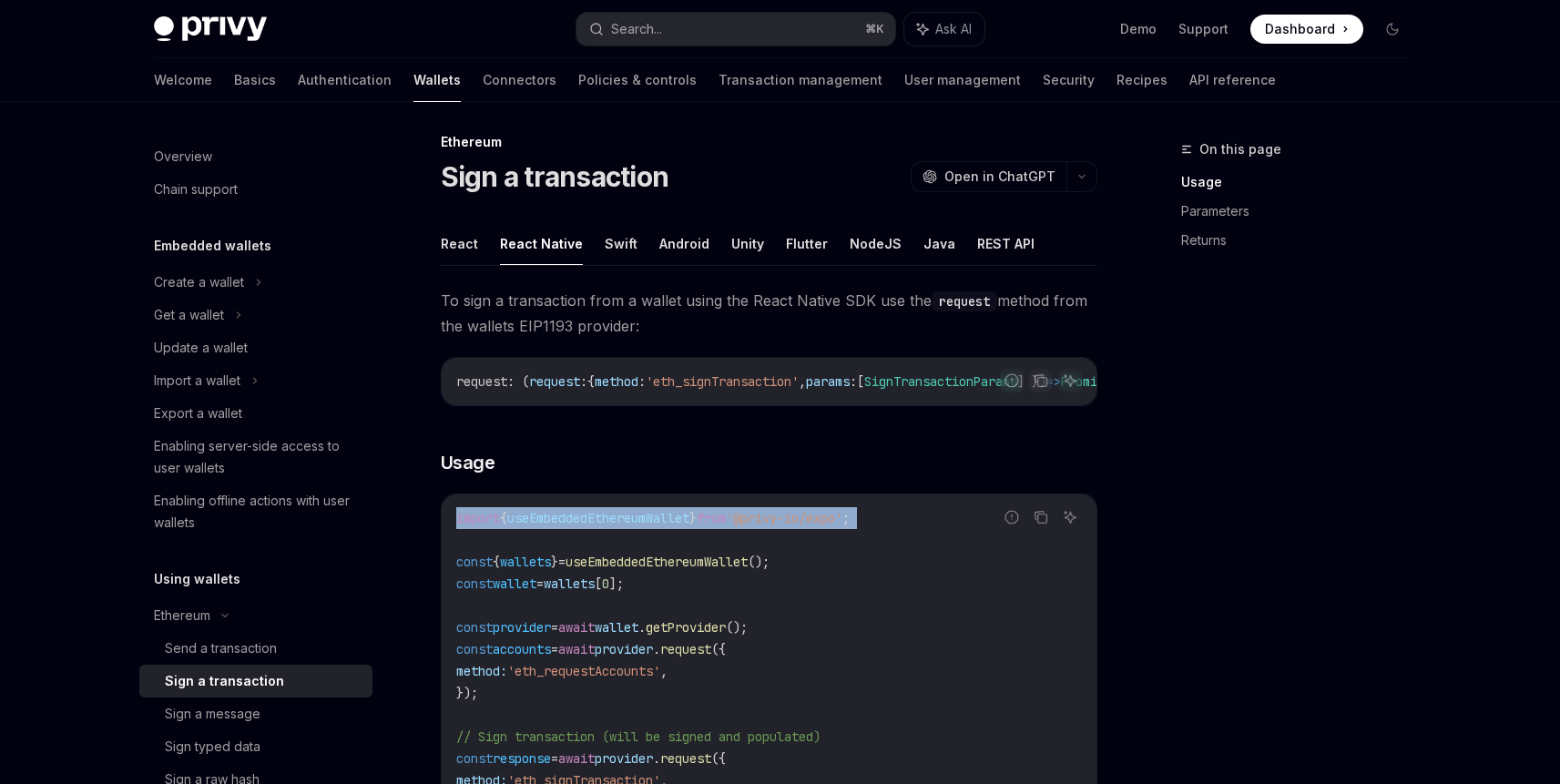
click at [669, 525] on span "useEmbeddedEthereumWallet" at bounding box center [598, 518] width 182 height 17
copy code "import { useEmbeddedEthereumWallet } from '@privy-io/expo' ;"
click at [818, 526] on span "'@privy-io/expo'" at bounding box center [783, 518] width 116 height 17
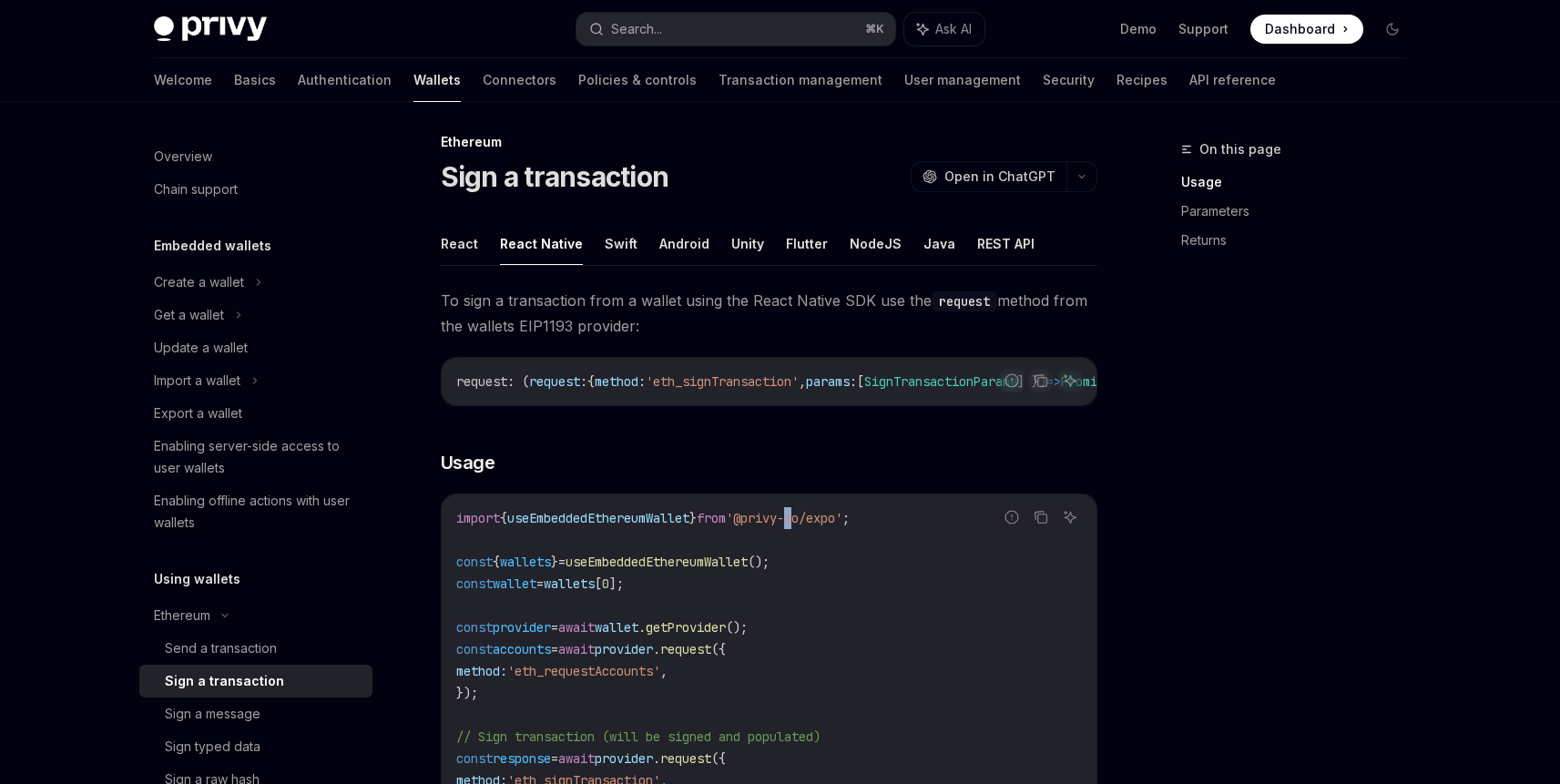
click at [818, 526] on span "'@privy-io/expo'" at bounding box center [783, 518] width 116 height 17
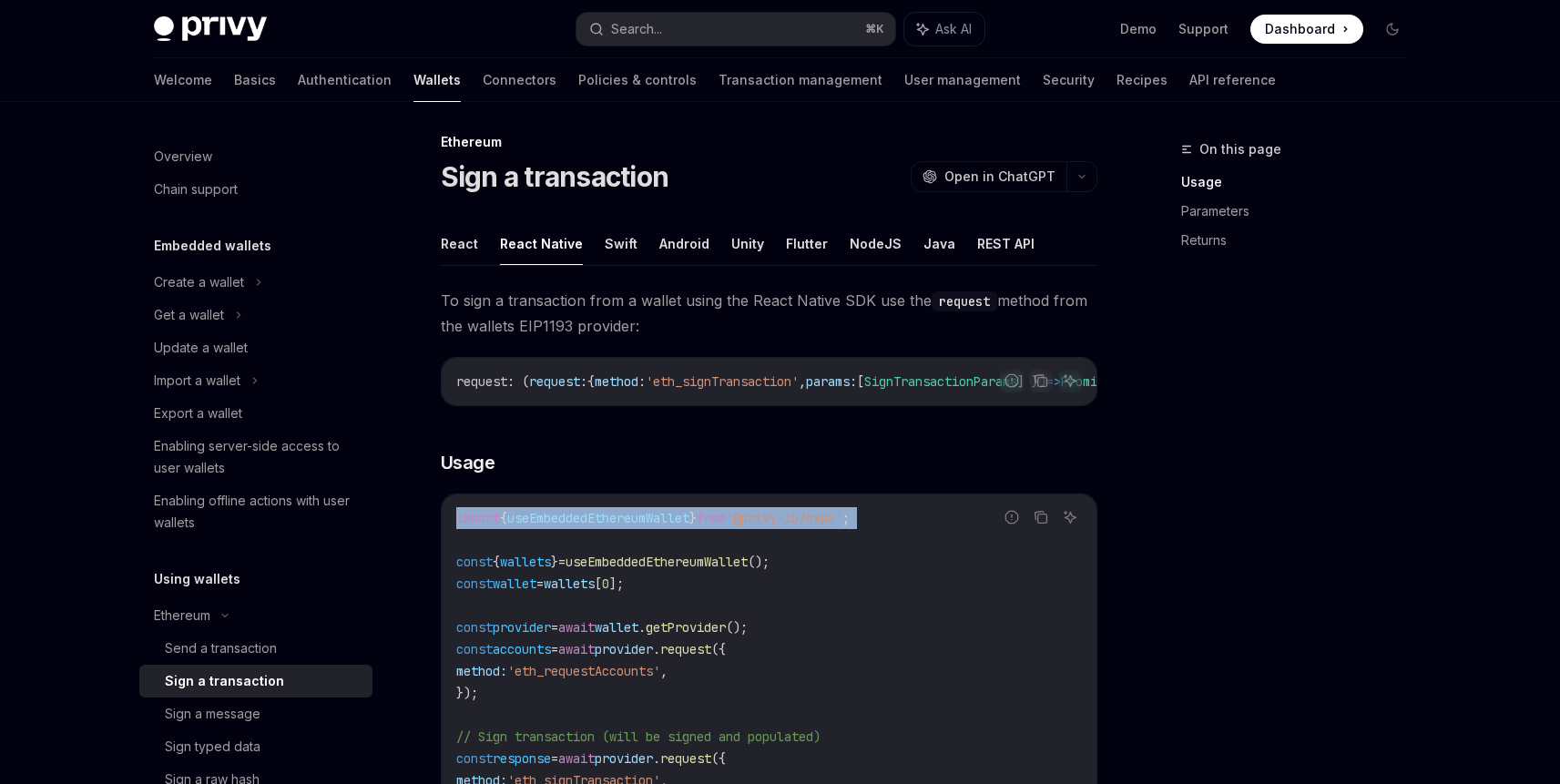
click at [818, 526] on span "'@privy-io/expo'" at bounding box center [783, 518] width 116 height 17
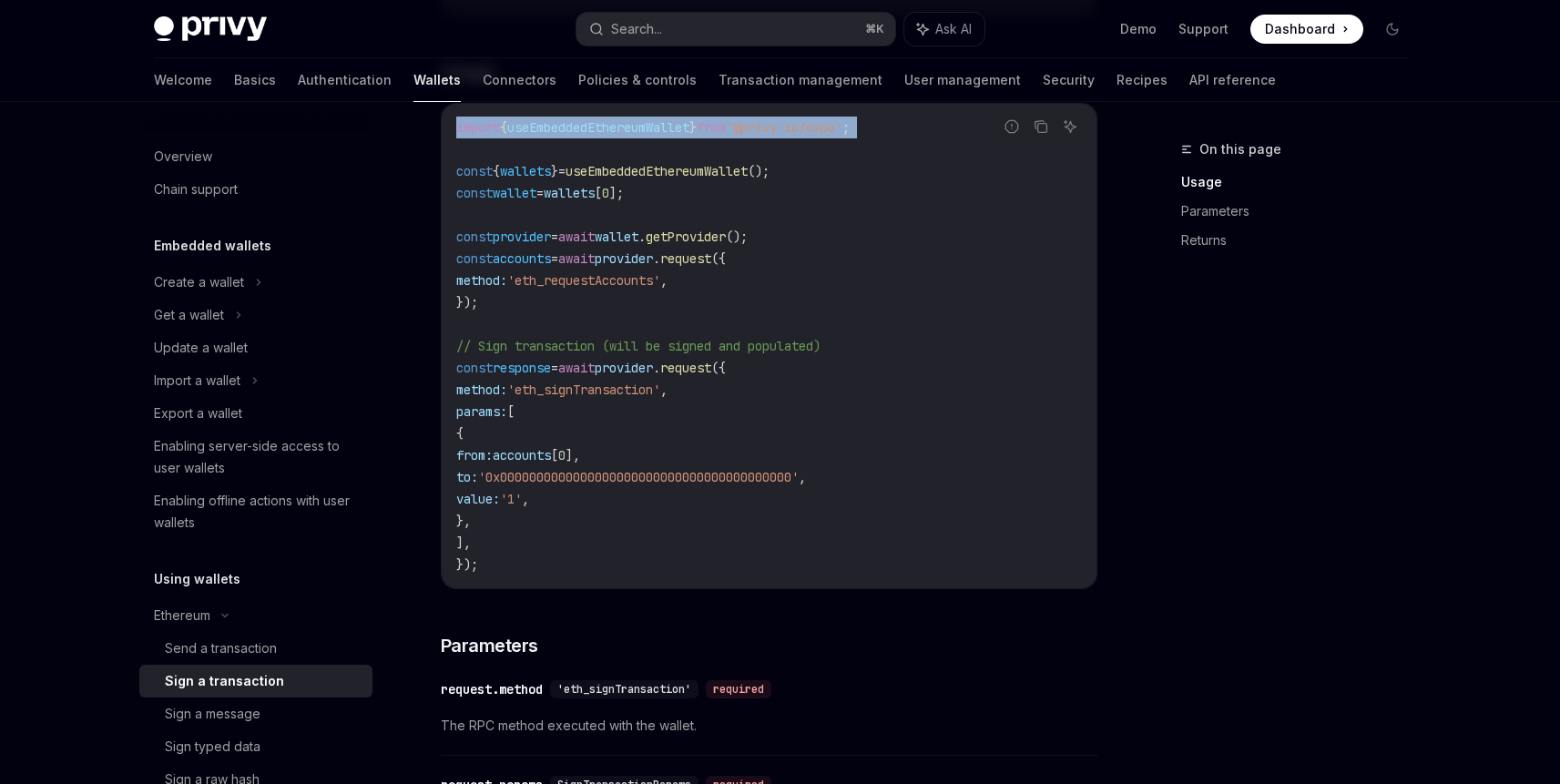
scroll to position [393, 0]
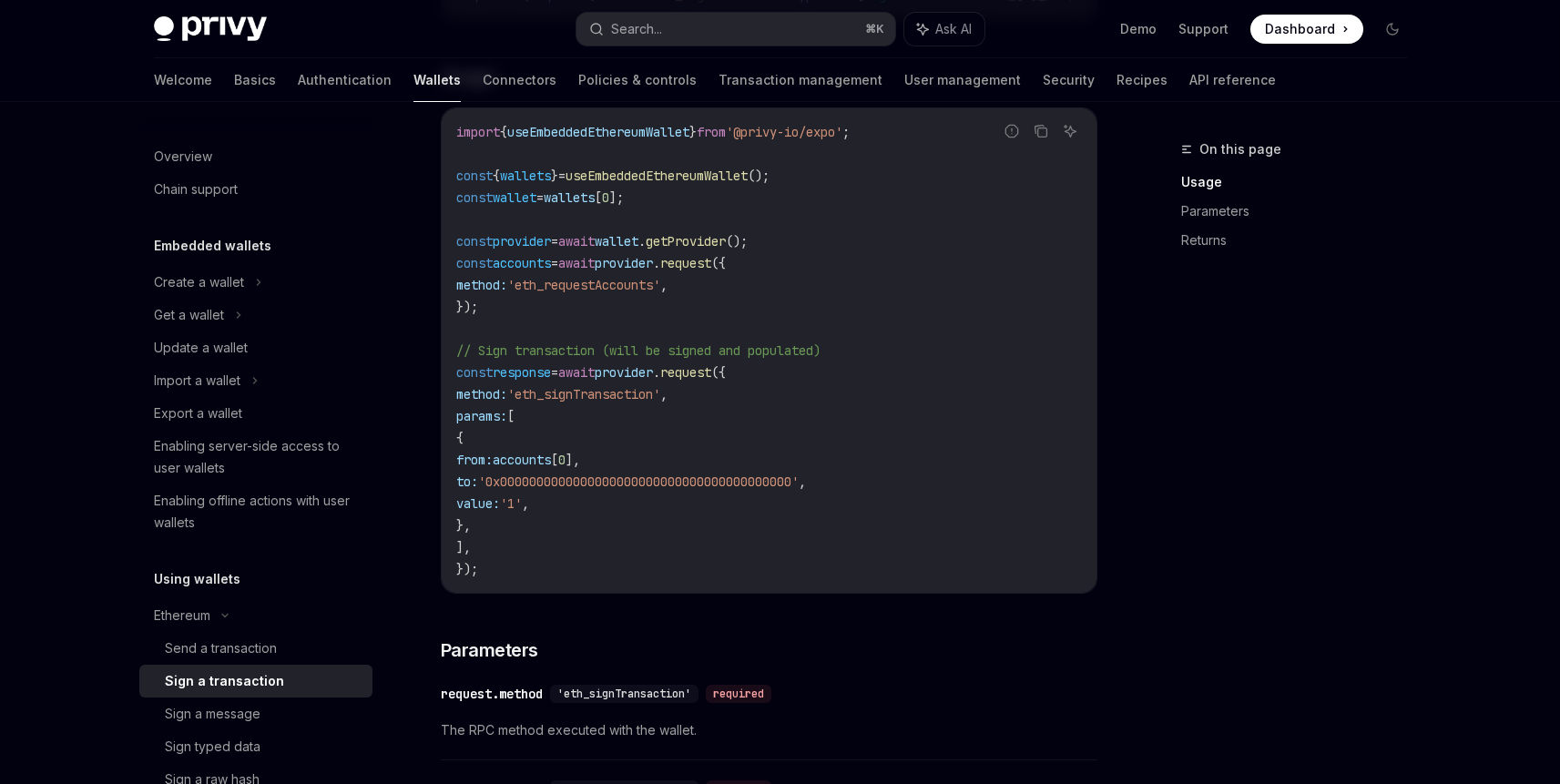
click at [507, 588] on div "import { useEmbeddedEthereumWallet } from '@privy-io/expo' ; const { wallets } …" at bounding box center [769, 350] width 654 height 484
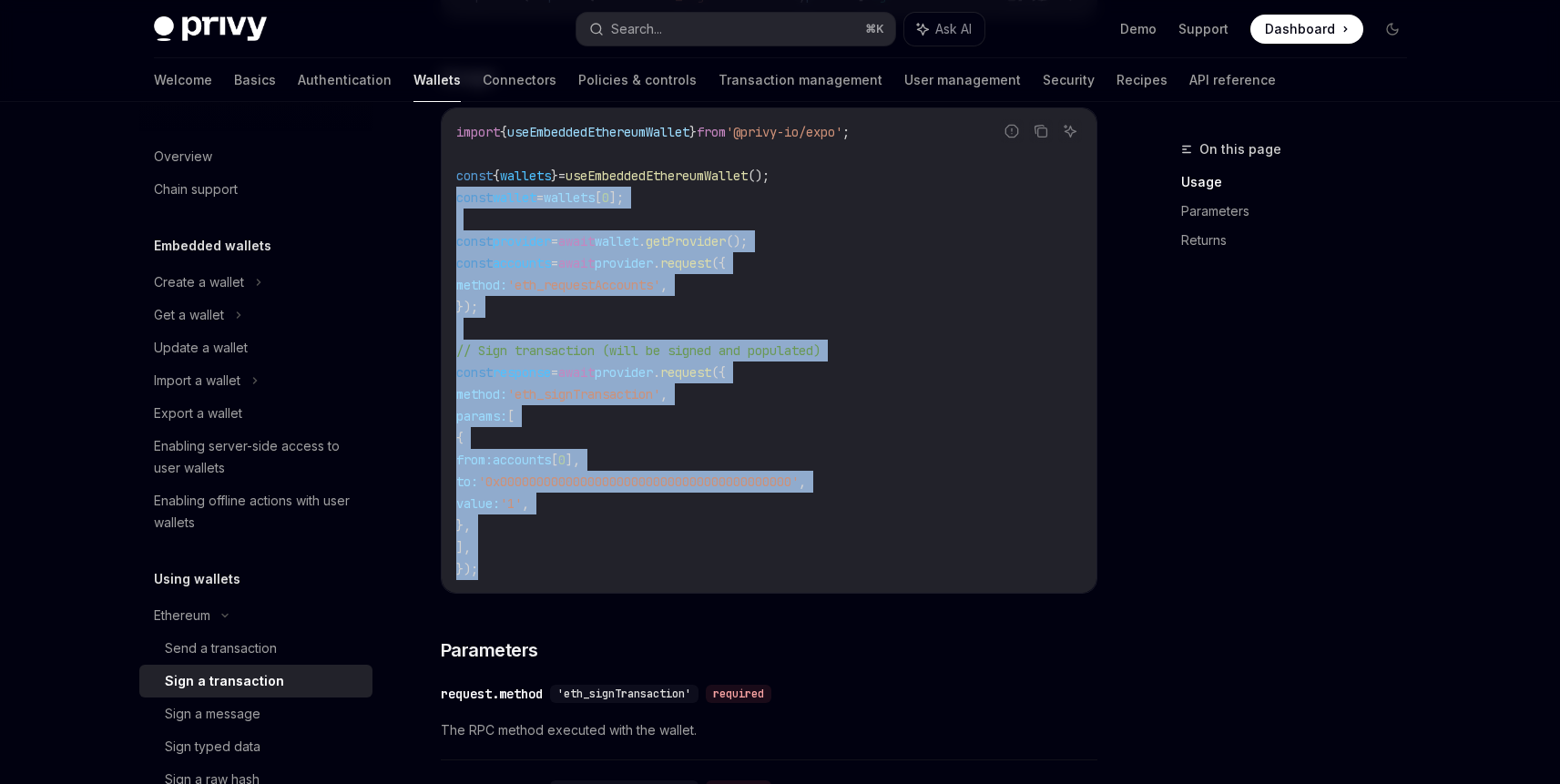
drag, startPoint x: 507, startPoint y: 578, endPoint x: 425, endPoint y: 200, distance: 386.8
click at [425, 200] on div "Ethereum Sign a transaction OpenAI Open in ChatGPT OpenAI Open in ChatGPT React…" at bounding box center [598, 523] width 1005 height 1556
copy code "const wallet = wallets [ 0 ]; const provider = await wallet . getProvider (); c…"
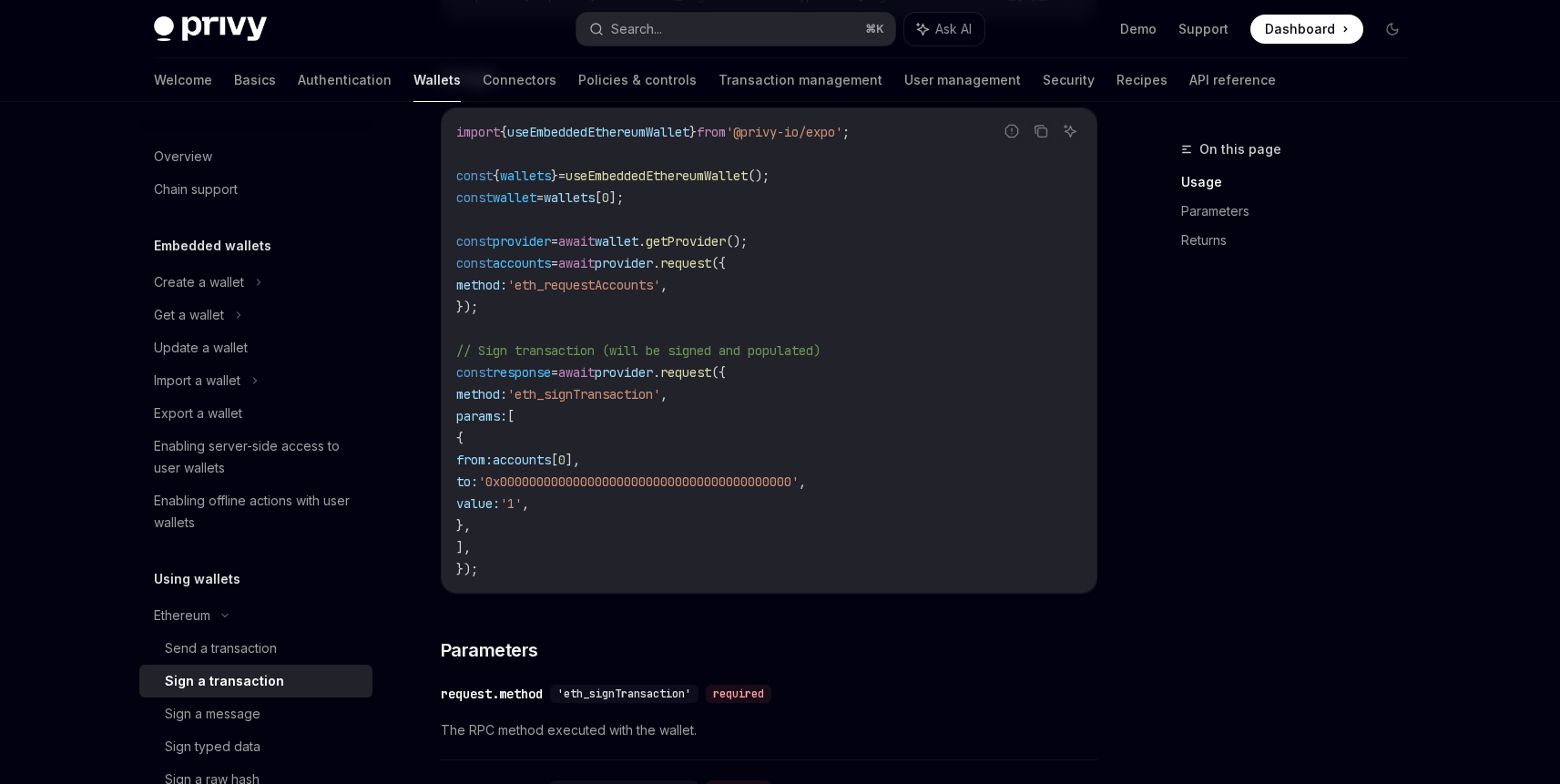
click at [626, 447] on code "import { useEmbeddedEthereumWallet } from '@privy-io/expo' ; const { wallets } …" at bounding box center [769, 350] width 626 height 458
click at [507, 271] on span "accounts" at bounding box center [521, 263] width 59 height 17
click at [657, 35] on div "Search..." at bounding box center [636, 29] width 51 height 22
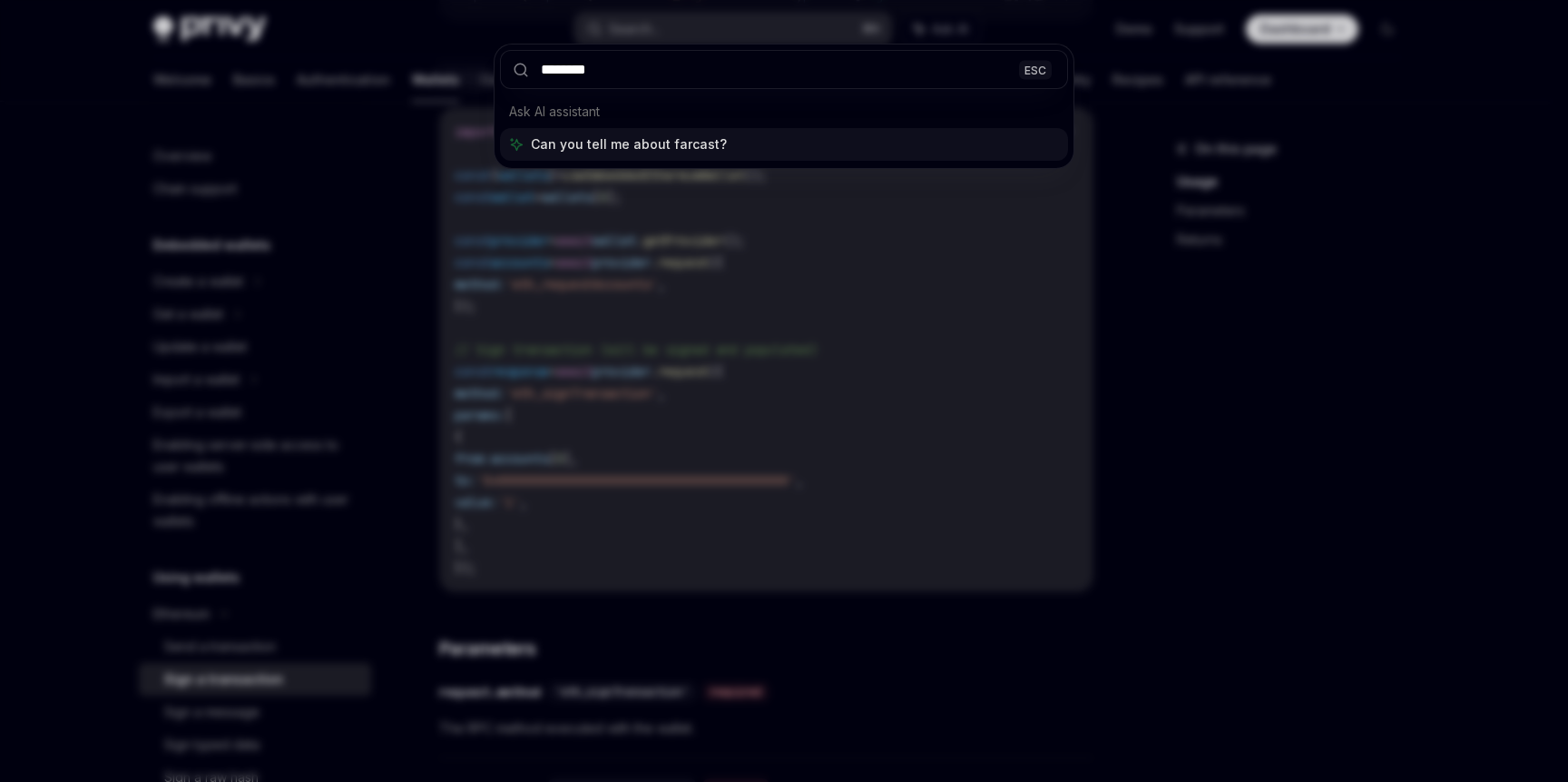
type input "*********"
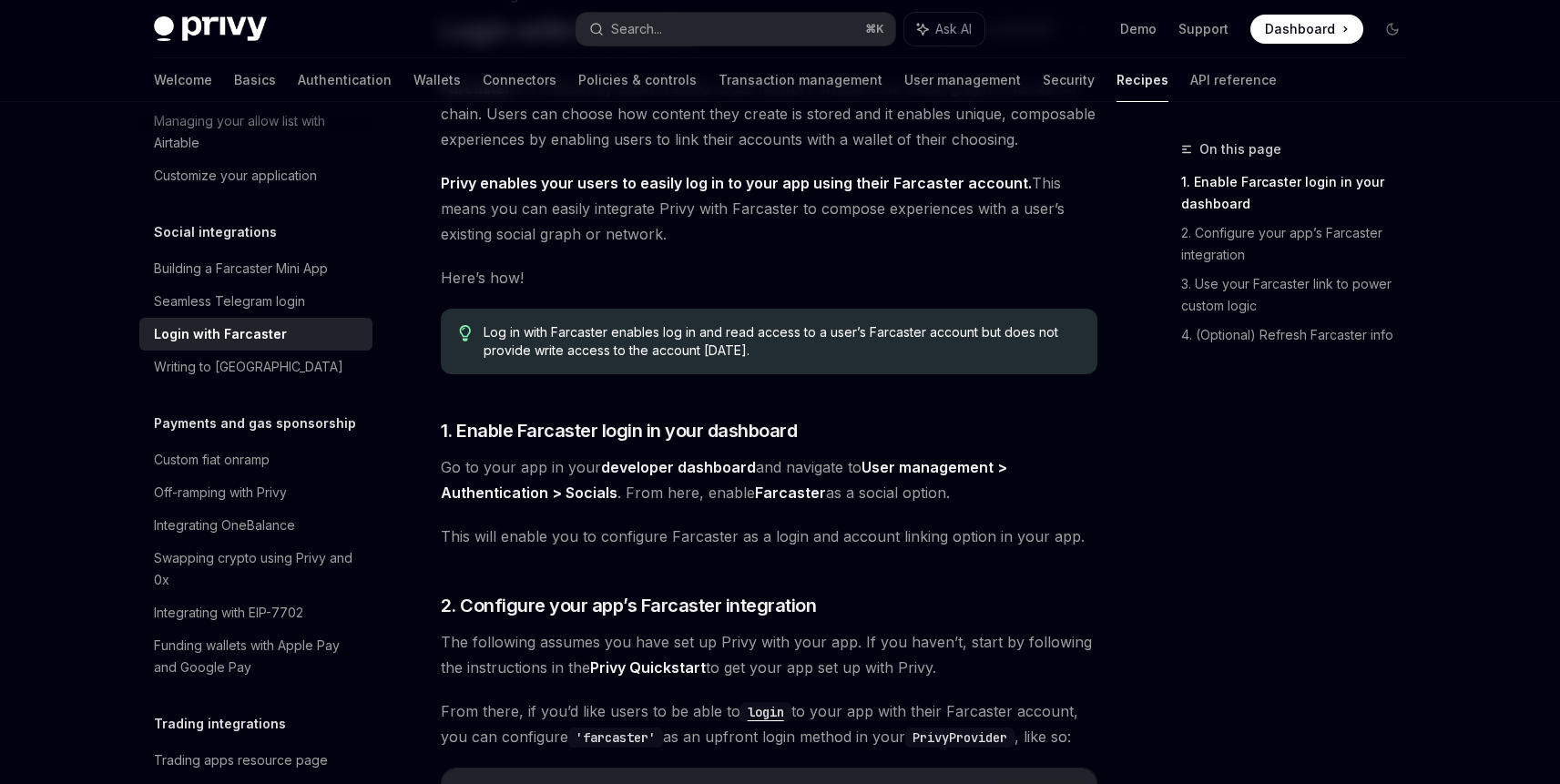
scroll to position [65, 0]
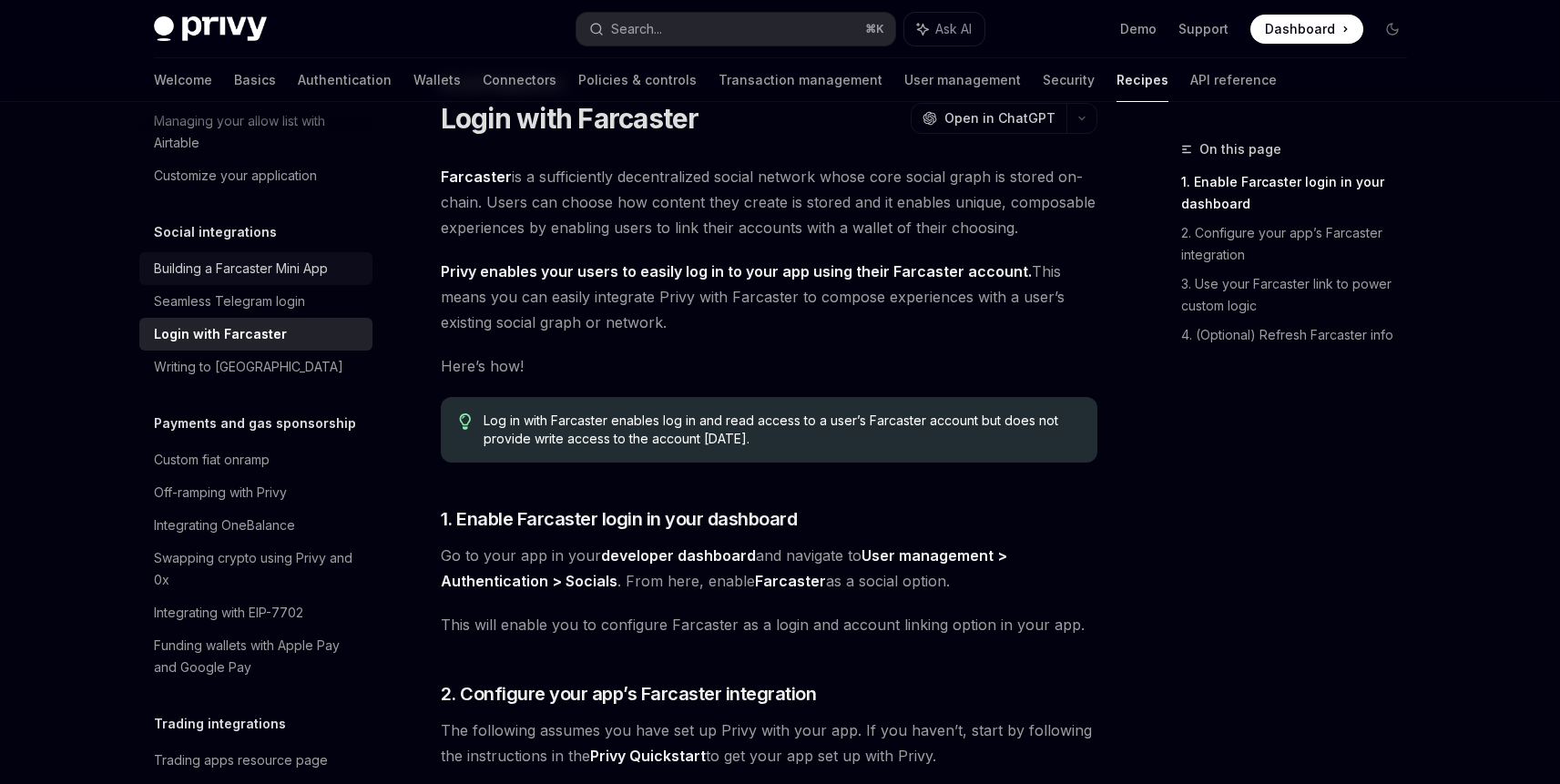
click at [299, 280] on div "Building a Farcaster Mini App" at bounding box center [240, 269] width 174 height 22
type textarea "*"
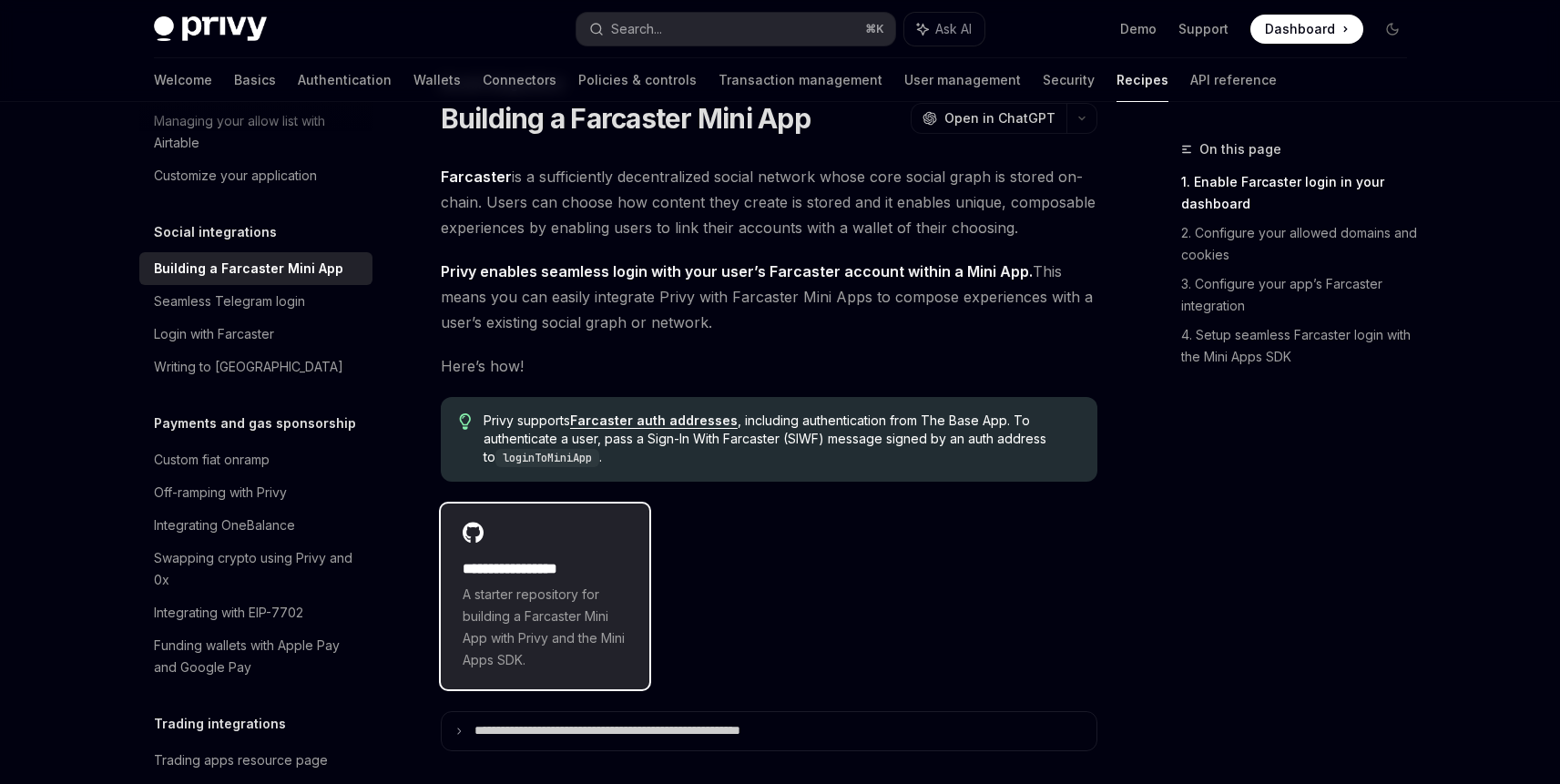
click at [504, 613] on span "A starter repository for building a Farcaster Mini App with Privy and the Mini …" at bounding box center [545, 627] width 166 height 87
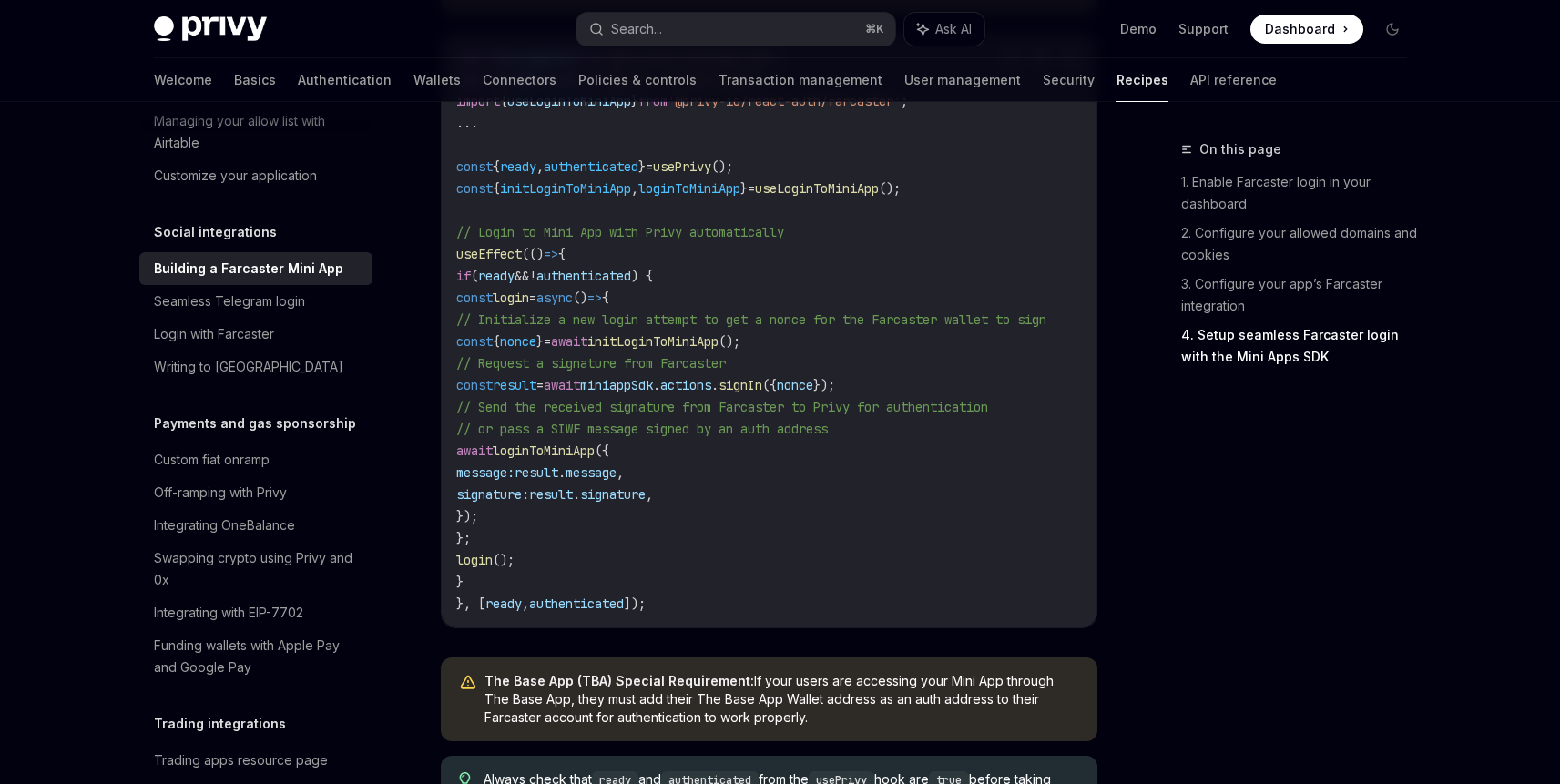
scroll to position [2451, 0]
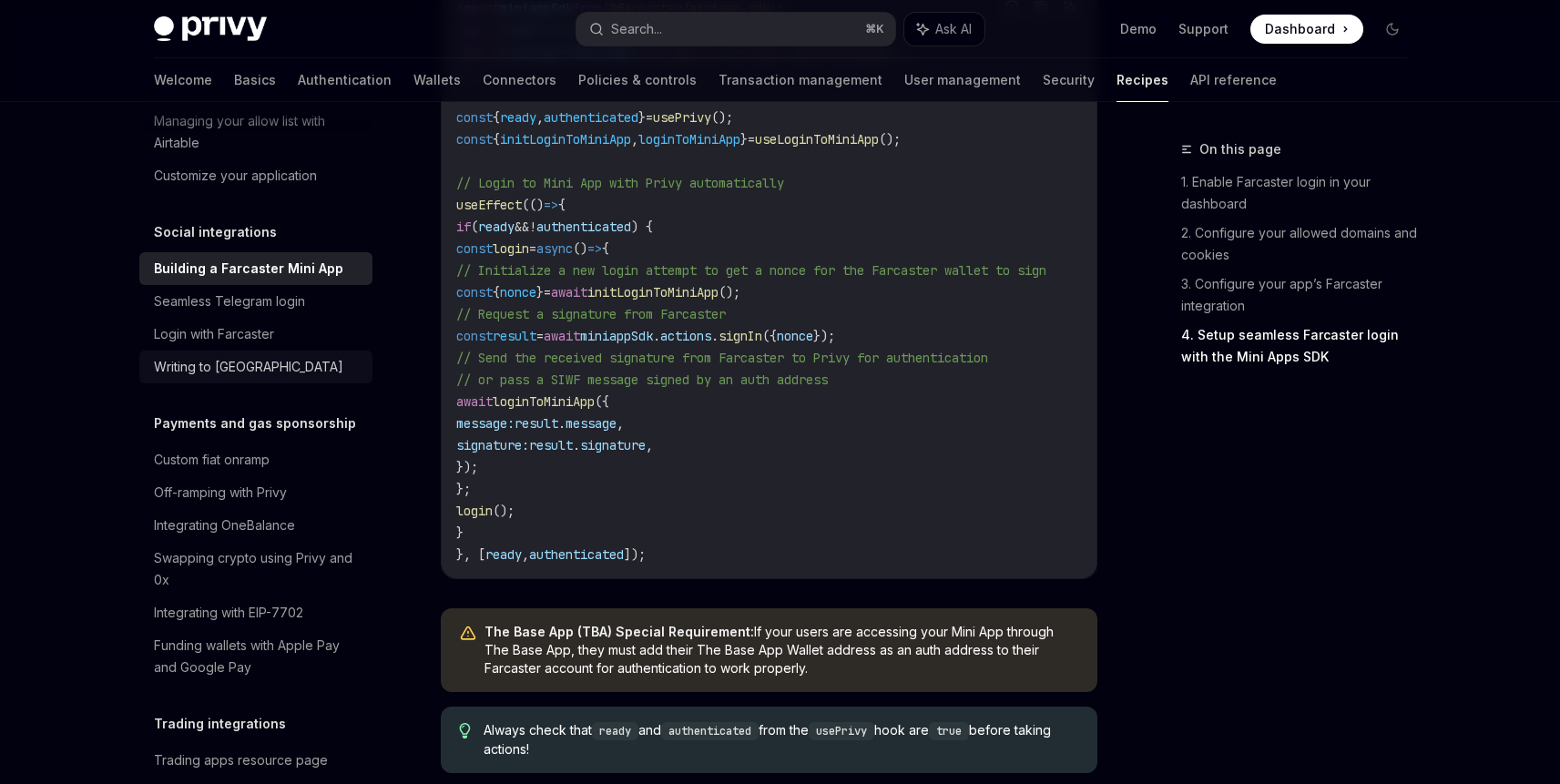
click at [285, 378] on div "Writing to [GEOGRAPHIC_DATA]" at bounding box center [257, 367] width 208 height 22
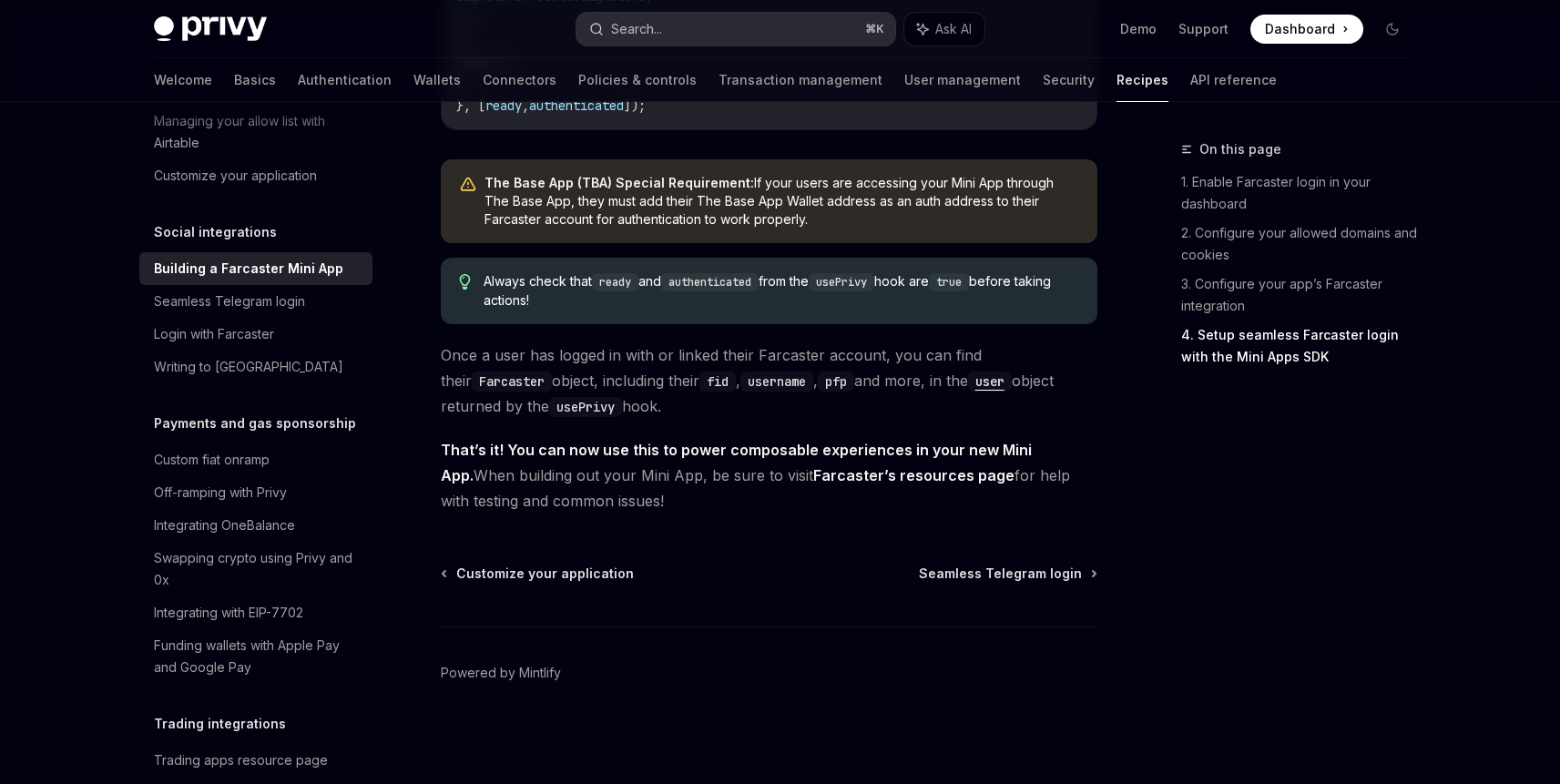
scroll to position [2741, 0]
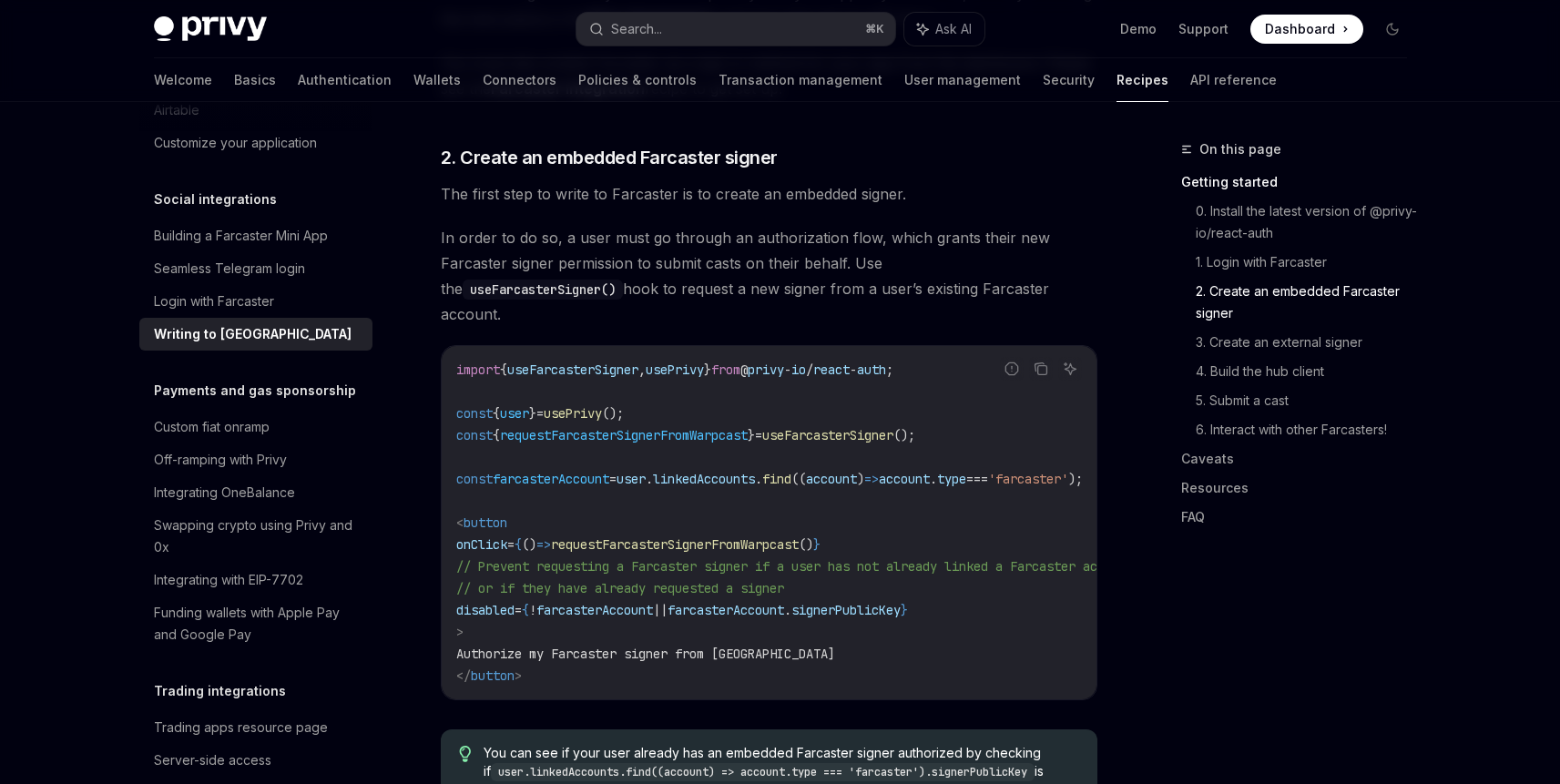
scroll to position [784, 0]
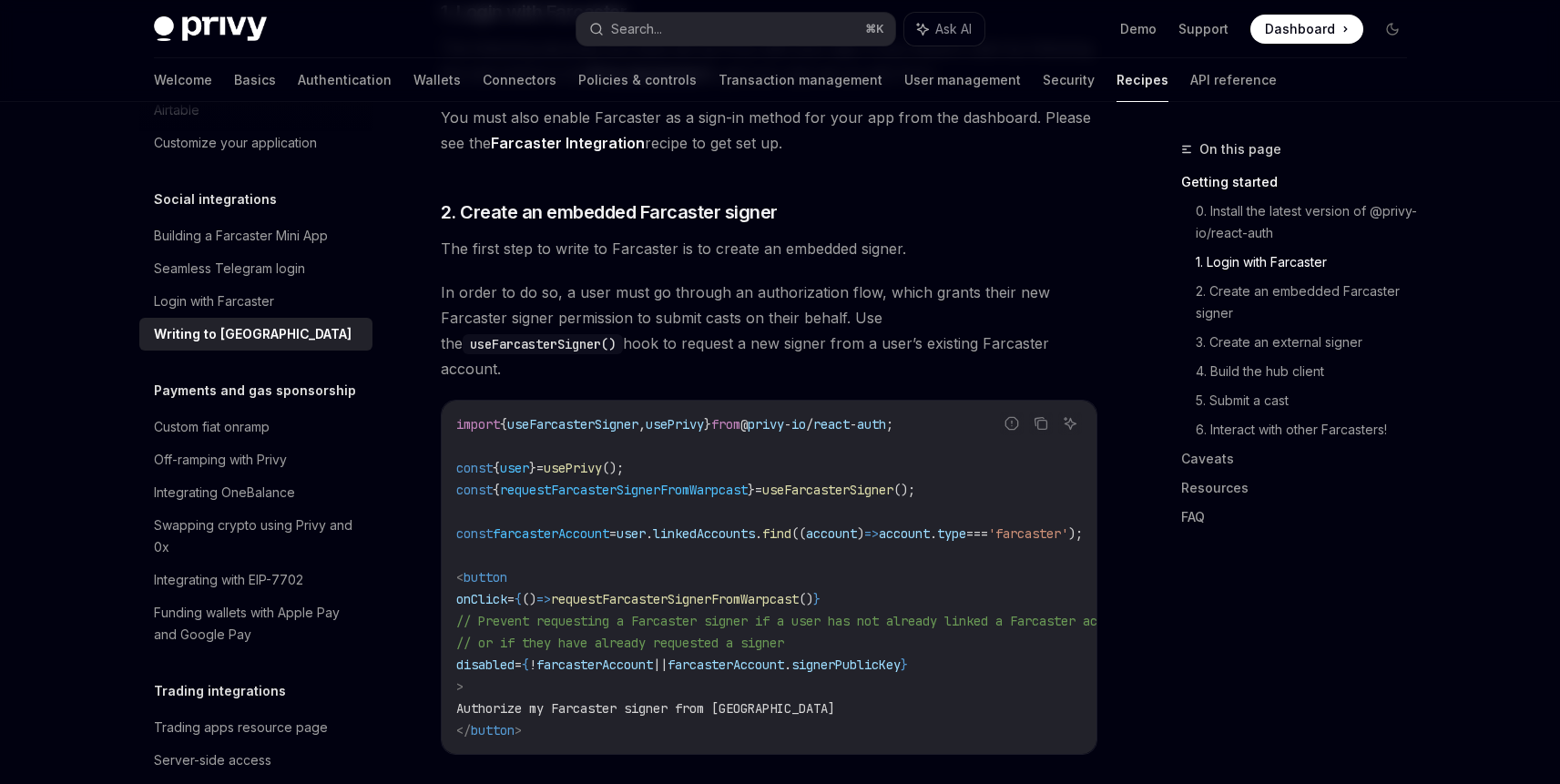
click at [587, 416] on span "useFarcasterSigner" at bounding box center [573, 424] width 131 height 17
click at [586, 416] on span "useFarcasterSigner" at bounding box center [573, 424] width 131 height 17
click at [620, 416] on span "useFarcasterSigner" at bounding box center [573, 424] width 131 height 17
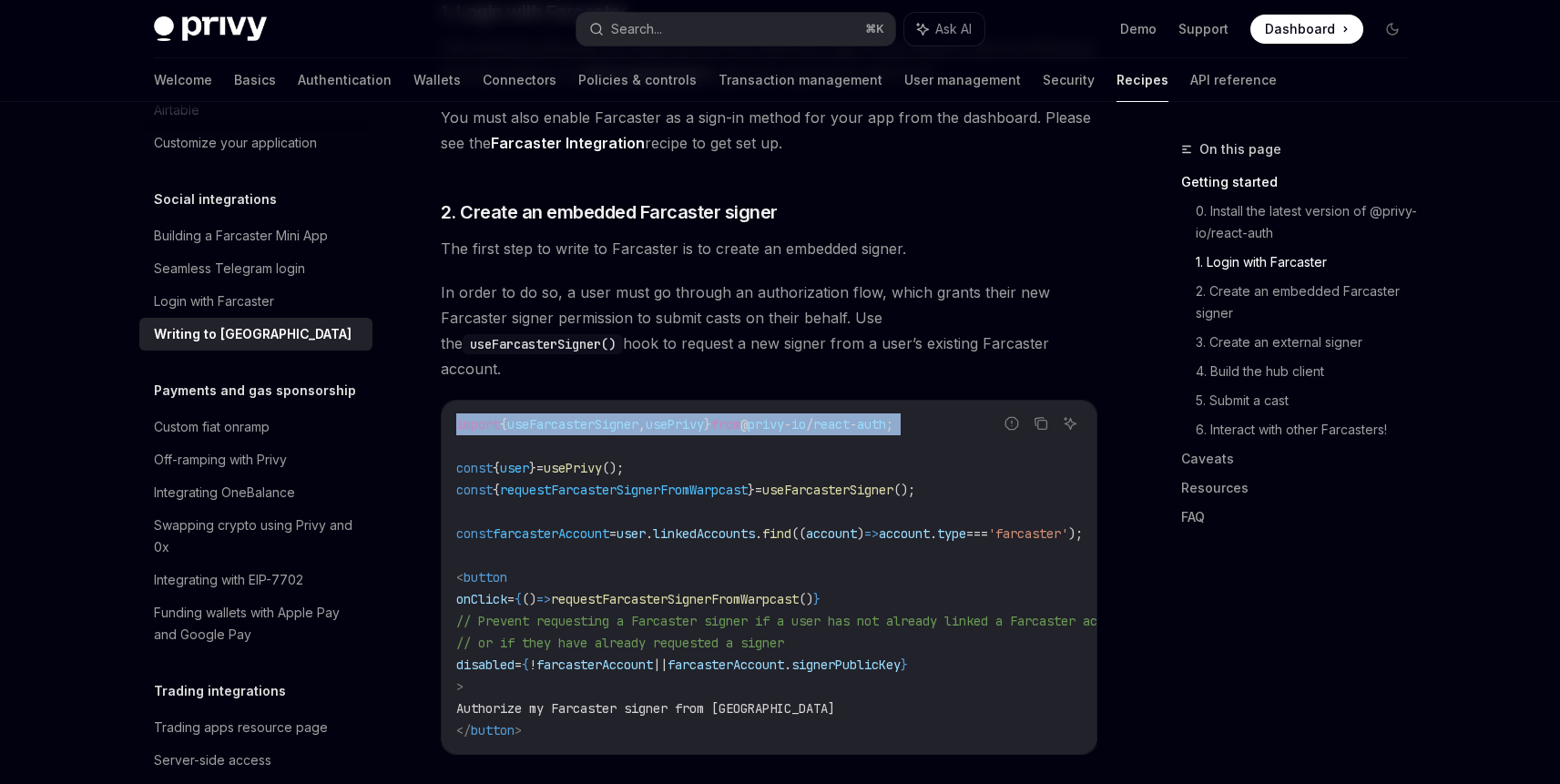
click at [620, 416] on span "useFarcasterSigner" at bounding box center [573, 424] width 131 height 17
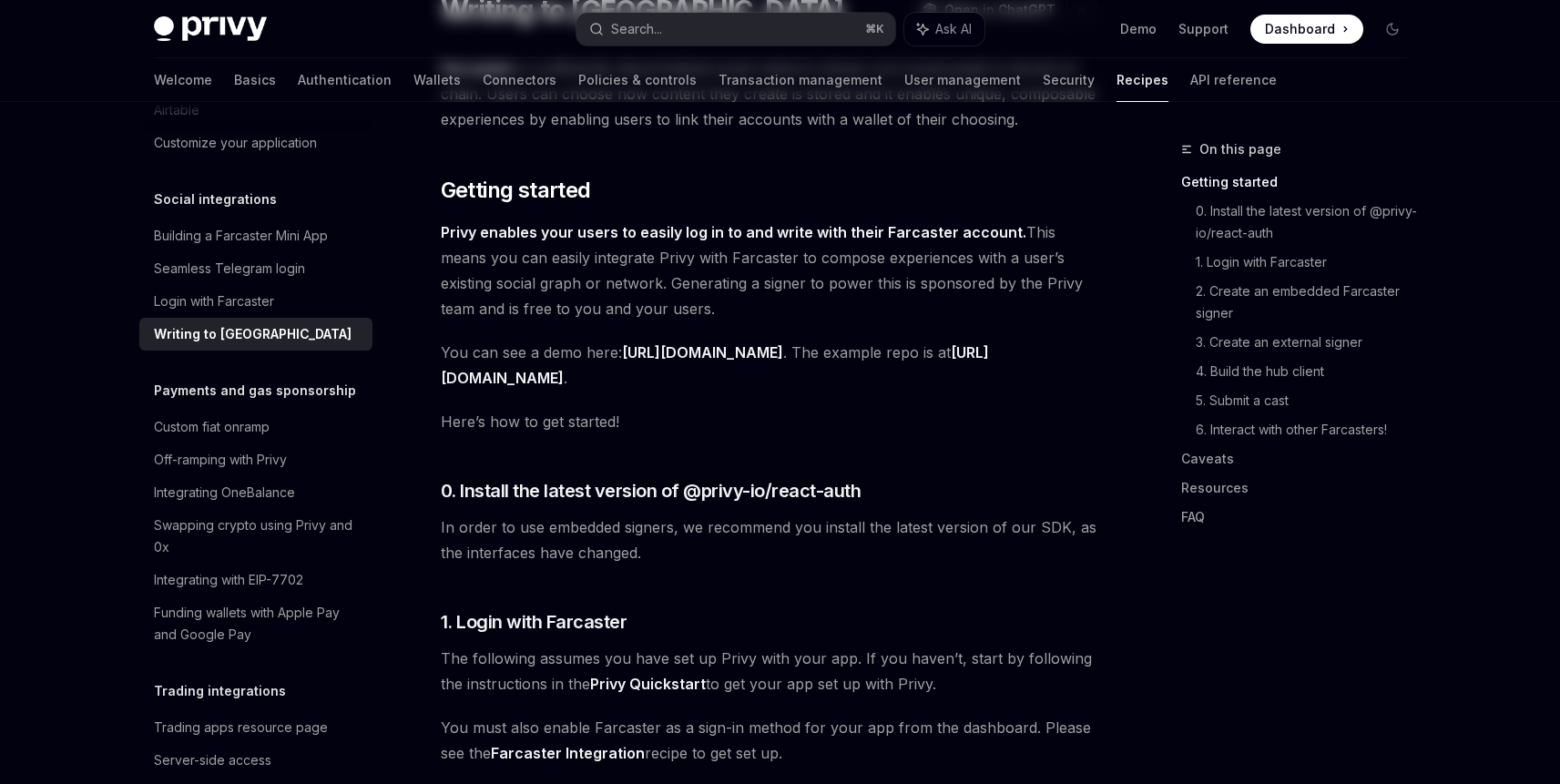
scroll to position [0, 0]
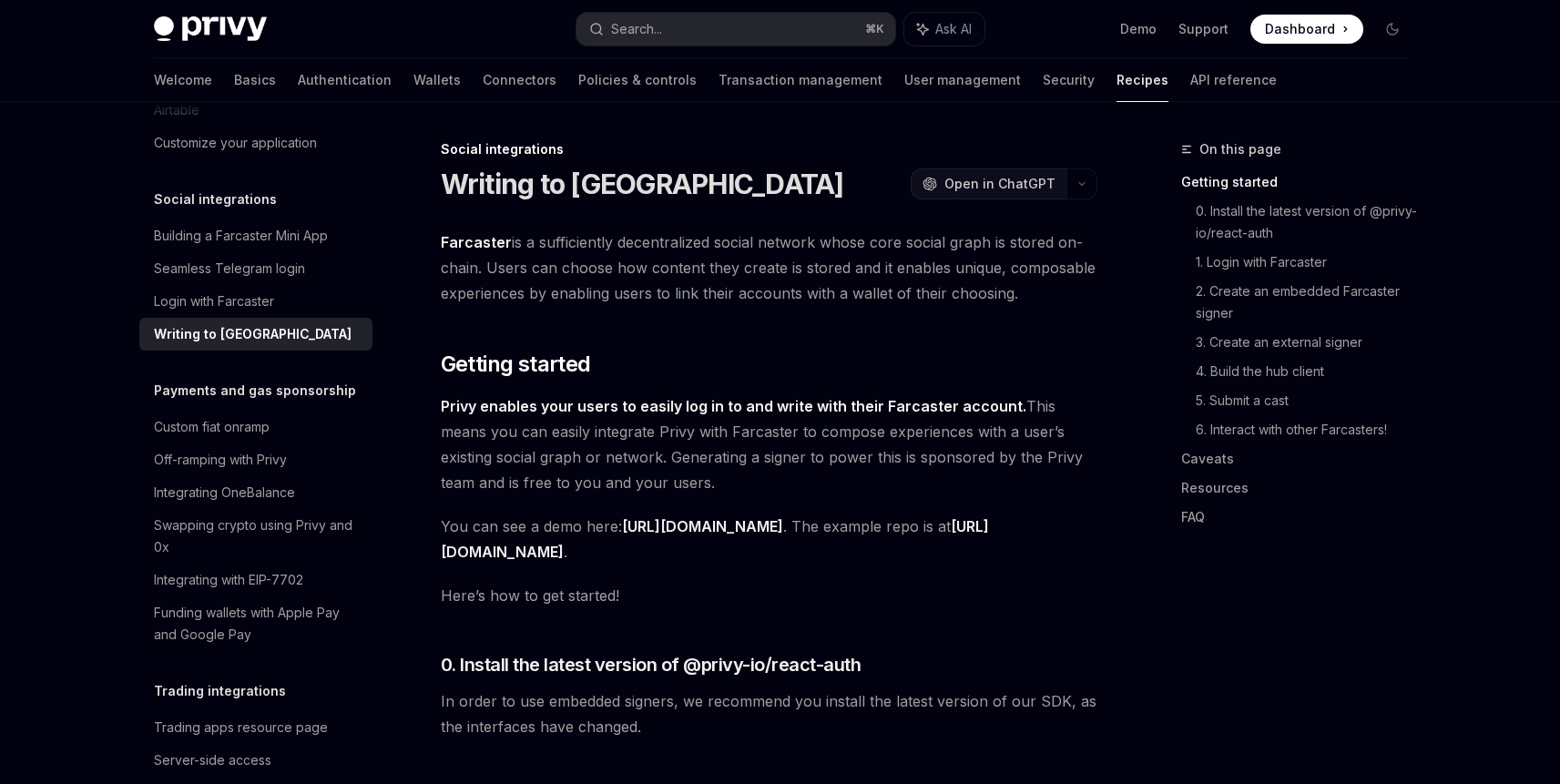
click at [984, 183] on span "Open in ChatGPT" at bounding box center [1000, 184] width 111 height 18
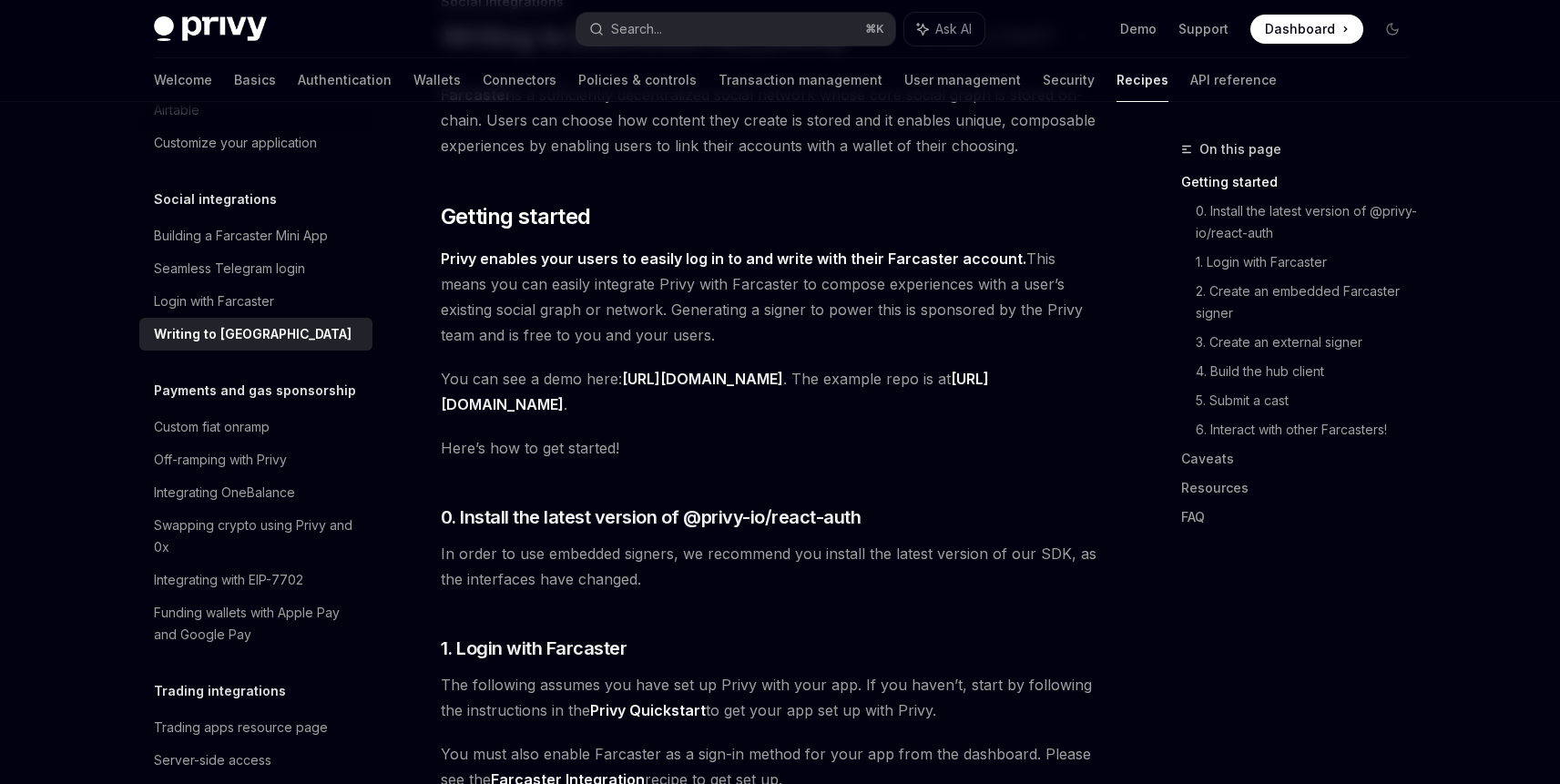
scroll to position [146, 0]
click at [736, 380] on link "[URL][DOMAIN_NAME]" at bounding box center [702, 380] width 161 height 19
click at [252, 154] on div "Customize your application" at bounding box center [235, 143] width 163 height 22
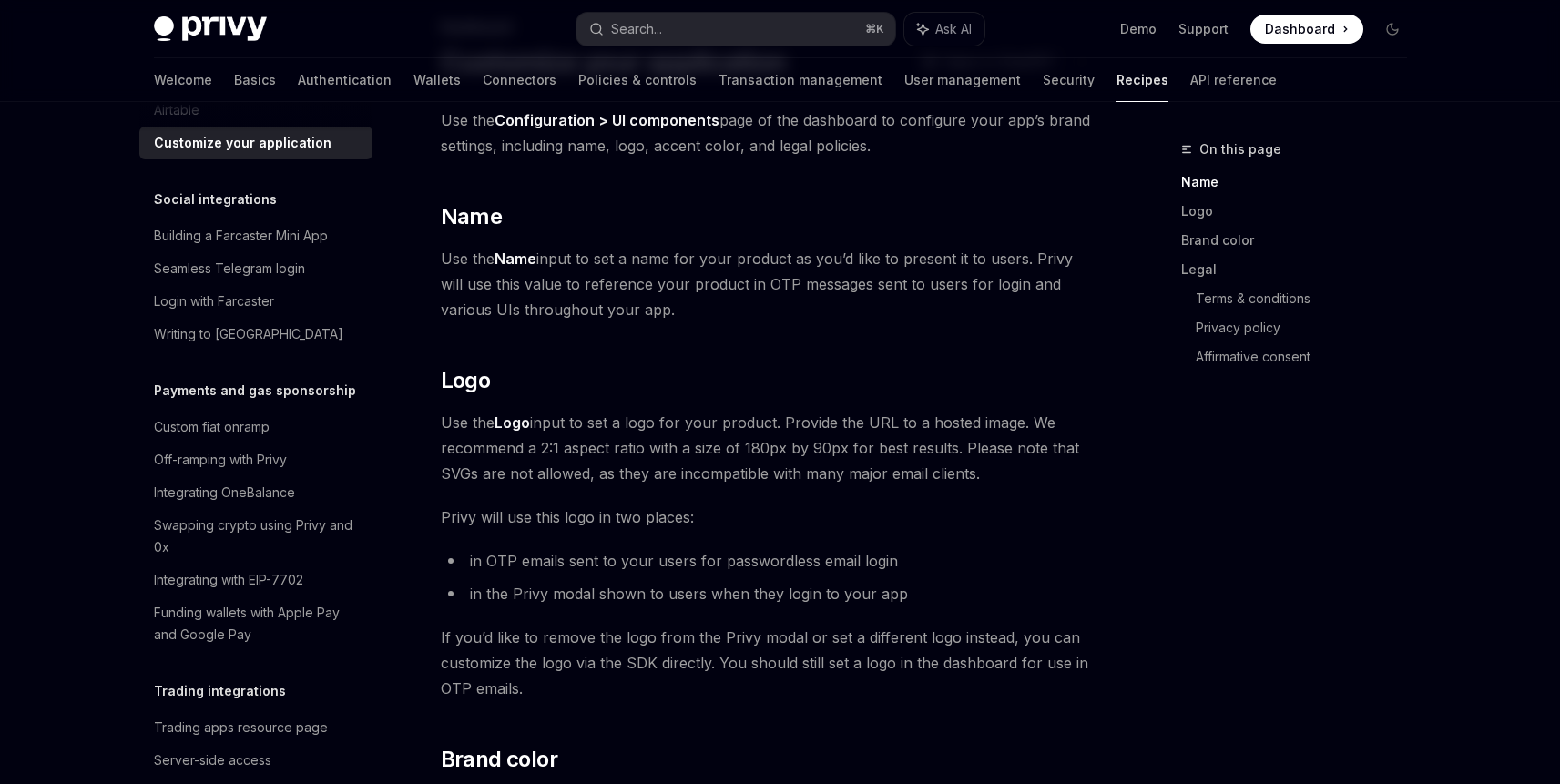
scroll to position [553, 0]
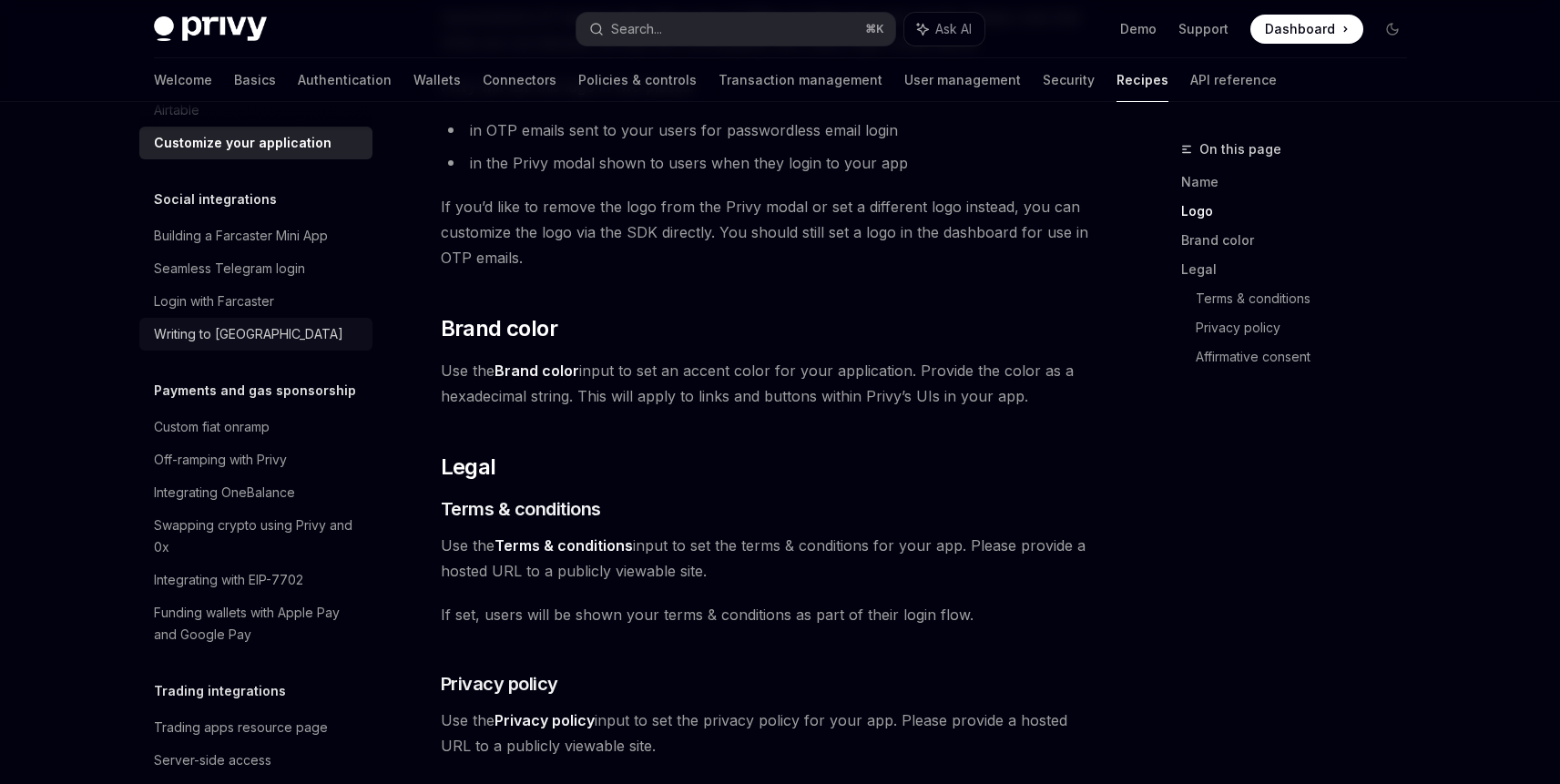
click at [237, 345] on div "Writing to [GEOGRAPHIC_DATA]" at bounding box center [248, 334] width 190 height 22
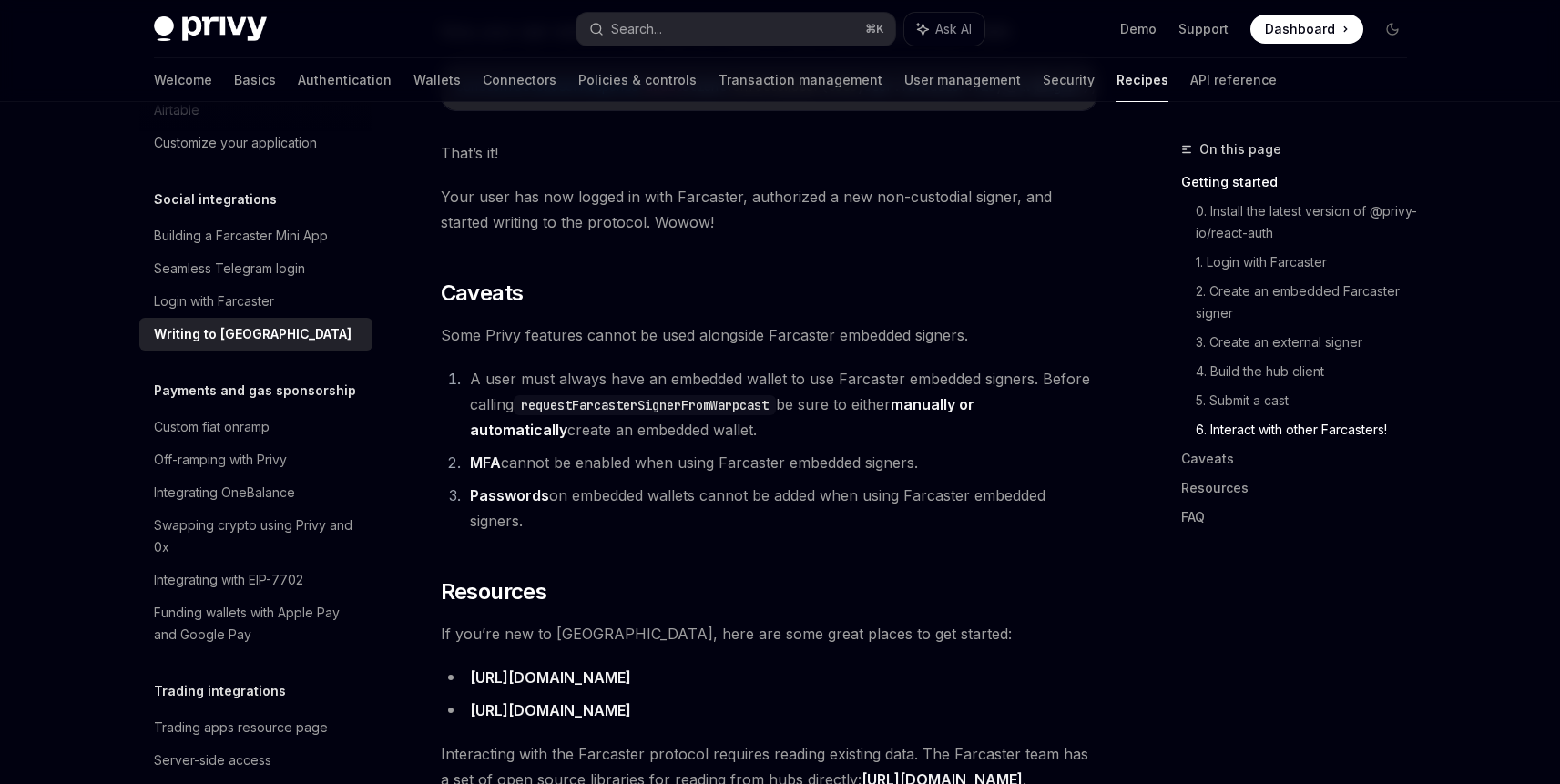
scroll to position [3763, 0]
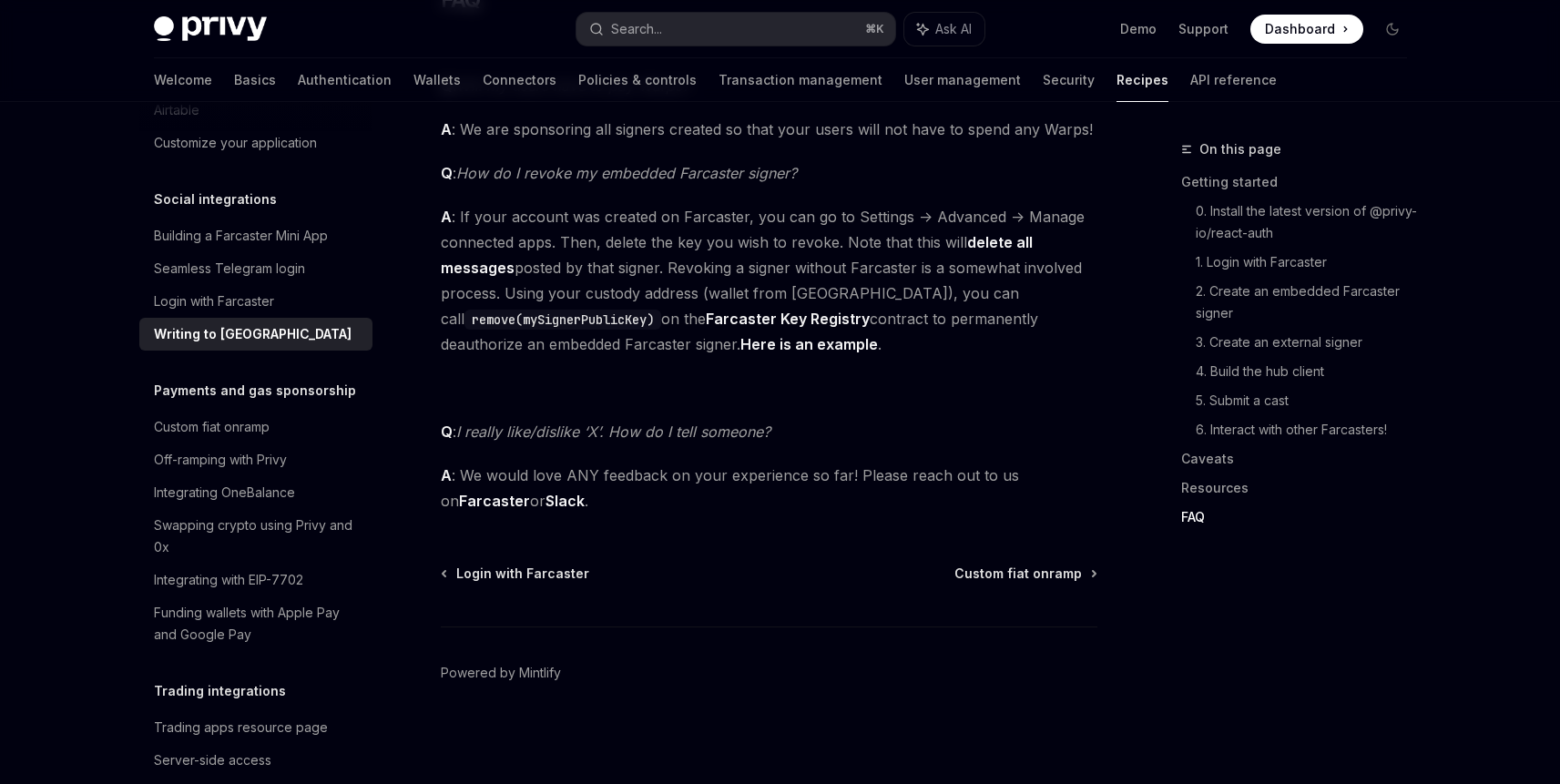
scroll to position [2085, 0]
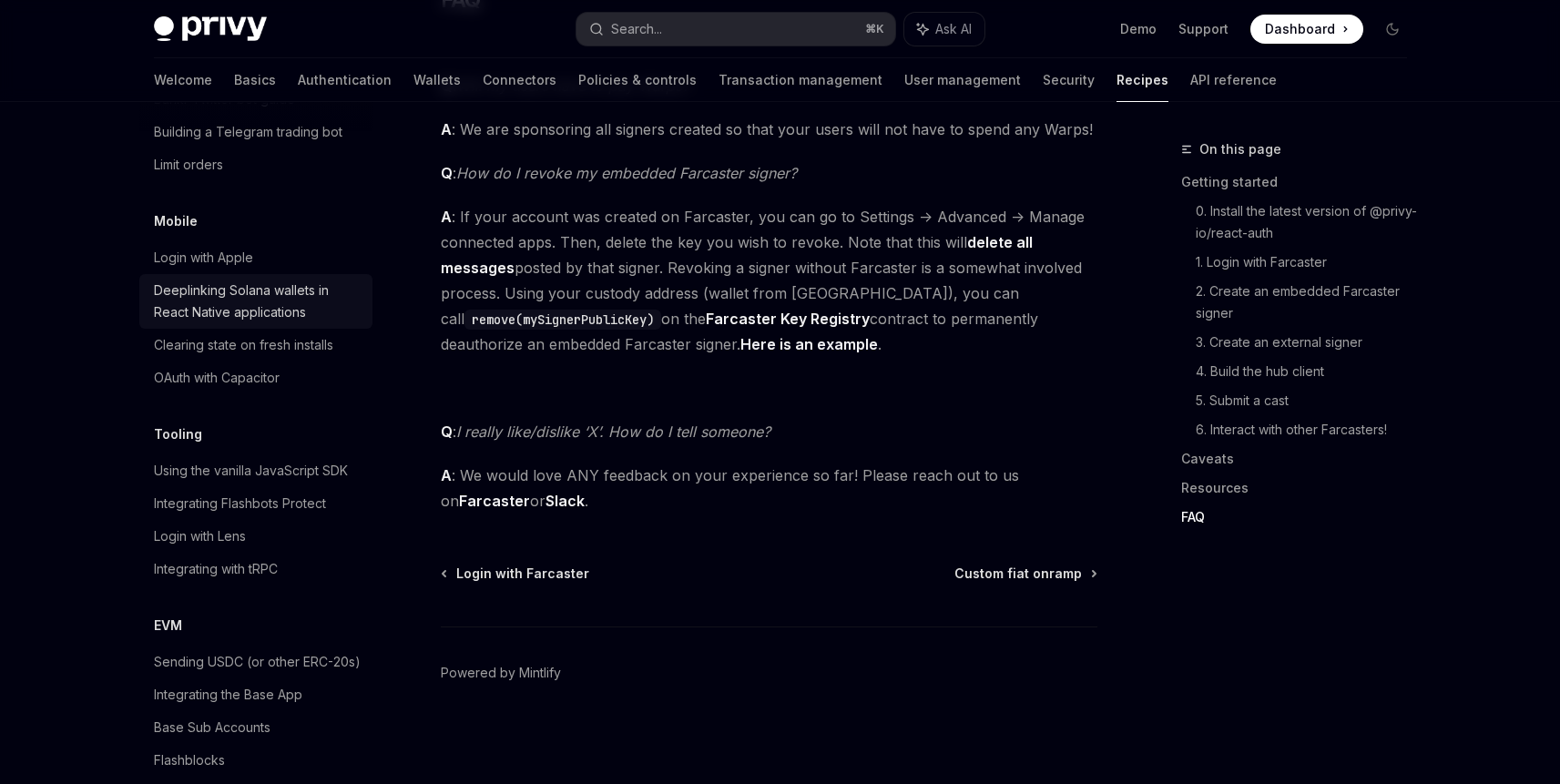
click at [268, 324] on div "Deeplinking Solana wallets in React Native applications" at bounding box center [257, 302] width 208 height 44
type textarea "*"
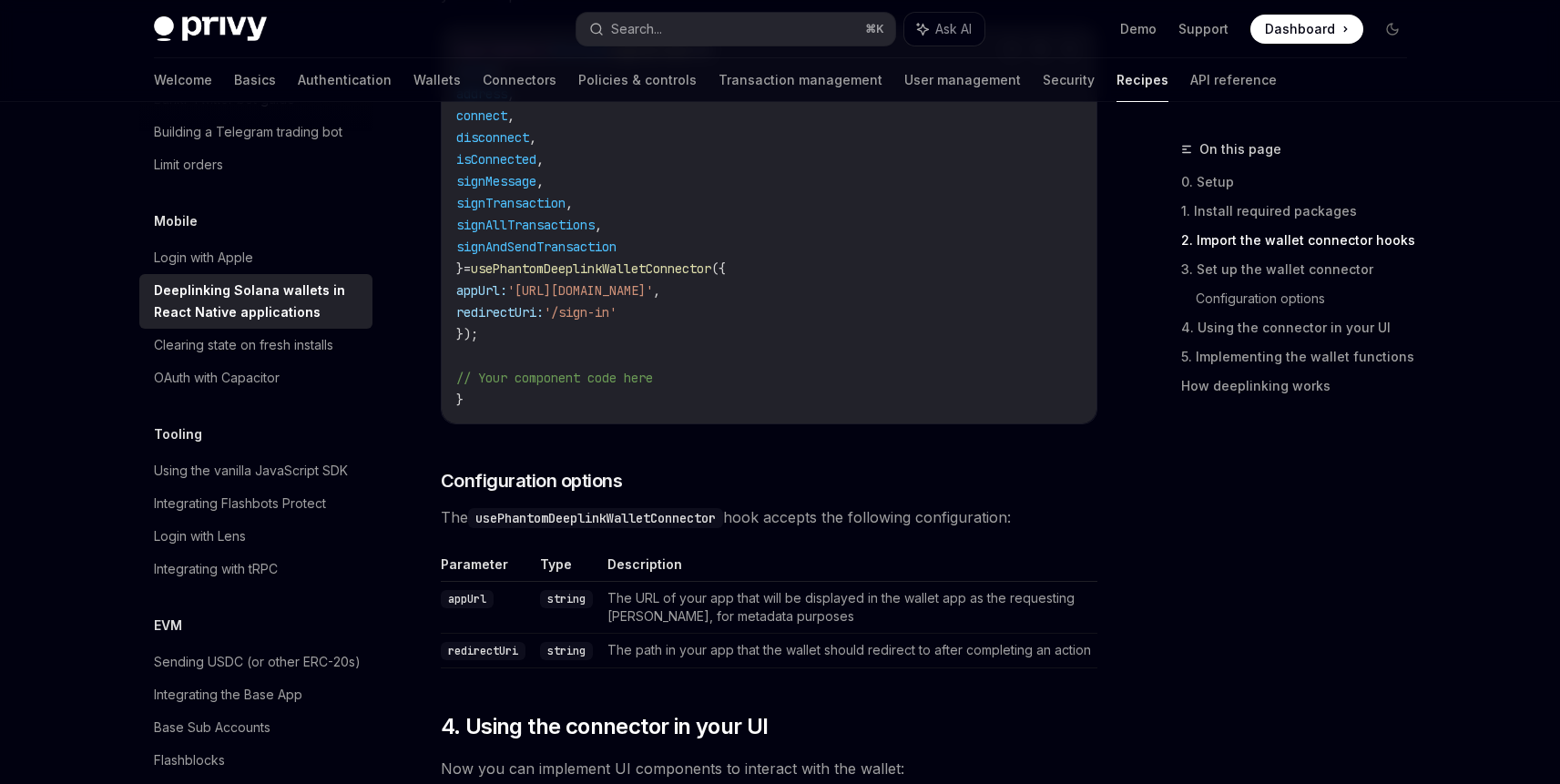
scroll to position [1497, 0]
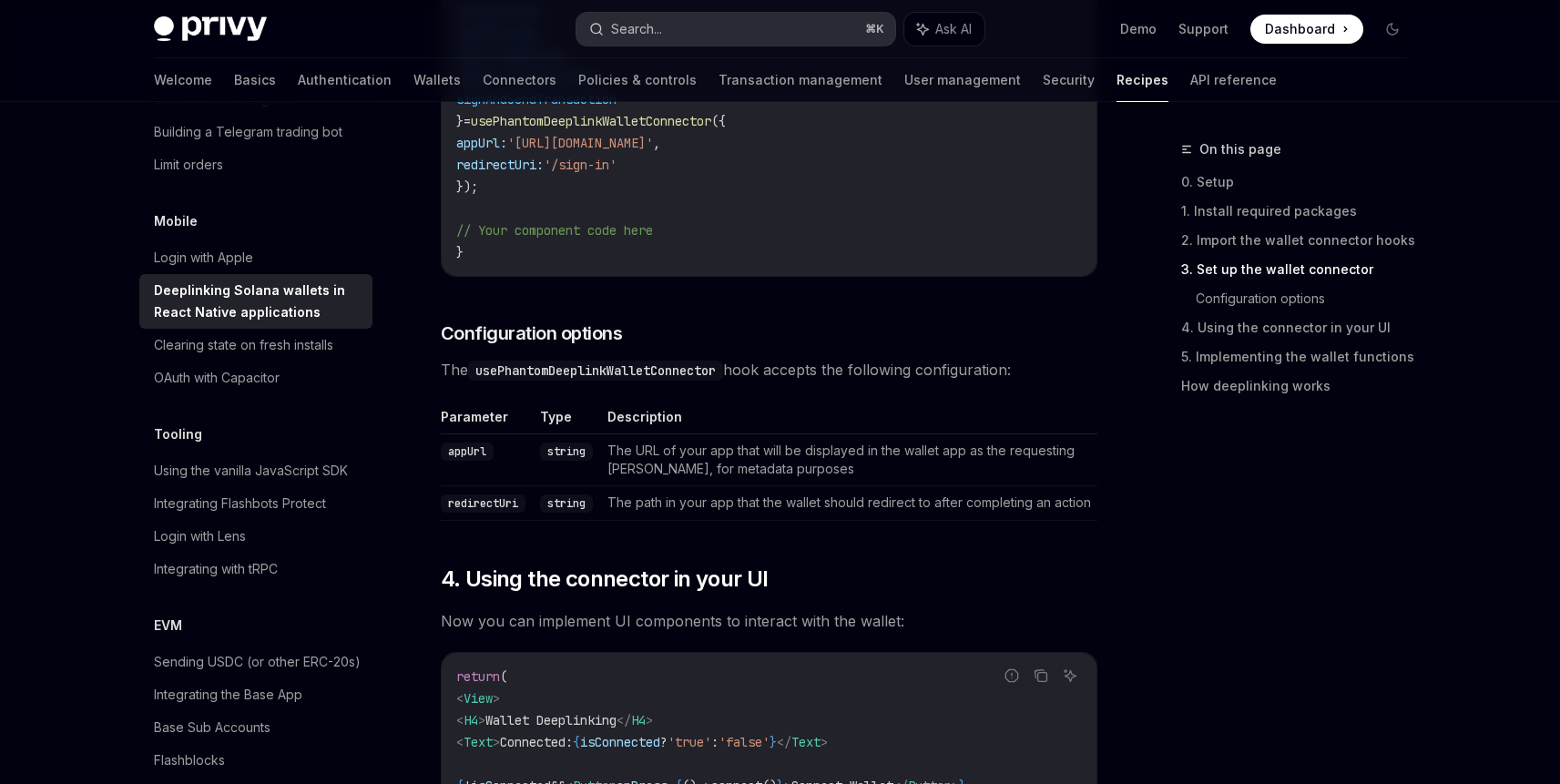
click at [658, 34] on div "Search..." at bounding box center [636, 29] width 51 height 22
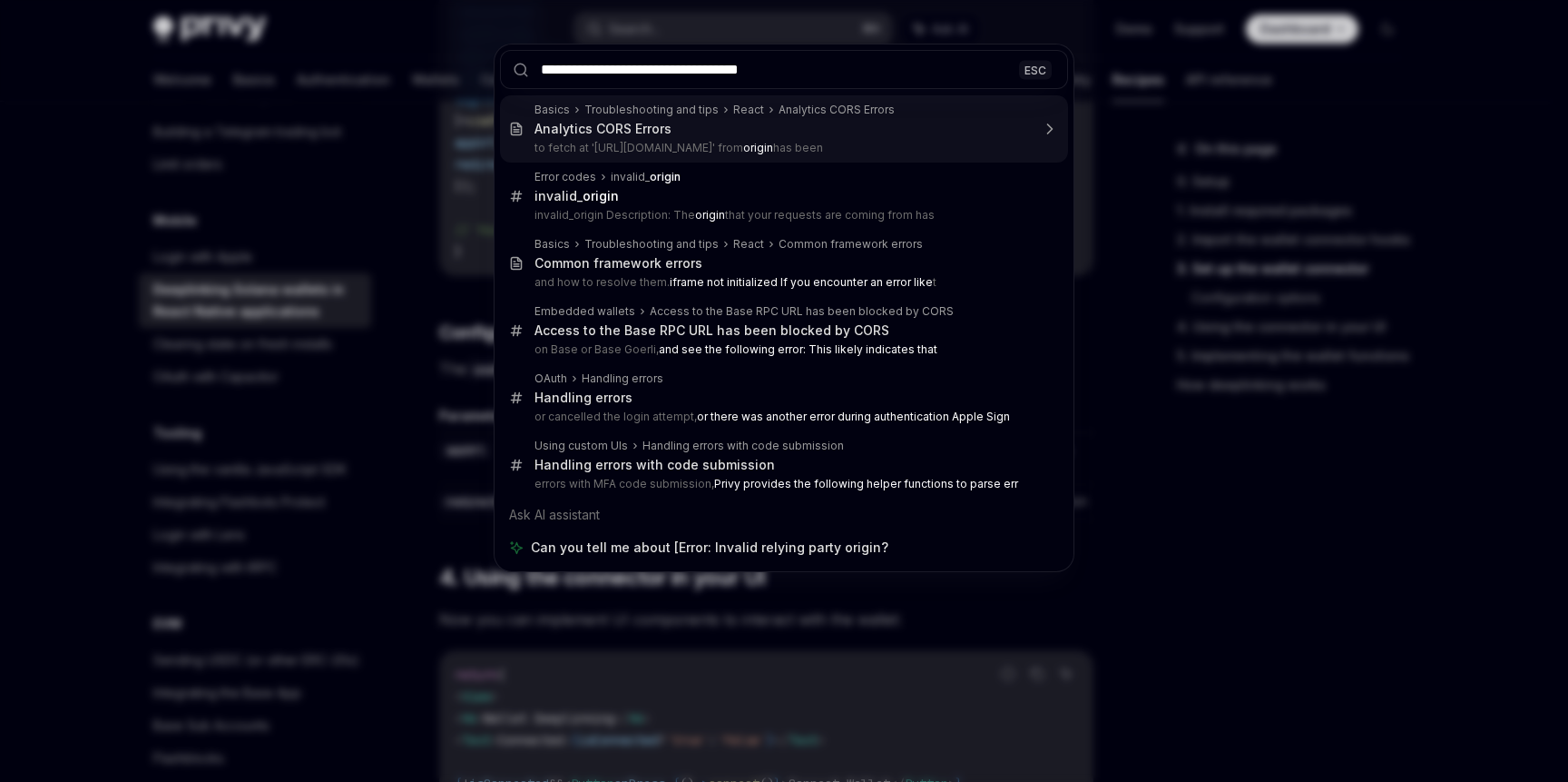
type input "**********"
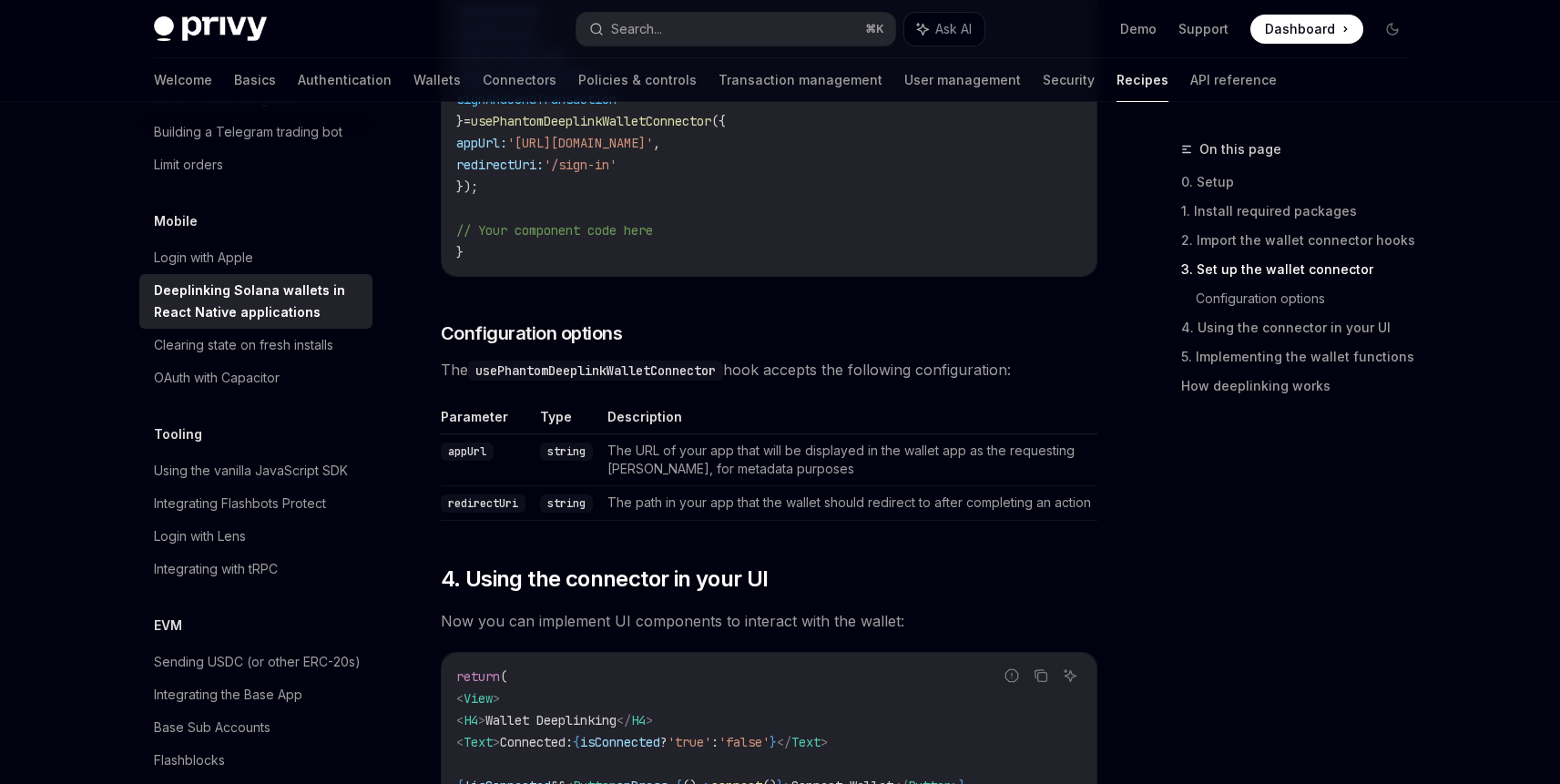
type textarea "*"
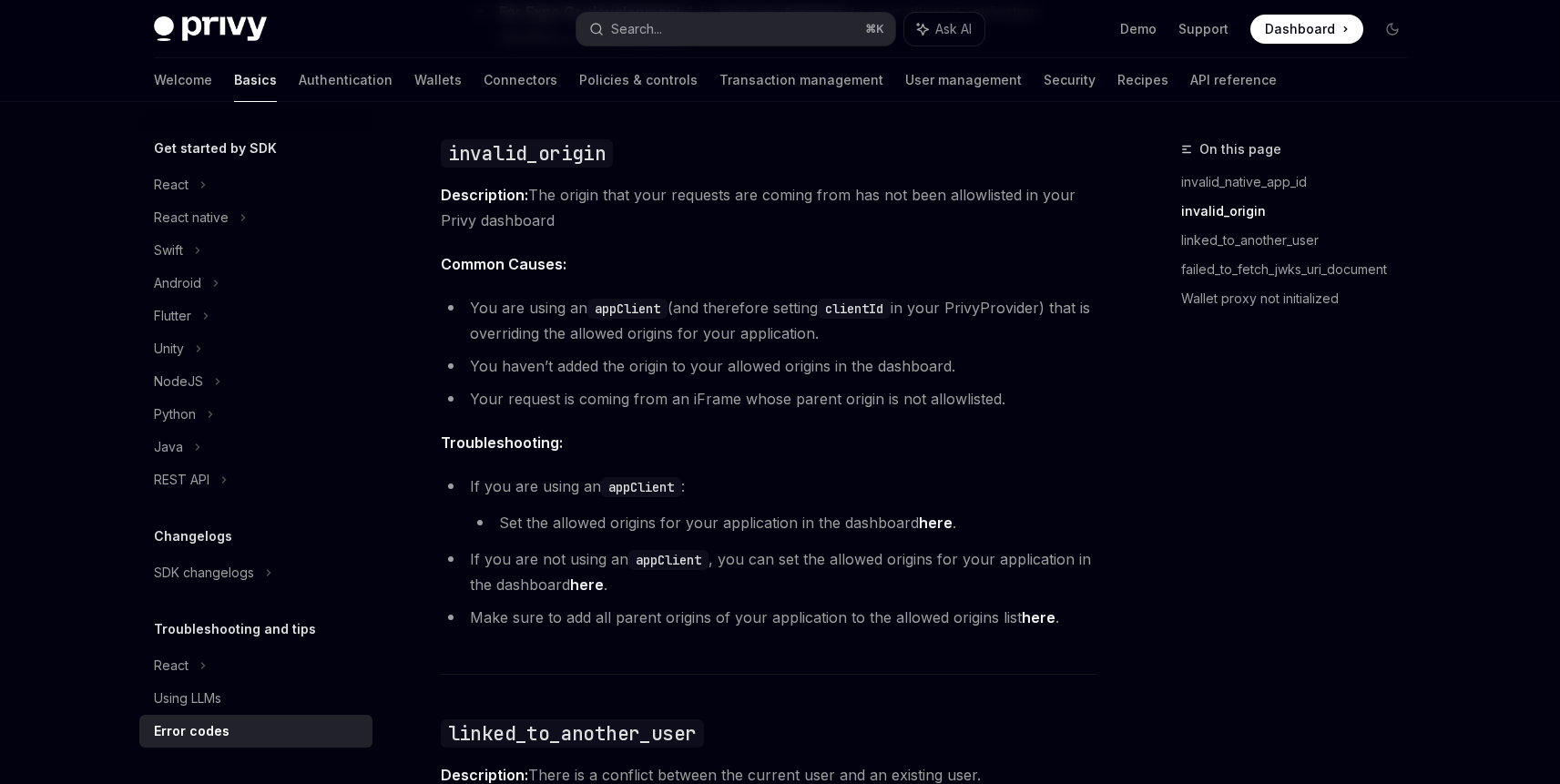
scroll to position [185, 0]
click at [669, 259] on span "Common Causes:" at bounding box center [769, 264] width 656 height 26
click at [659, 191] on span "Description: The origin that your requests are coming from has not been allowli…" at bounding box center [769, 206] width 656 height 51
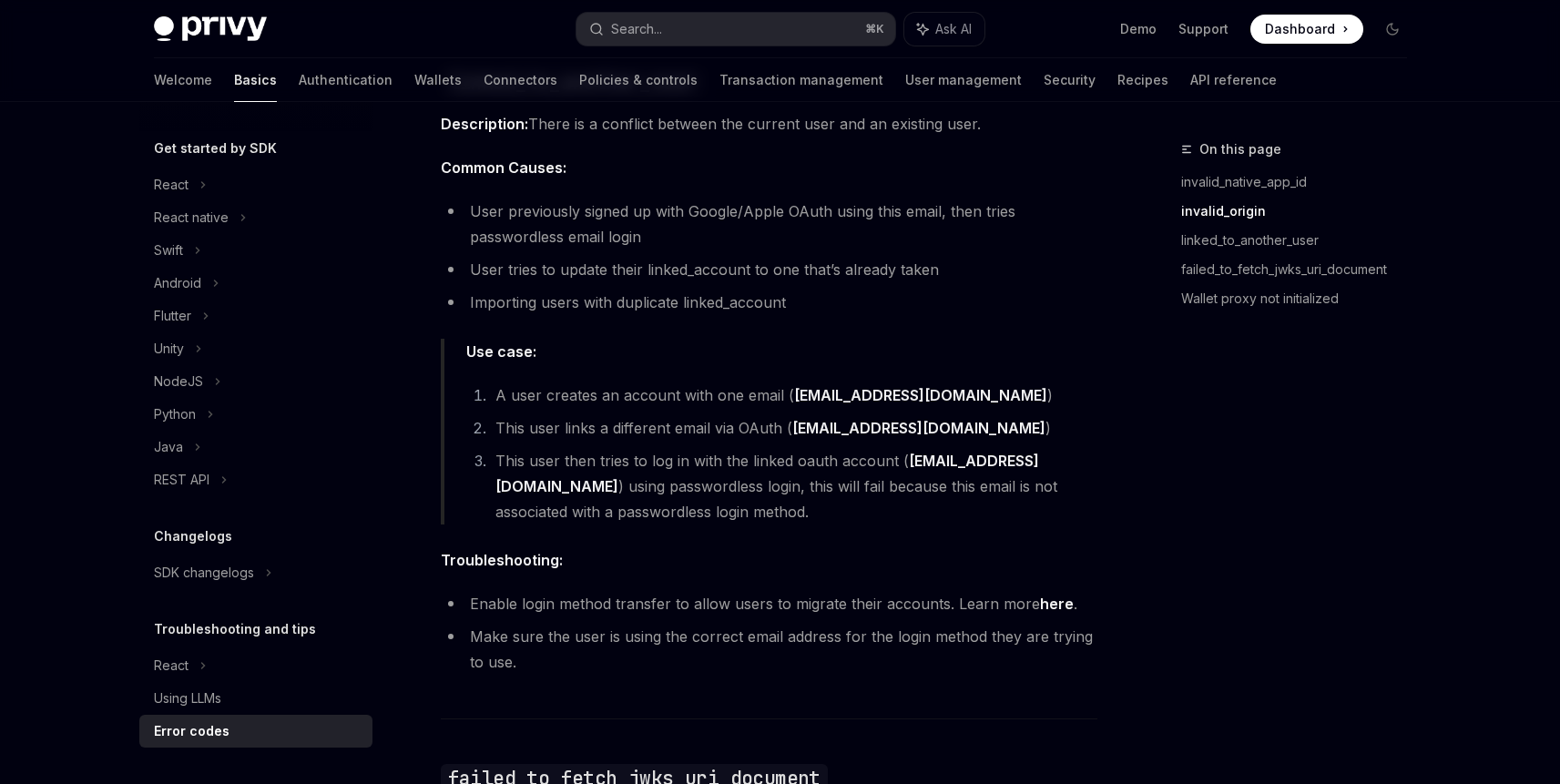
scroll to position [1801, 0]
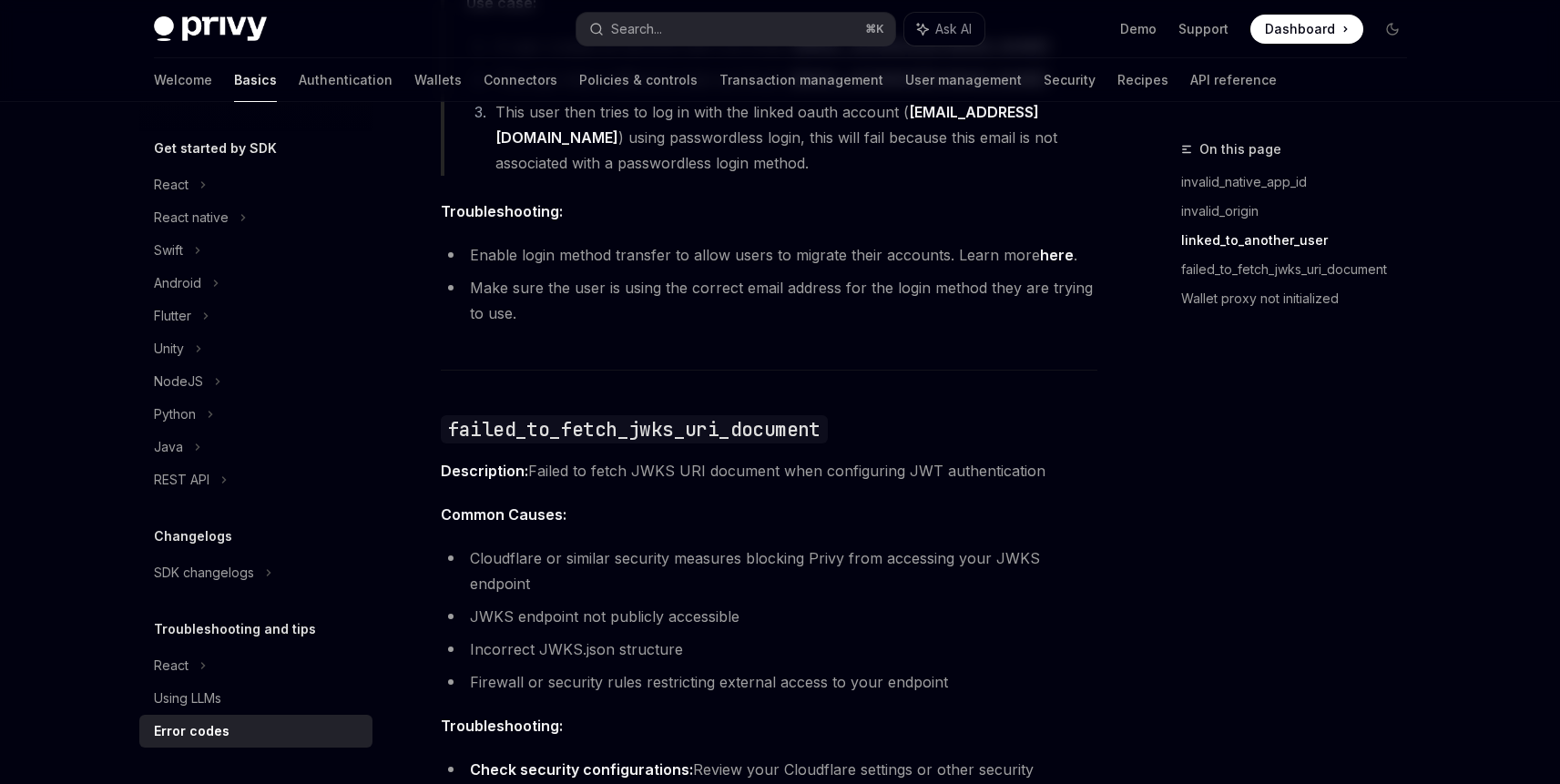
click at [727, 318] on li "Make sure the user is using the correct email address for the login method they…" at bounding box center [769, 300] width 656 height 51
click at [719, 28] on button "Search... ⌘ K" at bounding box center [736, 29] width 319 height 33
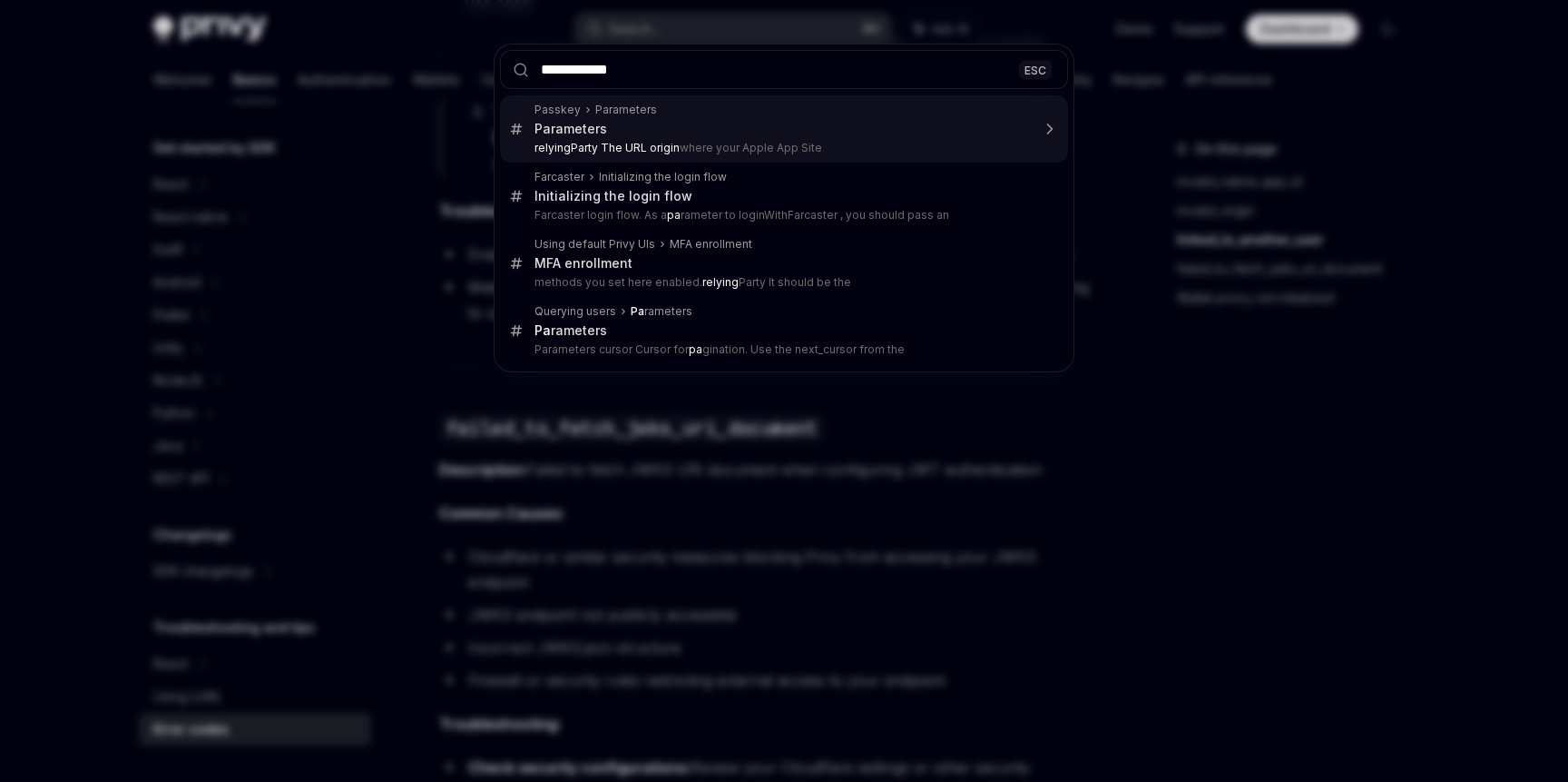
type input "**********"
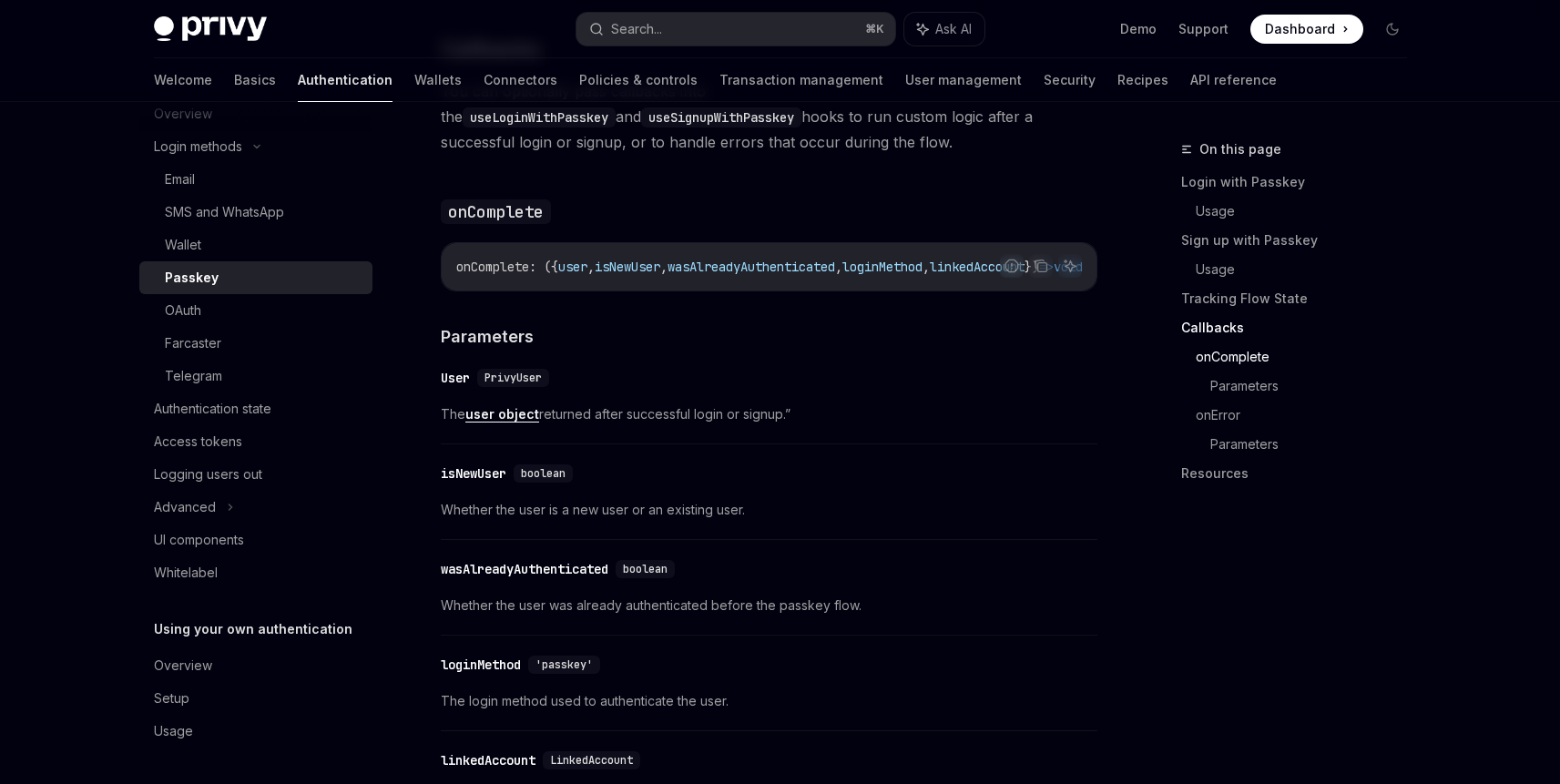
scroll to position [2194, 0]
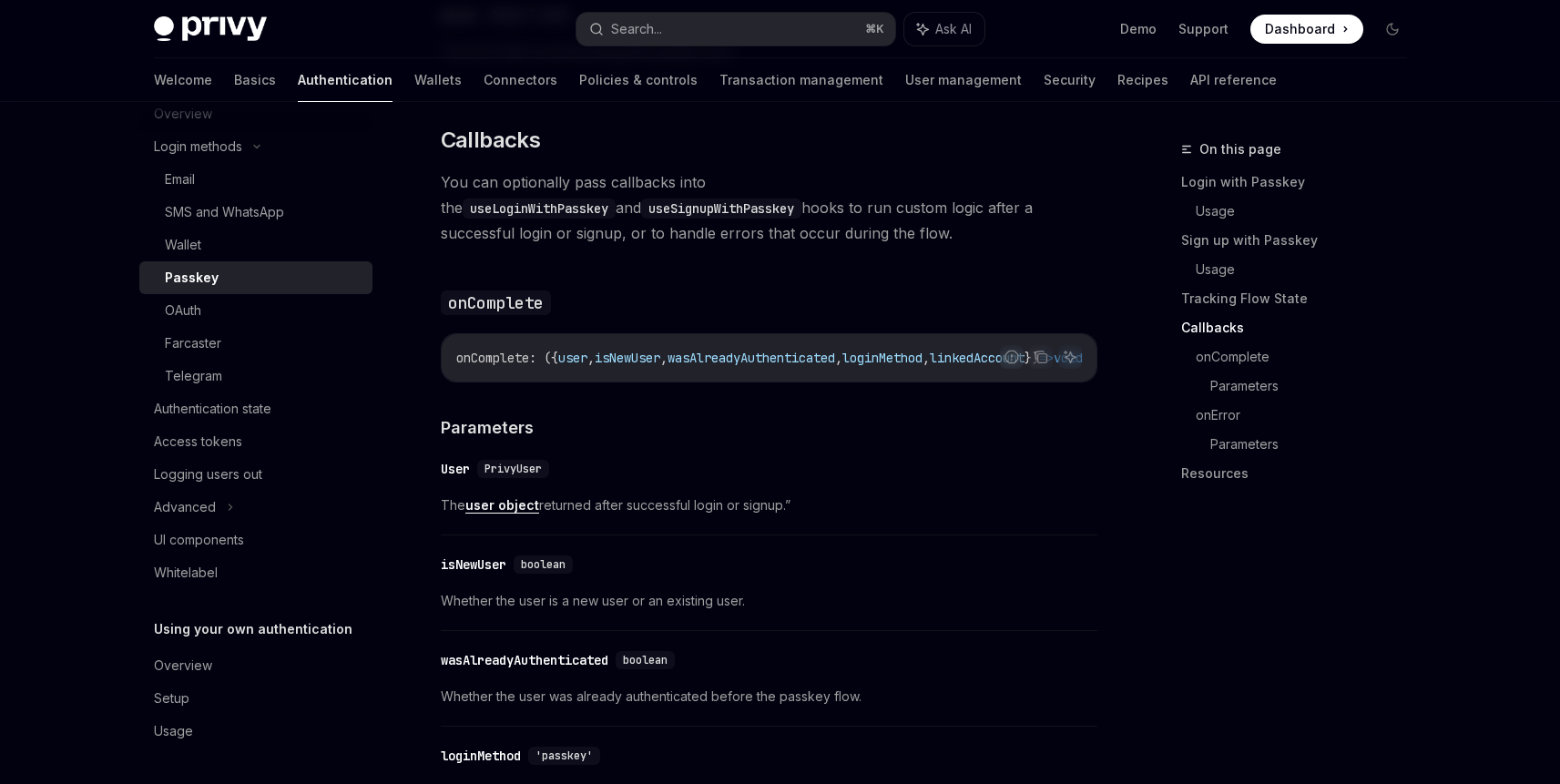
click at [616, 198] on code "useLoginWithPasskey" at bounding box center [539, 208] width 153 height 20
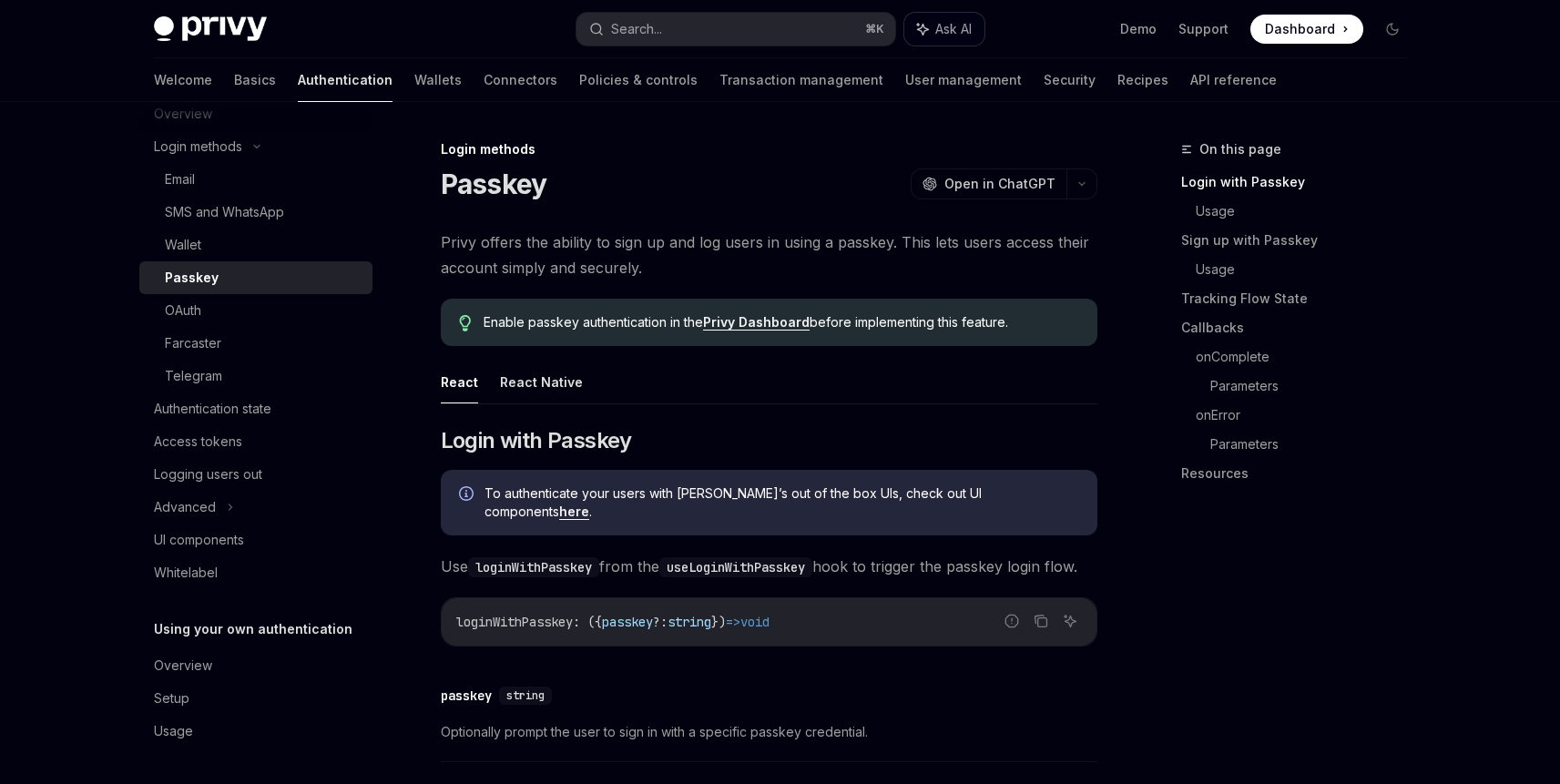
click at [935, 43] on button "Ask AI" at bounding box center [944, 29] width 80 height 33
type textarea "*"
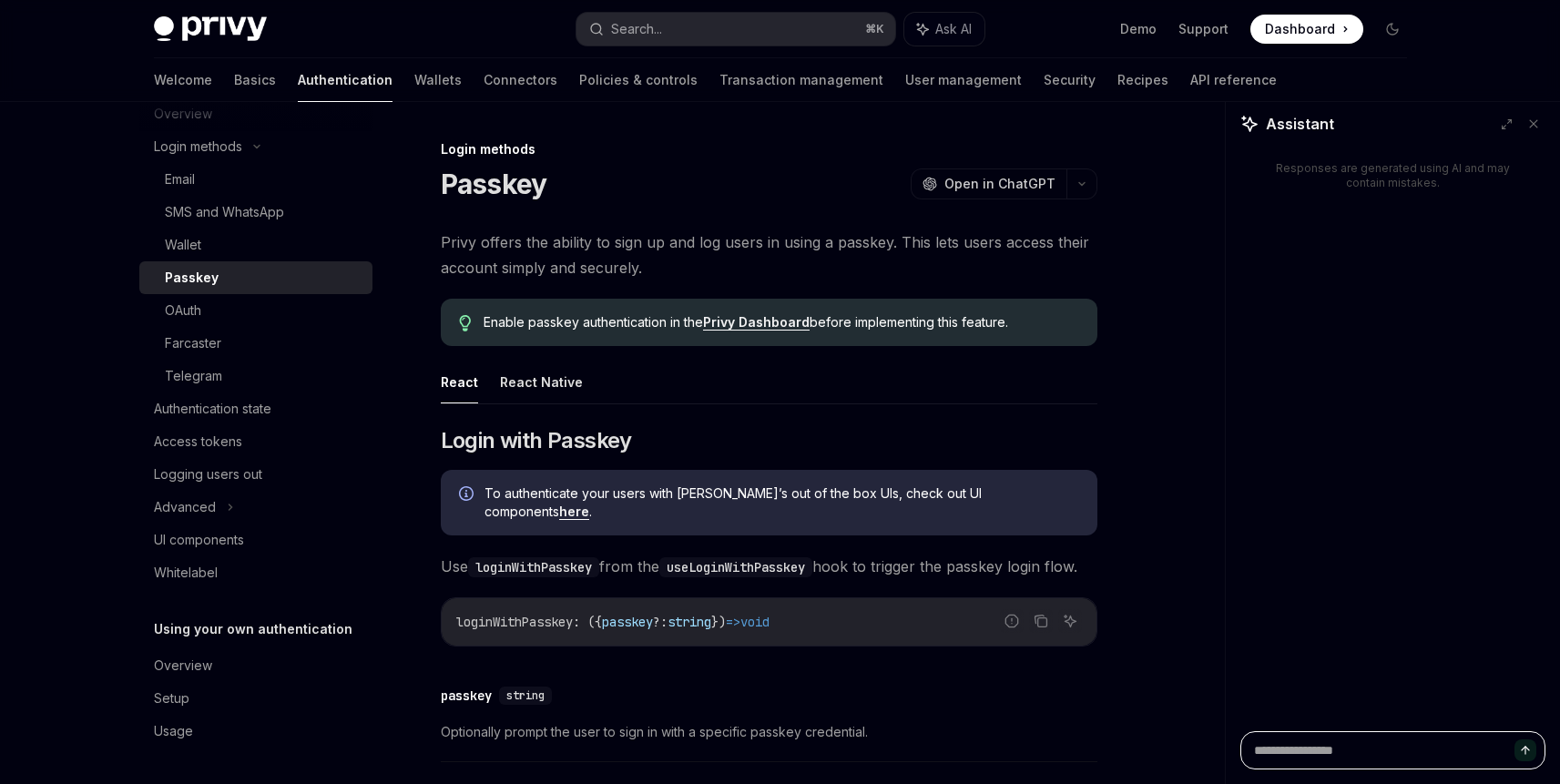
paste textarea "**********"
type textarea "**********"
type textarea "*"
